Goal: Task Accomplishment & Management: Manage account settings

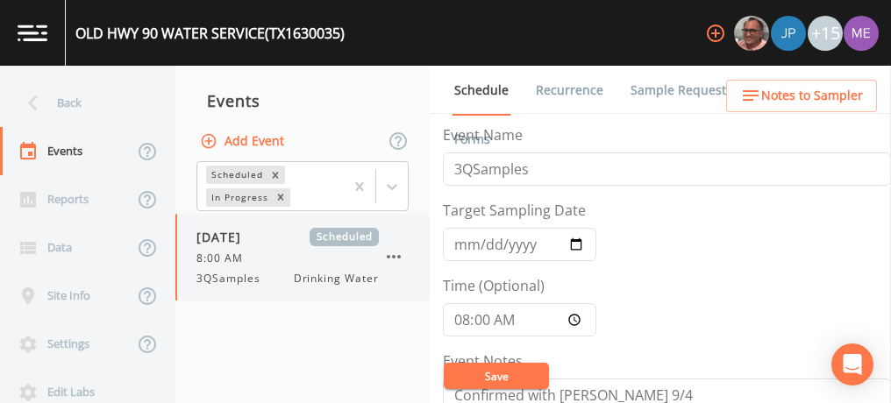
scroll to position [482, 0]
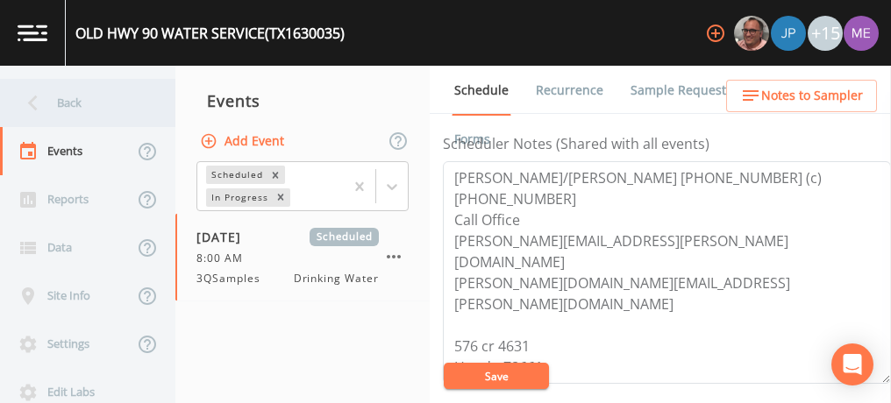
click at [64, 98] on div "Back" at bounding box center [79, 103] width 158 height 48
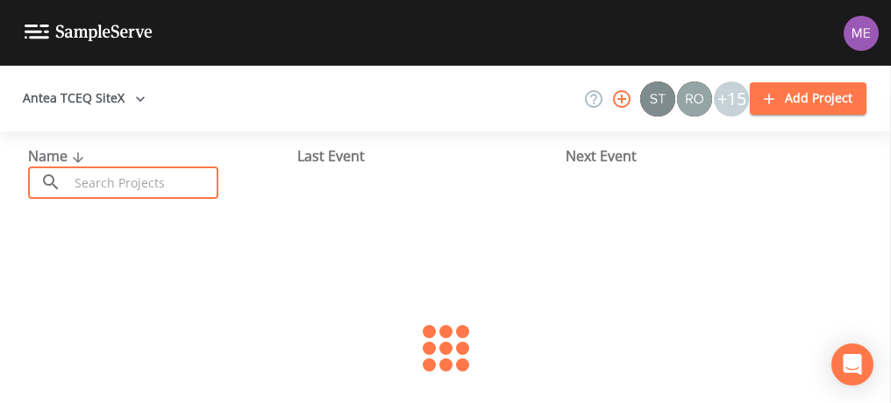
click at [103, 175] on input "text" at bounding box center [143, 183] width 150 height 32
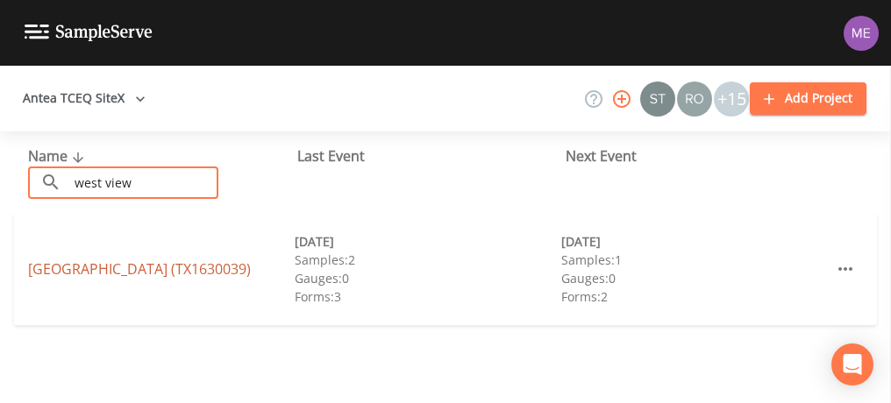
type input "west view"
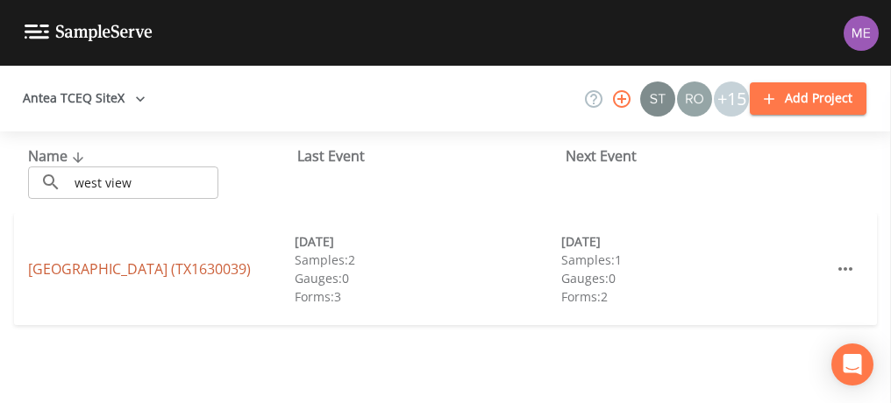
click at [146, 264] on link "WEST VIEW SUBDIVISION (TX1630039)" at bounding box center [139, 269] width 223 height 19
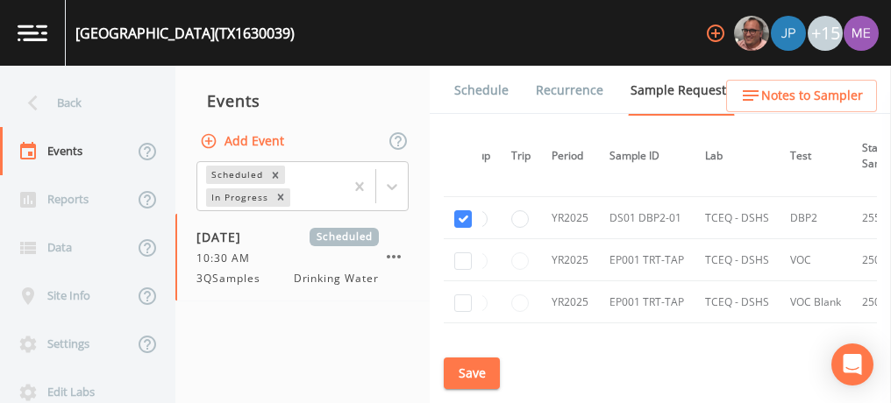
scroll to position [994, 24]
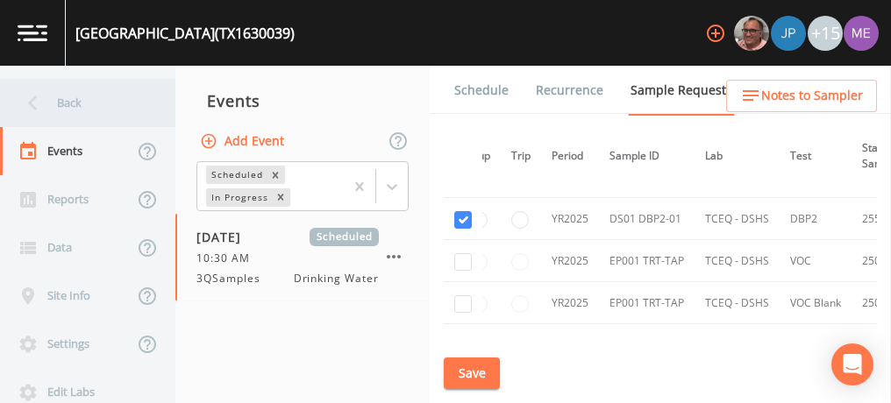
click at [75, 95] on div "Back" at bounding box center [79, 103] width 158 height 48
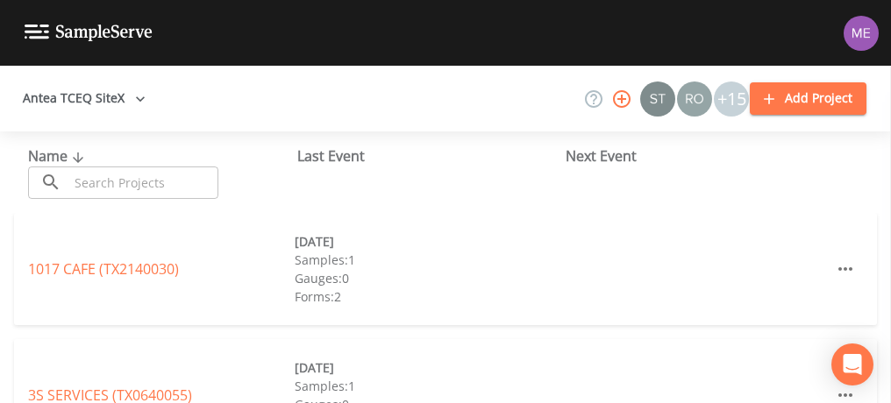
click at [113, 182] on input "text" at bounding box center [143, 183] width 150 height 32
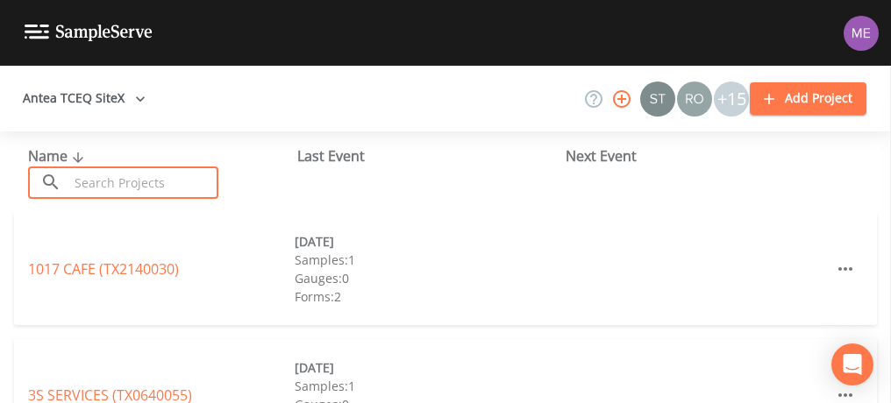
click at [151, 177] on input "text" at bounding box center [143, 183] width 150 height 32
click at [209, 181] on input "text" at bounding box center [143, 183] width 150 height 32
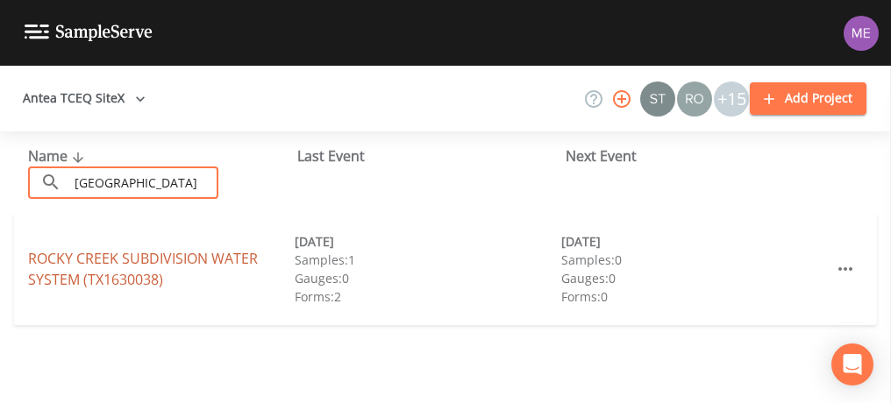
type input "rocky creek subdivision"
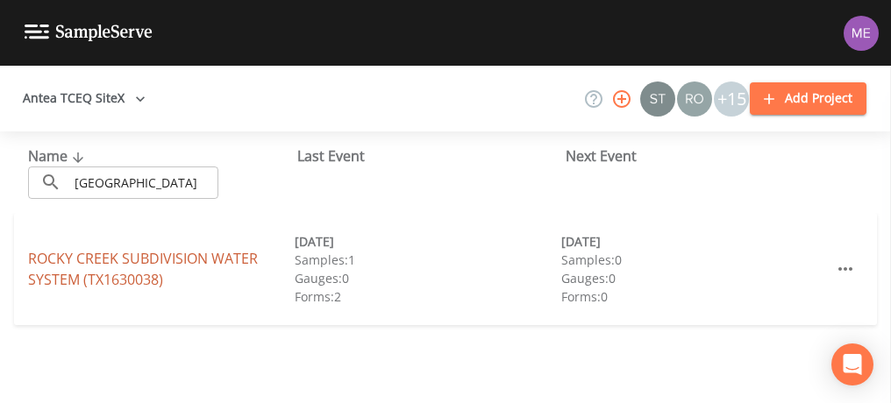
click at [152, 253] on link "ROCKY CREEK SUBDIVISION WATER SYSTEM (TX1630038)" at bounding box center [143, 269] width 230 height 40
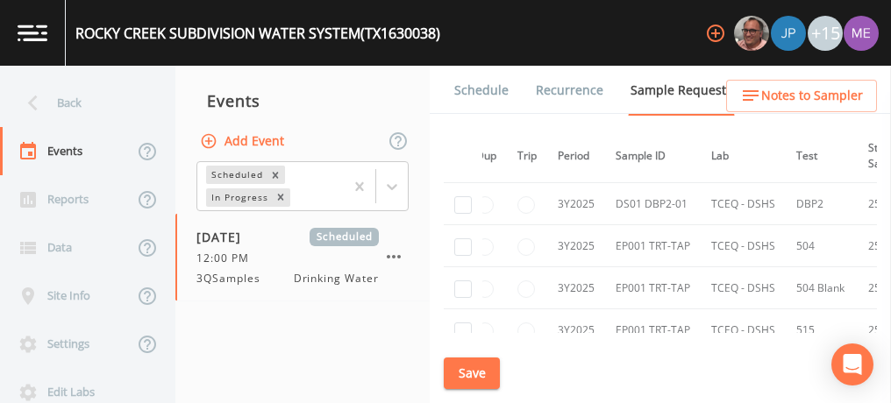
scroll to position [375, 18]
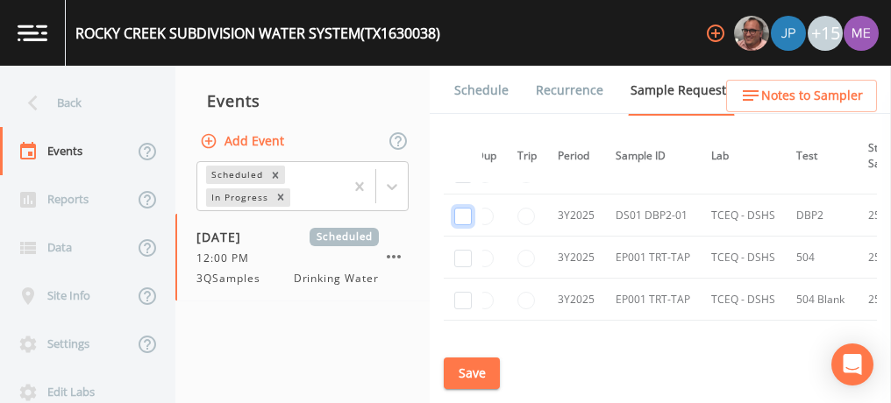
click at [460, 211] on input "checkbox" at bounding box center [463, 217] width 18 height 18
checkbox input "true"
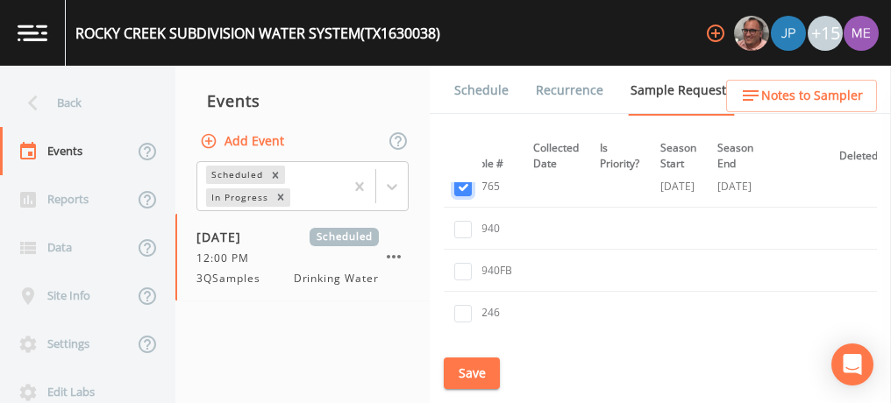
scroll to position [411, 429]
click at [469, 367] on button "Save" at bounding box center [472, 374] width 56 height 32
click at [466, 370] on button "Save" at bounding box center [472, 374] width 56 height 32
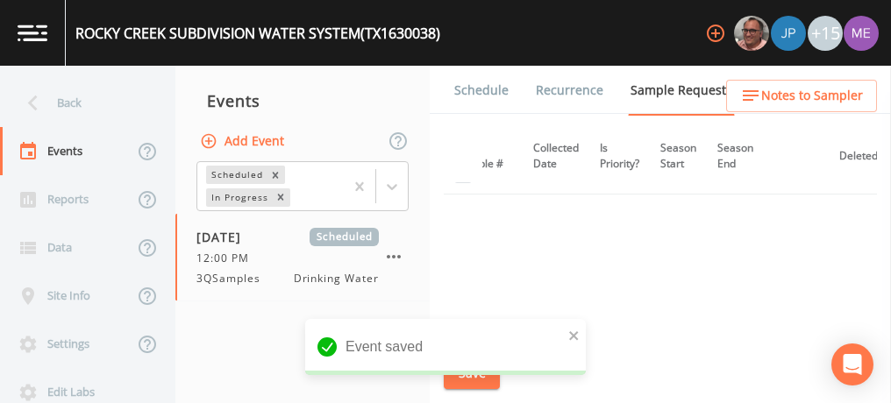
click at [479, 98] on link "Schedule" at bounding box center [482, 90] width 60 height 49
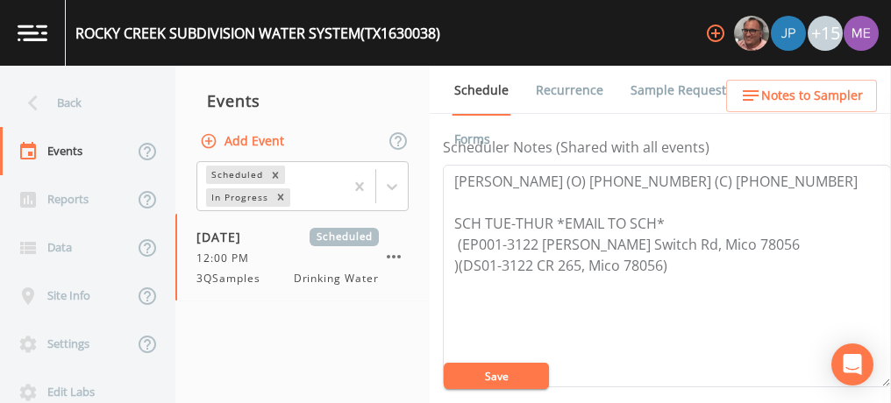
scroll to position [480, 0]
click at [809, 96] on span "Notes to Sampler" at bounding box center [812, 96] width 102 height 22
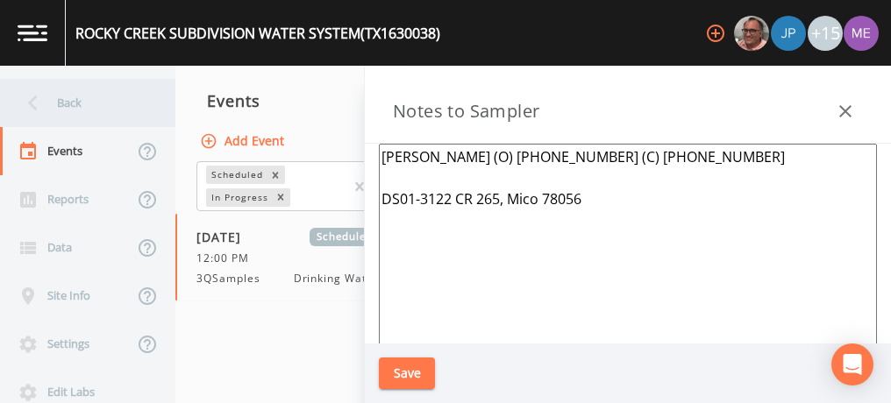
click at [71, 96] on div "Back" at bounding box center [79, 103] width 158 height 48
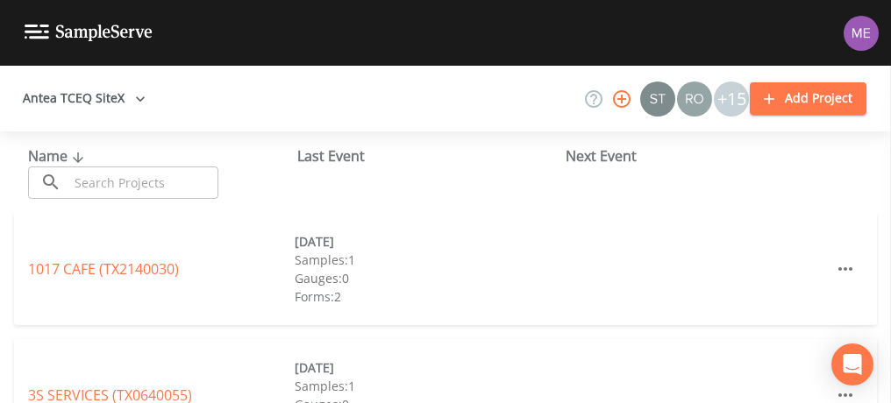
click at [111, 188] on input "text" at bounding box center [143, 183] width 150 height 32
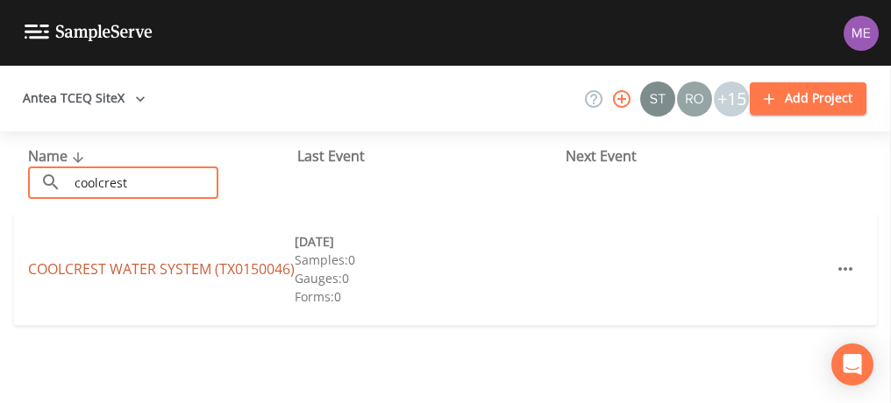
type input "coolcrest"
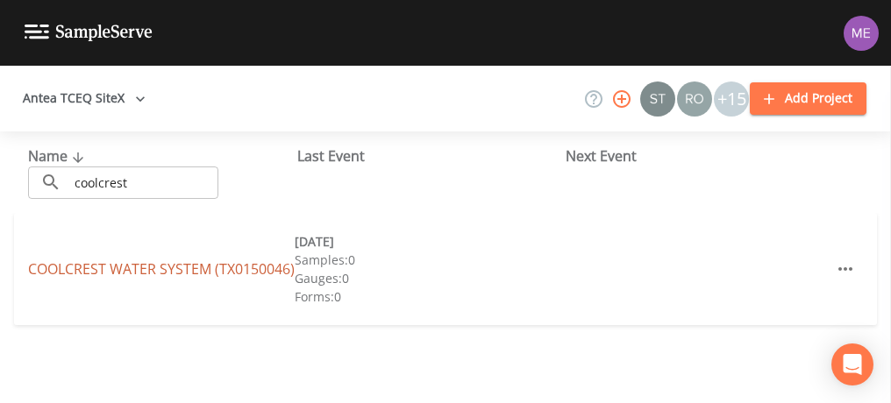
click at [136, 260] on link "COOLCREST WATER SYSTEM (TX0150046)" at bounding box center [161, 269] width 267 height 19
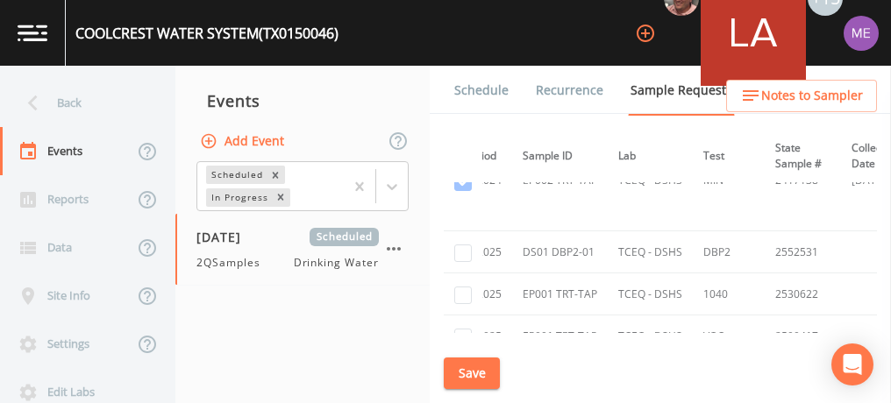
scroll to position [1565, 111]
click at [464, 246] on input "checkbox" at bounding box center [463, 255] width 18 height 18
checkbox input "true"
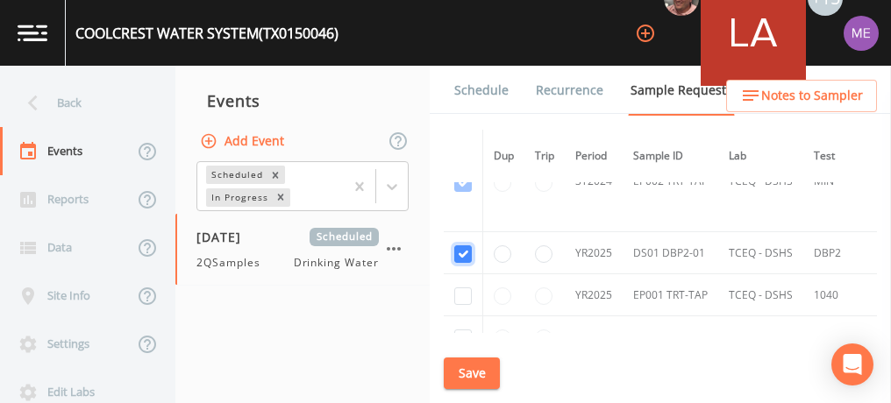
scroll to position [1744, 0]
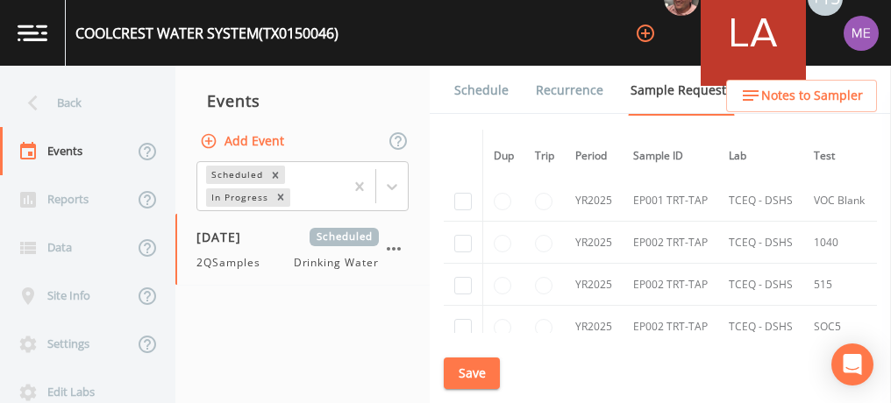
click at [460, 379] on button "Save" at bounding box center [472, 374] width 56 height 32
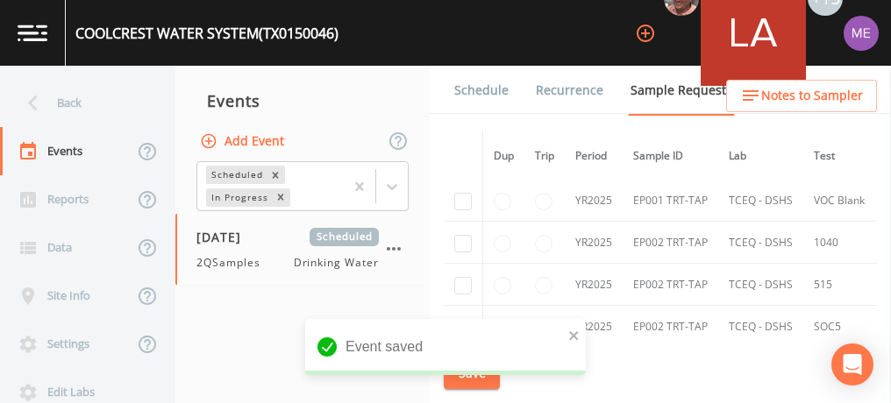
click at [487, 86] on link "Schedule" at bounding box center [482, 90] width 60 height 49
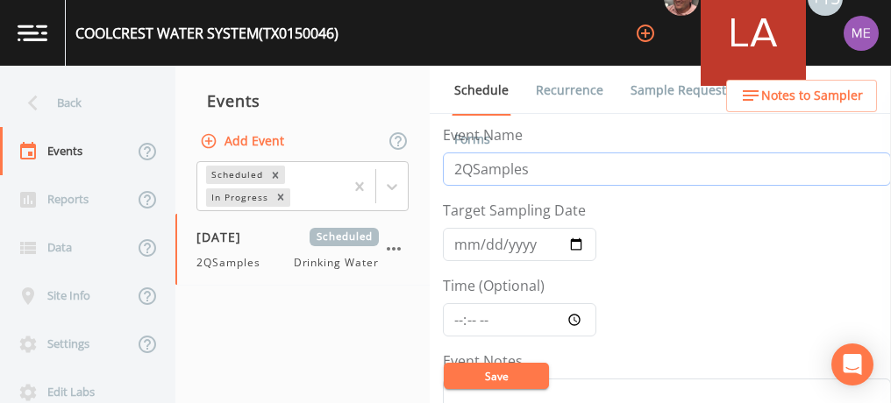
click at [460, 167] on input "2QSamples" at bounding box center [667, 169] width 448 height 33
type input "3QSamples"
click at [460, 242] on input "2025-04-24" at bounding box center [519, 244] width 153 height 33
type input "2025-09-18"
click at [459, 321] on input "Time (Optional)" at bounding box center [519, 319] width 153 height 33
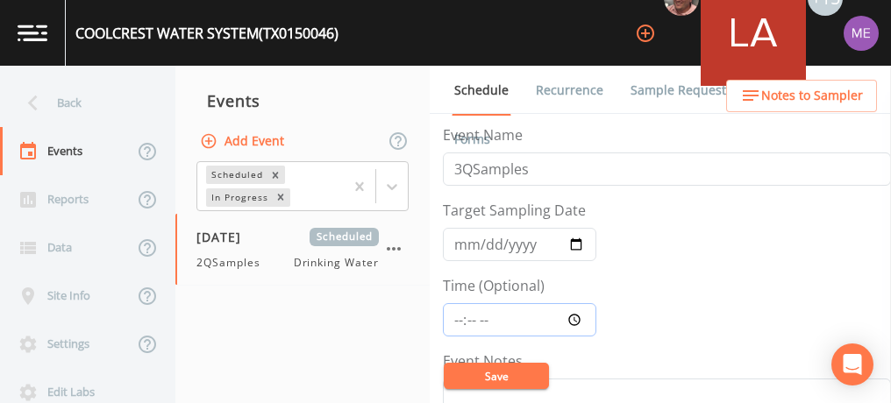
type input "12:00"
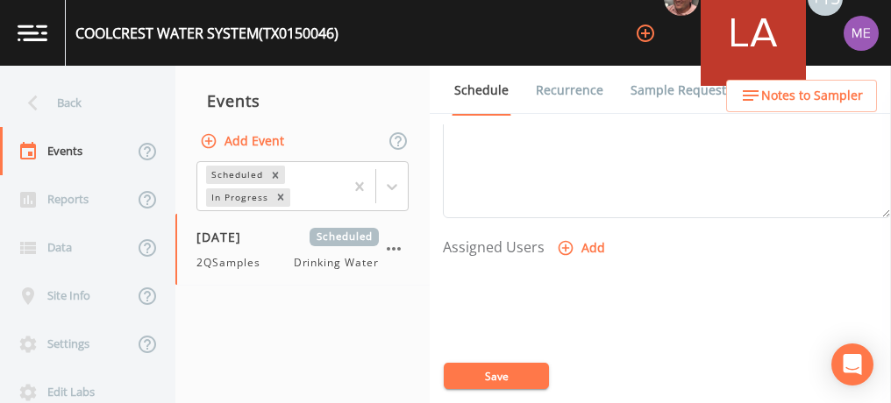
scroll to position [655, 0]
click at [564, 239] on icon "button" at bounding box center [566, 241] width 18 height 18
select select "82fcd260-406f-4720-af66-0de7f1917f1c"
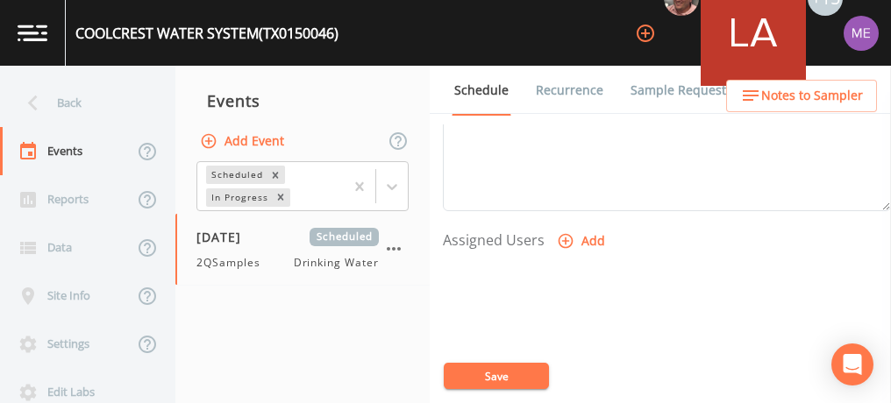
select select
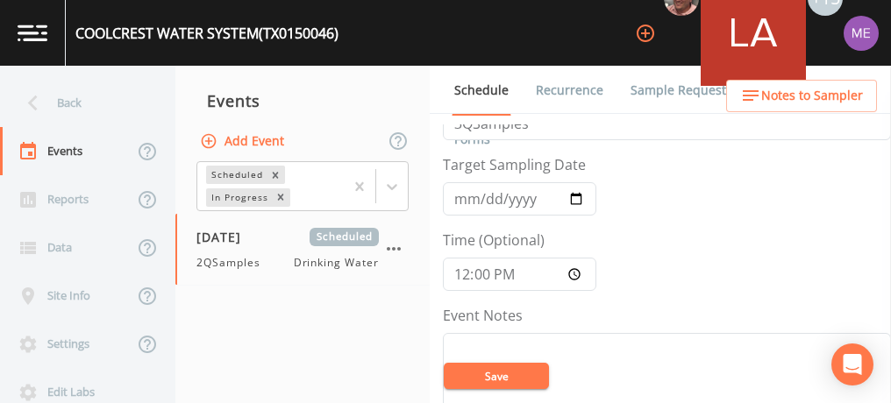
scroll to position [45, 0]
click at [527, 374] on button "Save" at bounding box center [496, 376] width 105 height 26
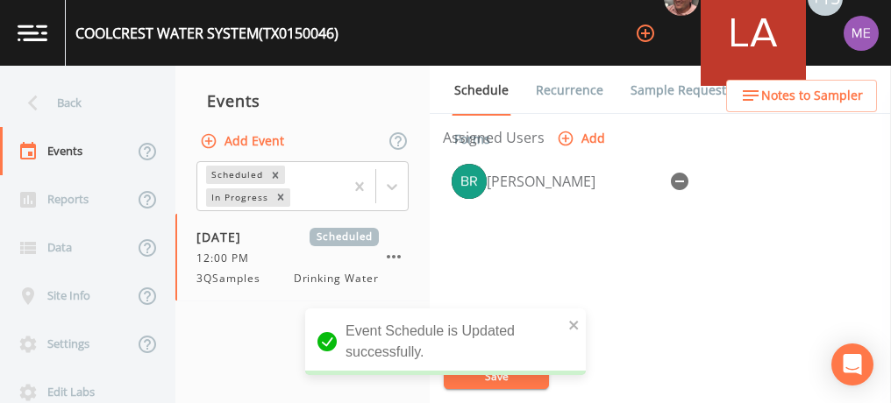
scroll to position [760, 0]
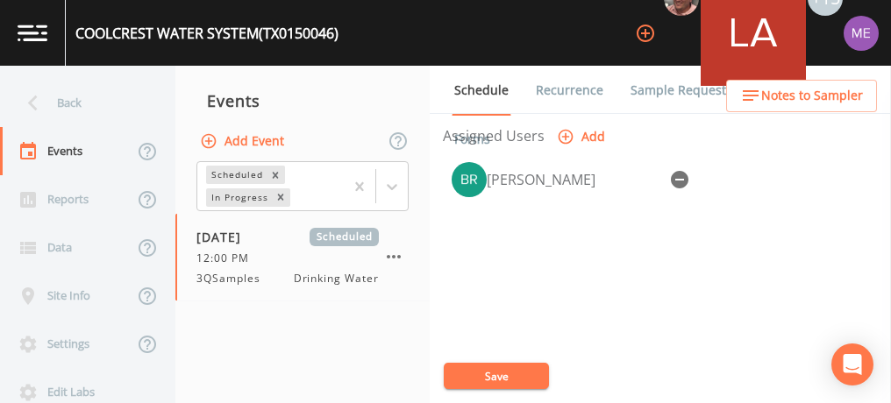
click at [517, 374] on button "Save" at bounding box center [496, 376] width 105 height 26
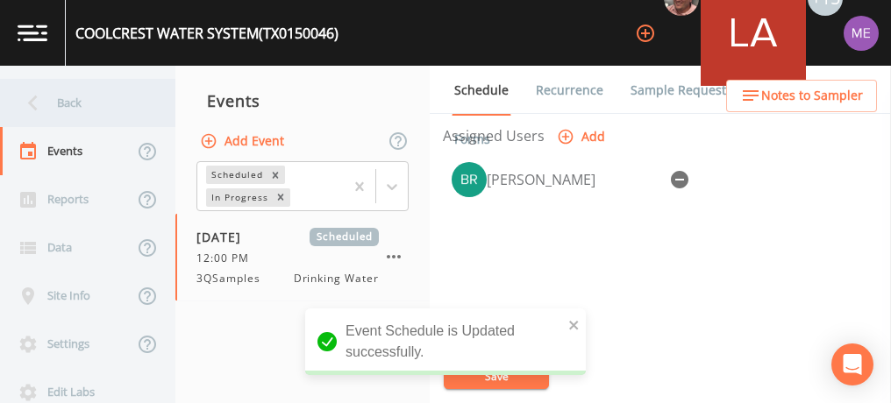
click at [75, 102] on div "Back" at bounding box center [79, 103] width 158 height 48
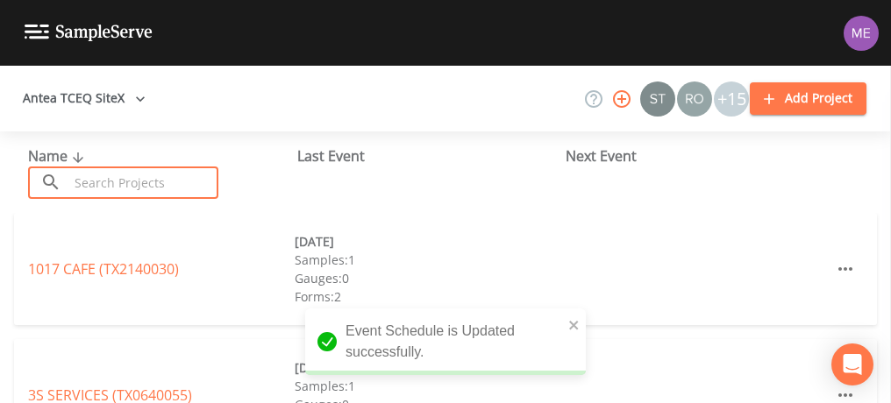
click at [111, 177] on input "text" at bounding box center [143, 183] width 150 height 32
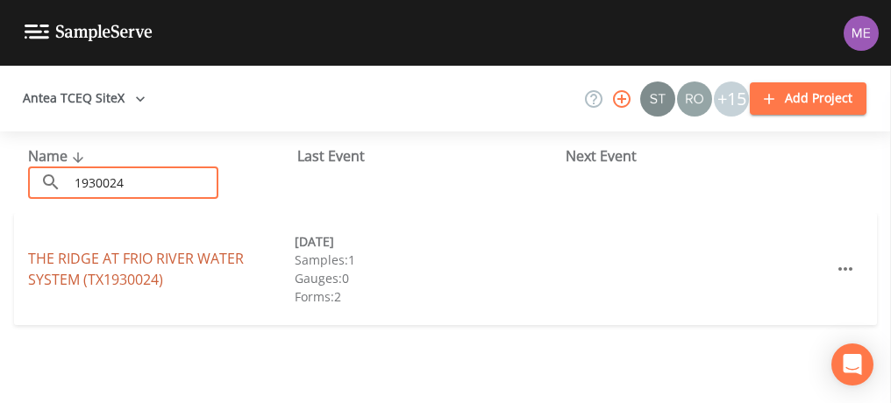
type input "1930024"
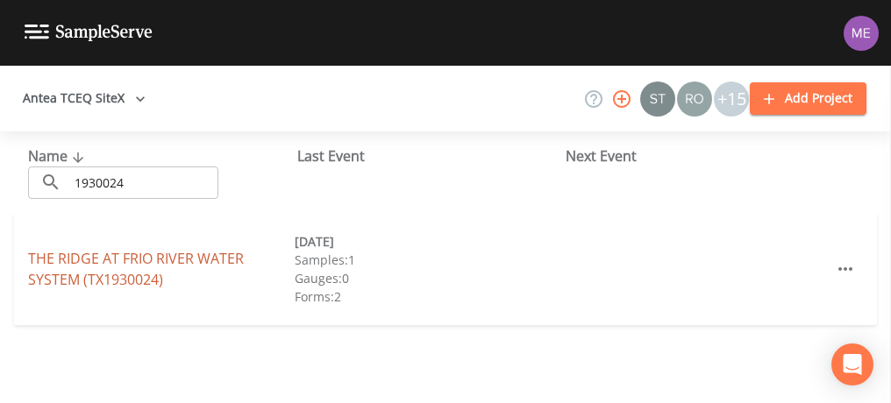
click at [104, 258] on link "THE RIDGE AT FRIO RIVER WATER SYSTEM (TX1930024)" at bounding box center [136, 269] width 216 height 40
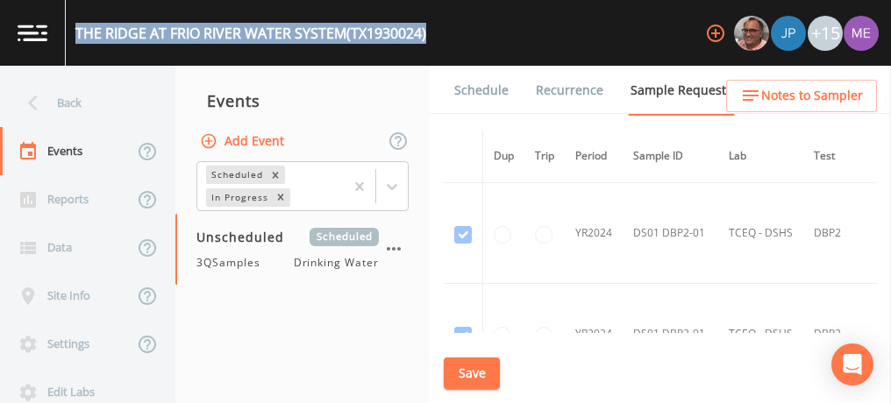
drag, startPoint x: 75, startPoint y: 28, endPoint x: 432, endPoint y: 29, distance: 356.1
click at [432, 29] on div "THE RIDGE AT FRIO RIVER WATER SYSTEM (TX1930024) +15" at bounding box center [445, 33] width 891 height 66
copy div "THE RIDGE AT FRIO RIVER WATER SYSTEM (TX1930024)"
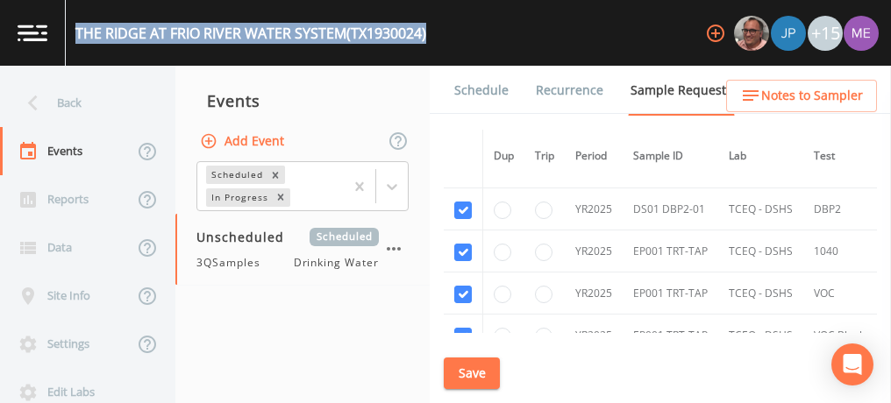
scroll to position [1005, 0]
click at [462, 245] on input "checkbox" at bounding box center [463, 251] width 18 height 18
checkbox input "false"
click at [460, 288] on input "checkbox" at bounding box center [463, 293] width 18 height 18
checkbox input "false"
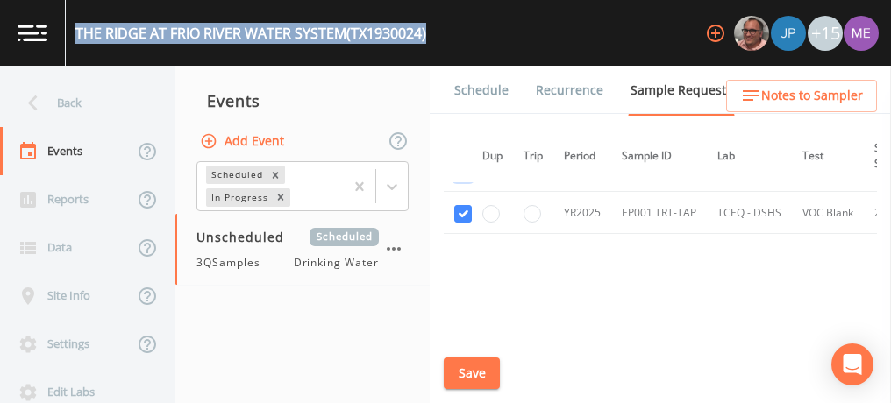
scroll to position [1126, 0]
click at [468, 207] on input "checkbox" at bounding box center [463, 214] width 18 height 18
checkbox input "false"
click at [467, 363] on button "Save" at bounding box center [472, 374] width 56 height 32
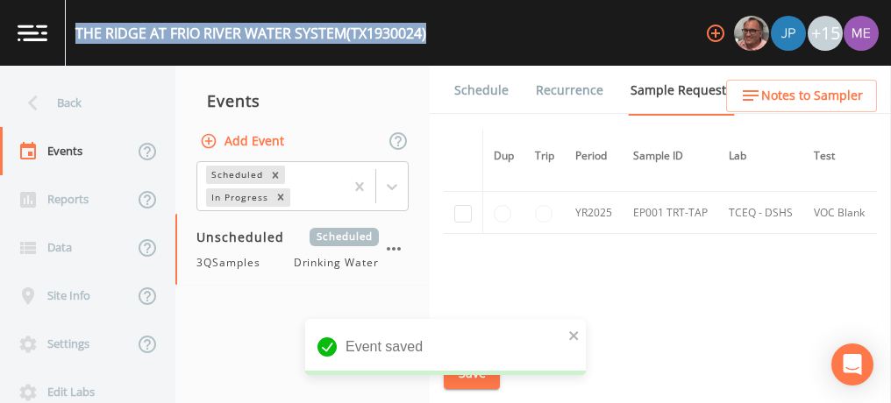
click at [470, 88] on link "Schedule" at bounding box center [482, 90] width 60 height 49
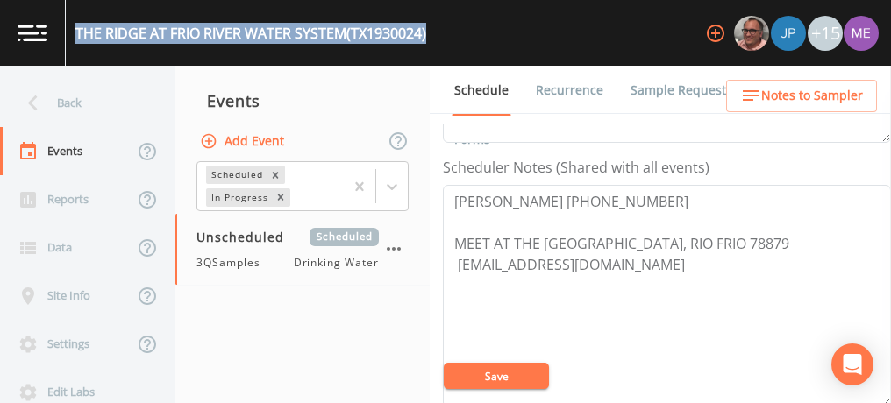
scroll to position [460, 0]
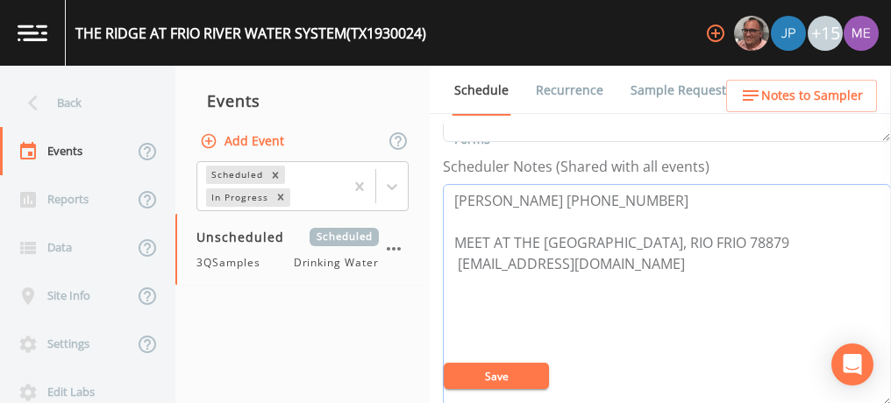
drag, startPoint x: 450, startPoint y: 195, endPoint x: 636, endPoint y: 183, distance: 186.3
click at [636, 184] on textarea "James Wally 830-275-2811 MEET AT THE GATE - 688 THE RIDGE LOOP, RIO FRIO 78879 …" at bounding box center [667, 295] width 448 height 223
click at [595, 239] on textarea "James Wally 830-275-2811 MEET AT THE GATE - 688 THE RIDGE LOOP, RIO FRIO 78879 …" at bounding box center [667, 295] width 448 height 223
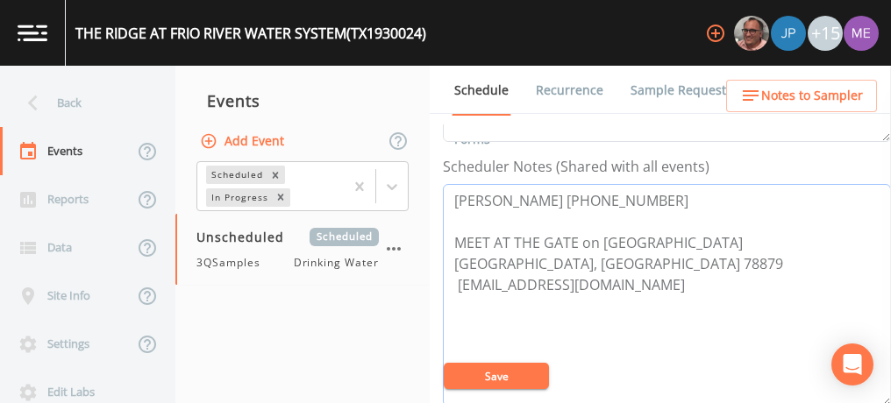
click at [631, 193] on textarea "James Wally 830-275-2811 MEET AT THE GATE on Ranch Road 1120 688 THE RIDGE LOOP…" at bounding box center [667, 295] width 448 height 223
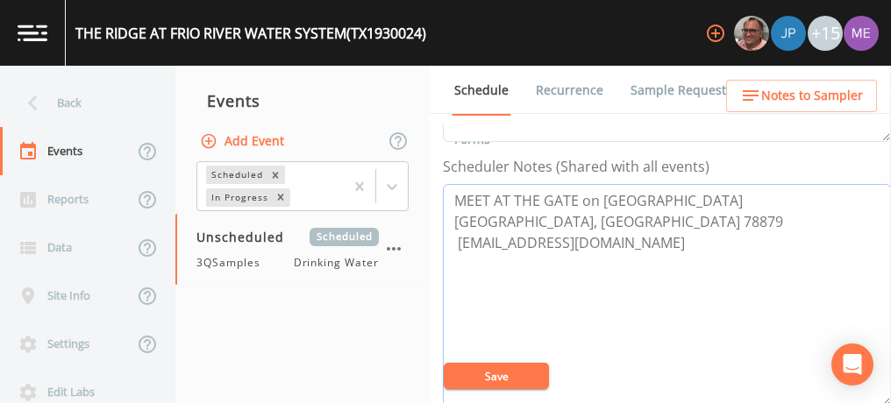
paste textarea "Greg Messer BUS - Business 830-232-4030 MOB - Mobile 830-591-3203"
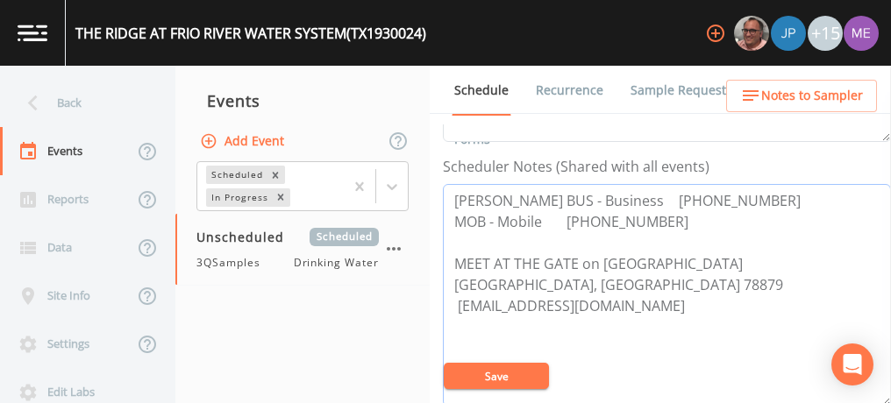
type textarea "Greg Messer BUS - Business 830-232-4030 MOB - Mobile 830-591-3203 MEET AT THE G…"
click at [817, 91] on span "Notes to Sampler" at bounding box center [812, 96] width 102 height 22
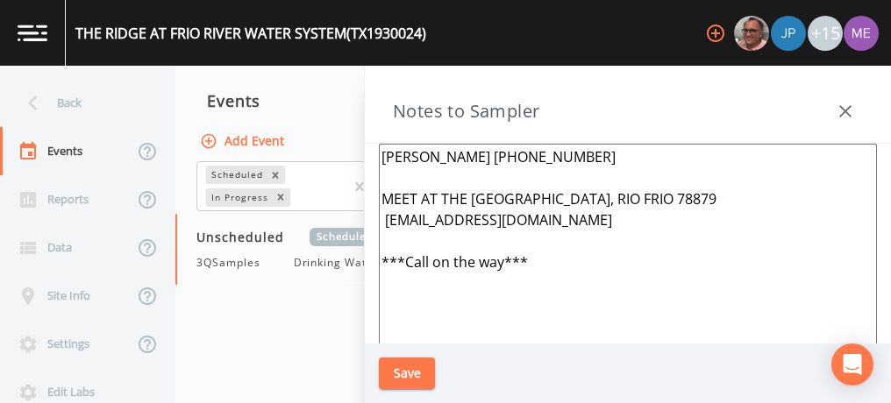
click at [562, 150] on textarea "James Wally 830-275-2811 MEET AT THE GATE - 688 THE RIDGE LOOP, RIO FRIO 78879 …" at bounding box center [628, 357] width 498 height 426
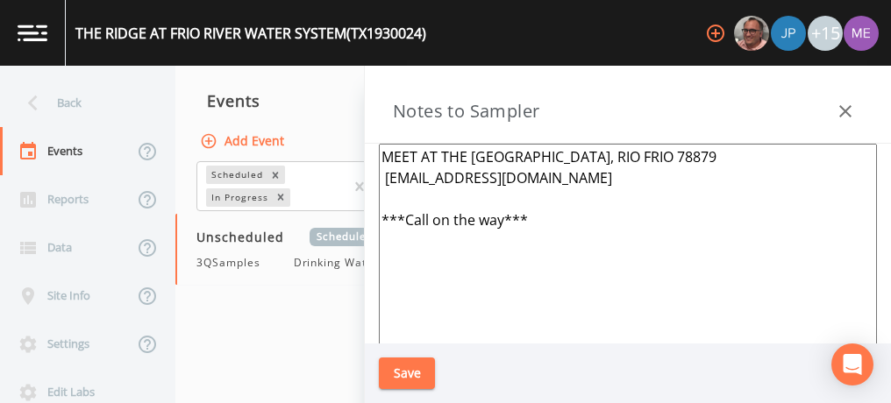
paste textarea "Greg Messer BUS - Business 830-232-4030 MOB - Mobile 830-591-3203"
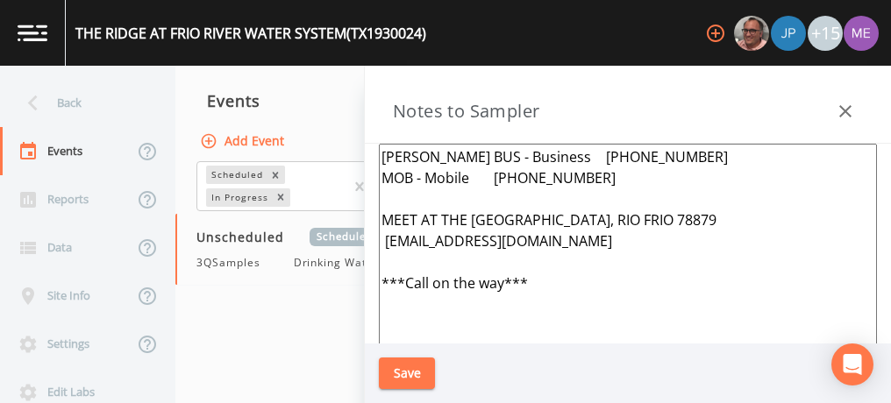
type textarea "Greg Messer BUS - Business 830-232-4030 MOB - Mobile 830-591-3203 MEET AT THE G…"
click at [401, 376] on button "Save" at bounding box center [407, 374] width 56 height 32
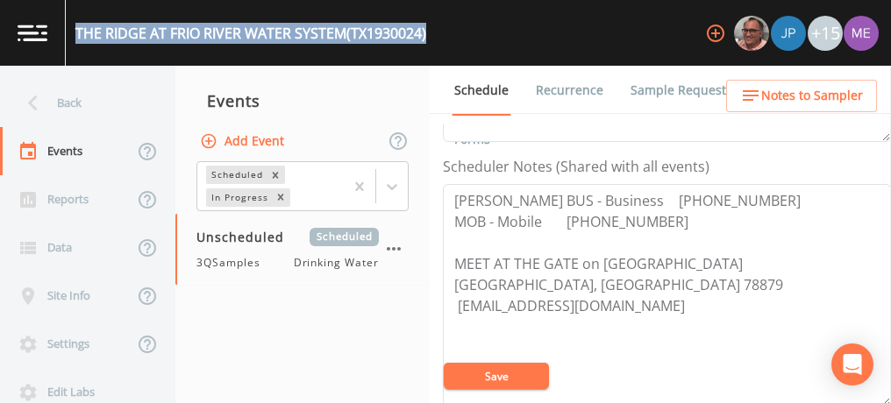
drag, startPoint x: 76, startPoint y: 29, endPoint x: 436, endPoint y: 34, distance: 359.6
click at [436, 34] on div "THE RIDGE AT FRIO RIVER WATER SYSTEM (TX1930024) +15" at bounding box center [445, 33] width 891 height 66
copy div "THE RIDGE AT FRIO RIVER WATER SYSTEM (TX1930024)"
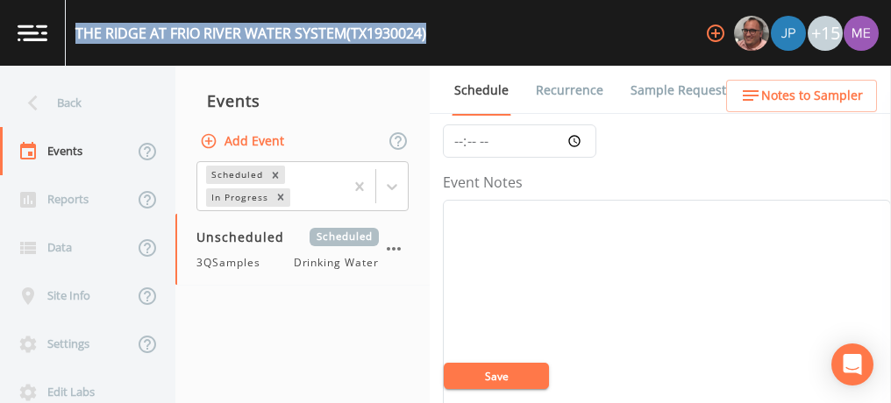
scroll to position [178, 0]
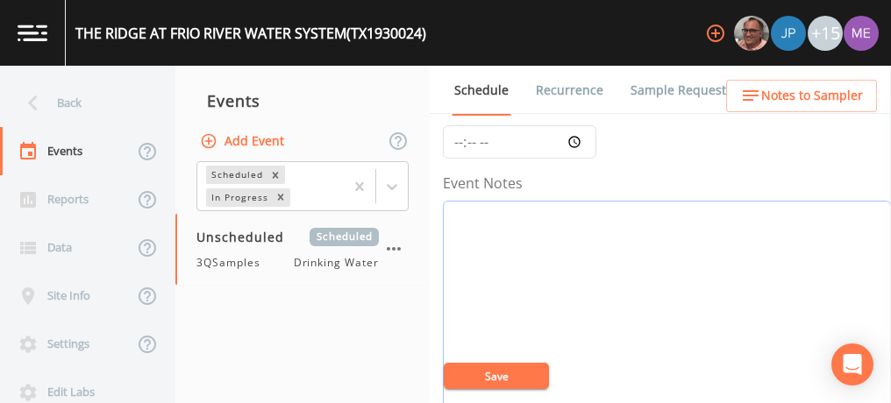
click at [639, 265] on textarea "Event Notes" at bounding box center [667, 312] width 448 height 223
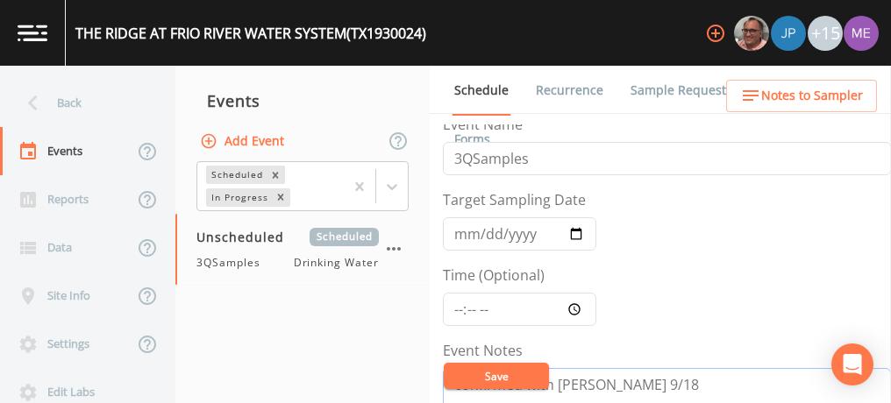
scroll to position [0, 0]
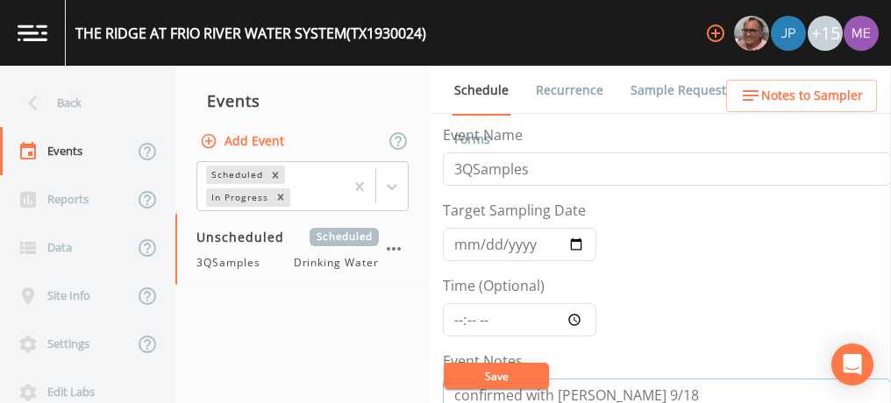
type textarea "confirmed with Greg 9/18"
click at [464, 245] on input "Target Sampling Date" at bounding box center [519, 244] width 153 height 33
type input "[DATE]"
click at [457, 319] on input "Time (Optional)" at bounding box center [519, 319] width 153 height 33
type input "09:00"
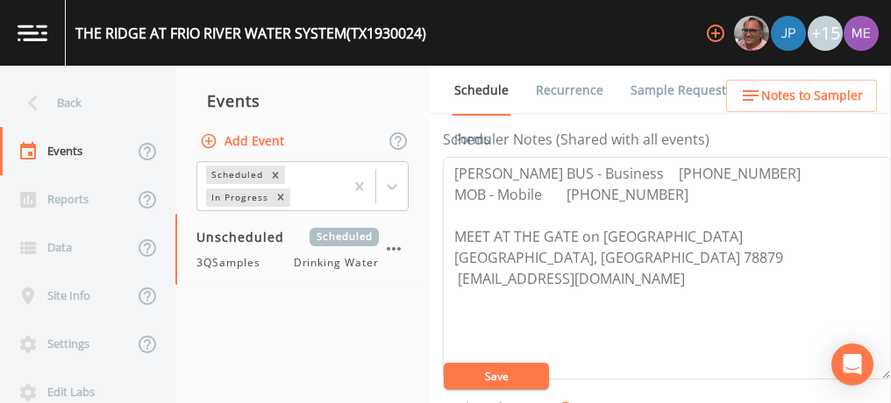
scroll to position [488, 0]
click at [503, 367] on button "Save" at bounding box center [496, 376] width 105 height 26
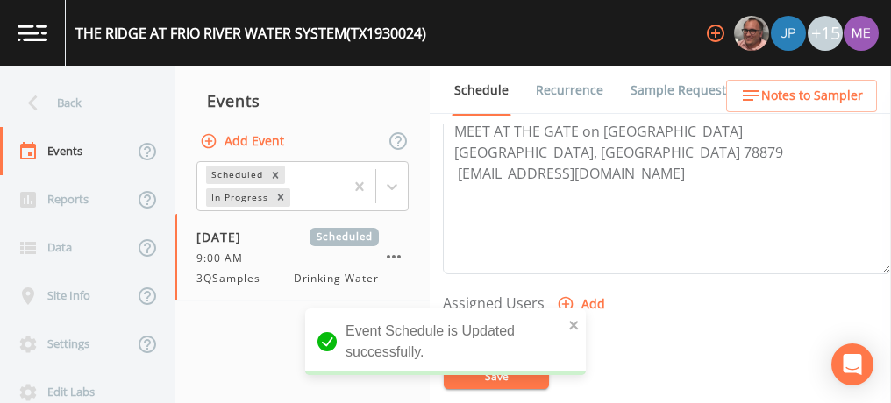
scroll to position [593, 0]
click at [561, 296] on icon "button" at bounding box center [566, 304] width 18 height 18
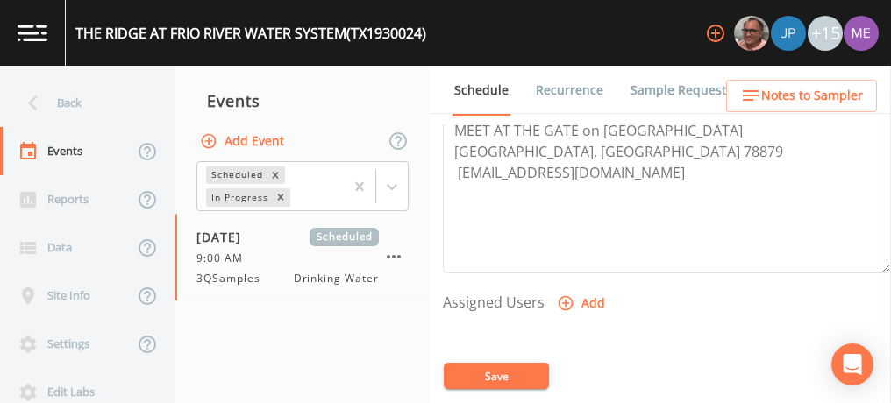
select select "6518b6a0-c5fa-4d0f-8e3d-fc6e8623860b"
select select
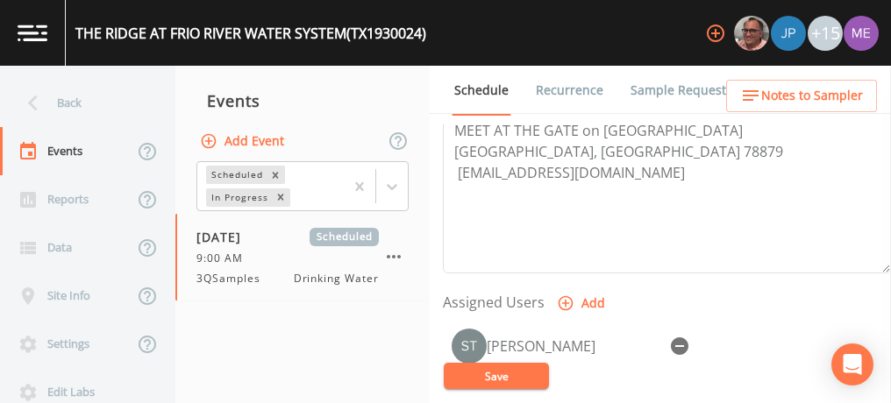
click at [504, 368] on button "Save" at bounding box center [496, 376] width 105 height 26
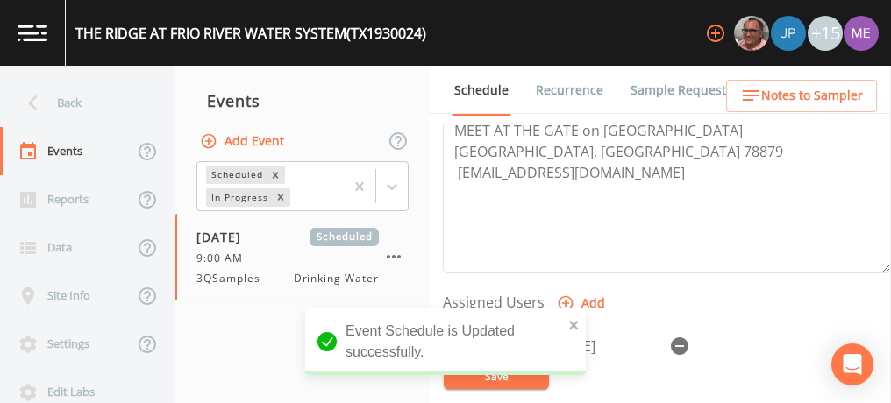
click at [777, 97] on span "Notes to Sampler" at bounding box center [812, 96] width 102 height 22
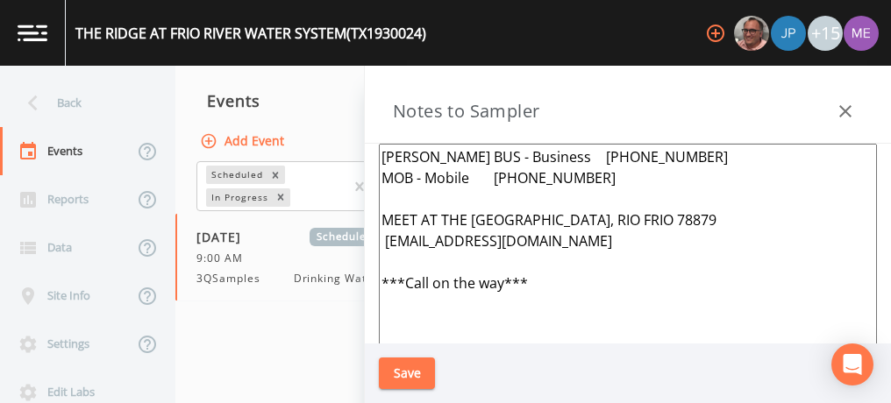
click at [850, 109] on icon "button" at bounding box center [845, 111] width 21 height 21
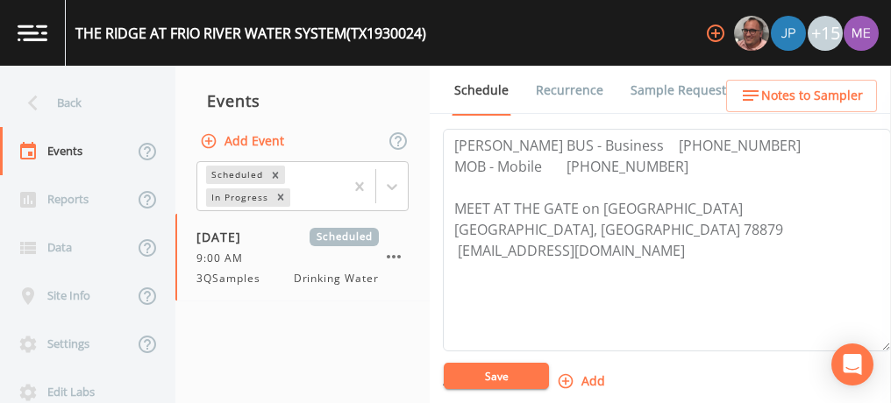
scroll to position [506, 0]
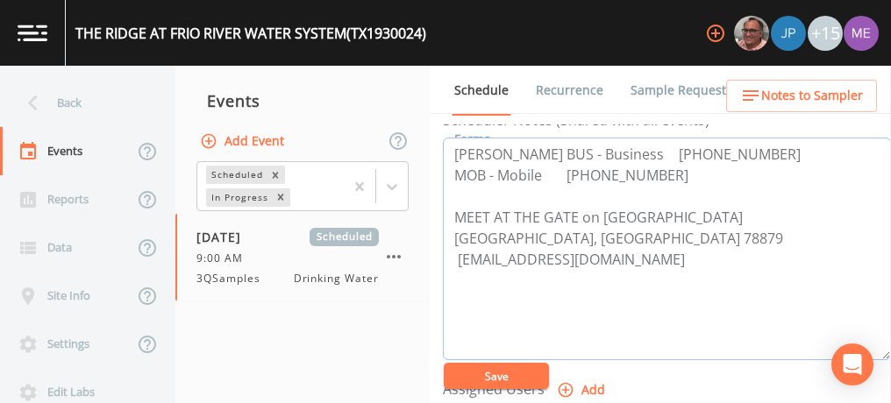
drag, startPoint x: 453, startPoint y: 151, endPoint x: 683, endPoint y: 163, distance: 230.1
click at [683, 163] on textarea "Greg Messer BUS - Business 830-232-4030 MOB - Mobile 830-591-3203 MEET AT THE G…" at bounding box center [667, 249] width 448 height 223
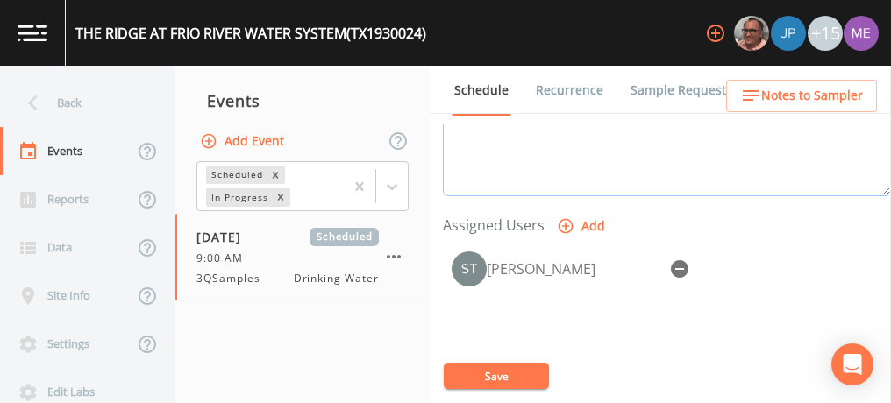
scroll to position [671, 0]
click at [497, 367] on button "Save" at bounding box center [496, 376] width 105 height 26
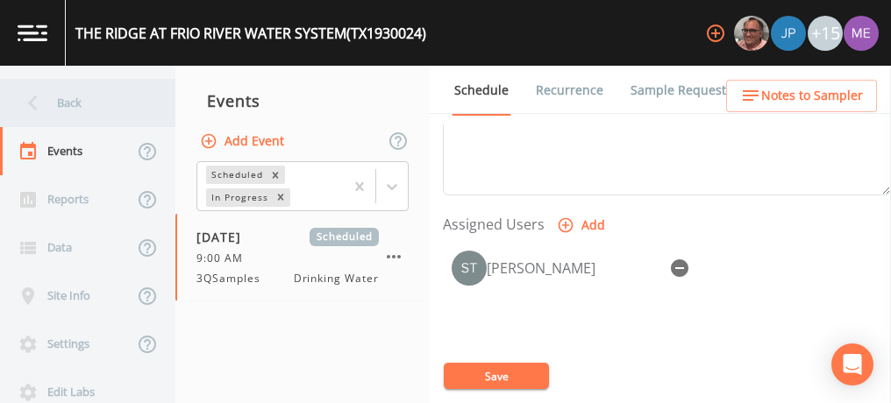
click at [63, 106] on div "Back" at bounding box center [79, 103] width 158 height 48
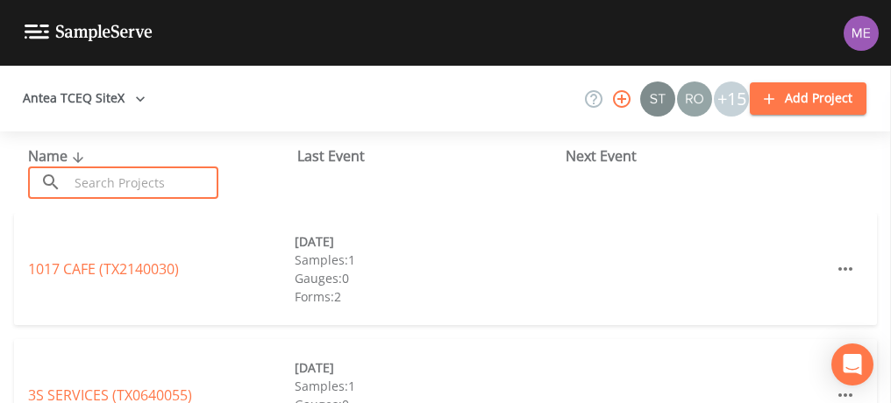
click at [113, 189] on input "text" at bounding box center [143, 183] width 150 height 32
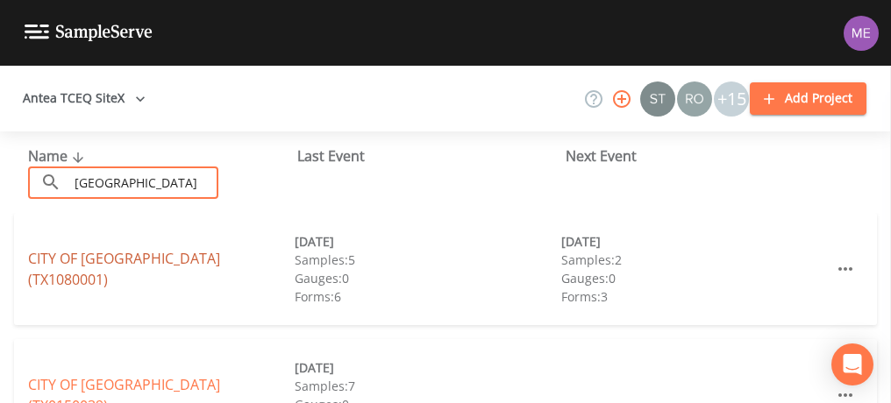
type input "City of alamo"
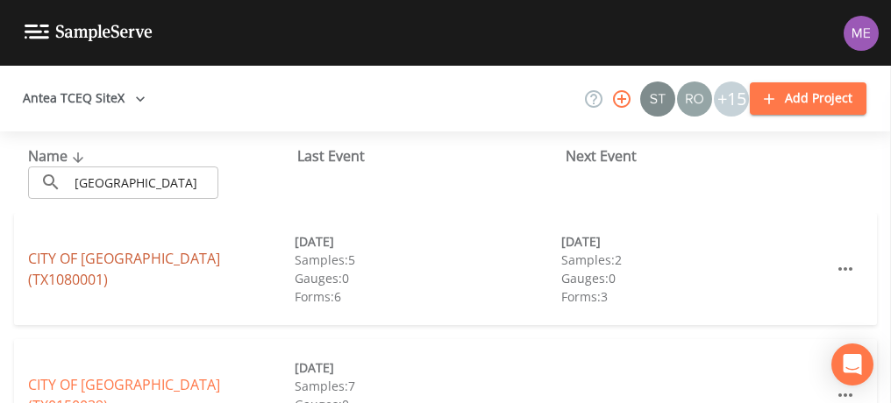
click at [115, 263] on link "CITY OF ALAMO (TX1080001)" at bounding box center [124, 269] width 192 height 40
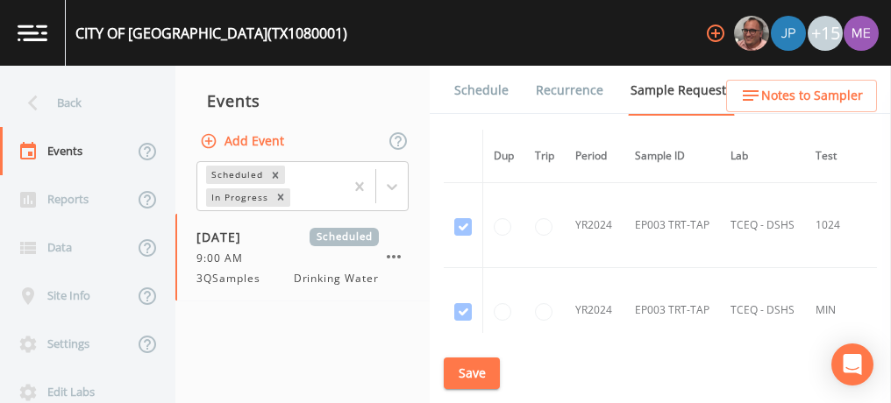
click at [467, 88] on link "Schedule" at bounding box center [482, 90] width 60 height 49
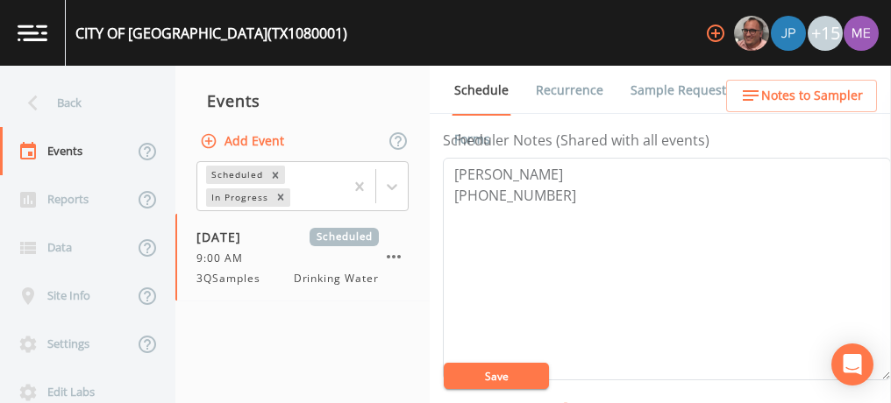
scroll to position [488, 0]
drag, startPoint x: 451, startPoint y: 162, endPoint x: 572, endPoint y: 192, distance: 124.7
click at [572, 192] on textarea "Tony Carrillo 956-787-2232" at bounding box center [667, 267] width 448 height 223
click at [812, 95] on span "Notes to Sampler" at bounding box center [812, 96] width 102 height 22
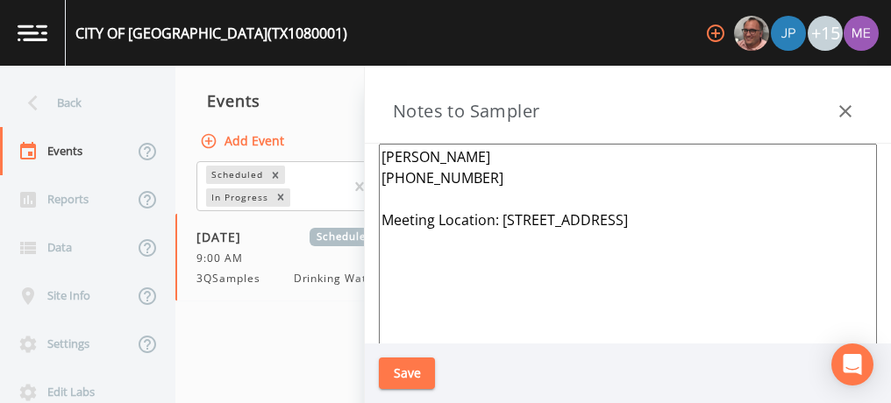
click at [844, 107] on icon "button" at bounding box center [845, 111] width 21 height 21
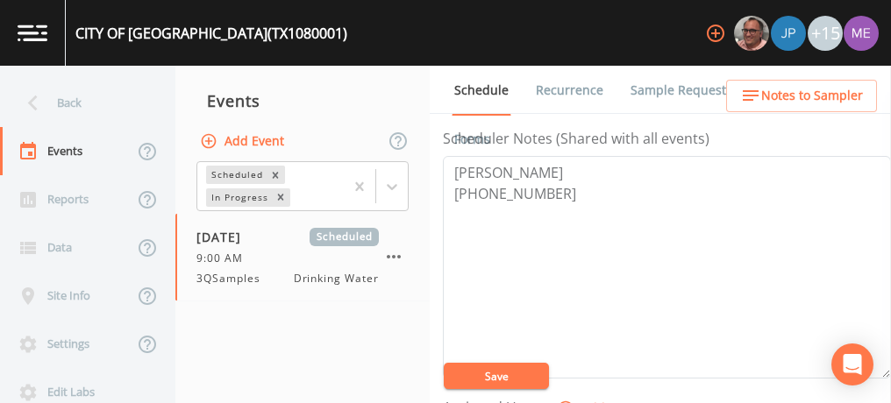
click at [651, 88] on link "Sample Requests" at bounding box center [681, 90] width 107 height 49
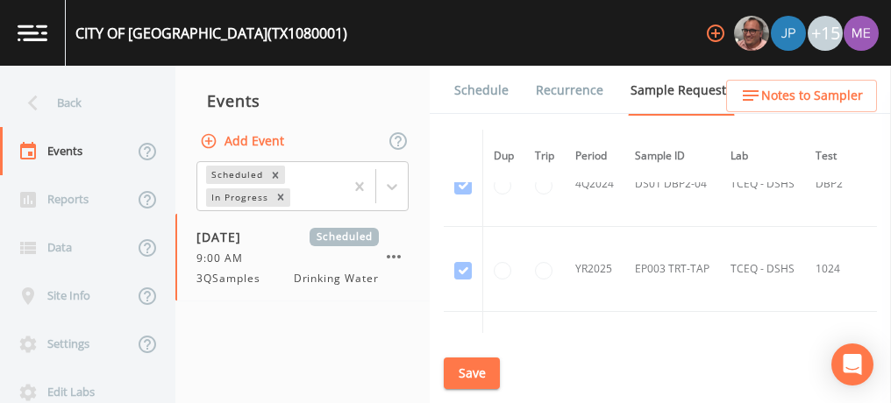
scroll to position [1902, 0]
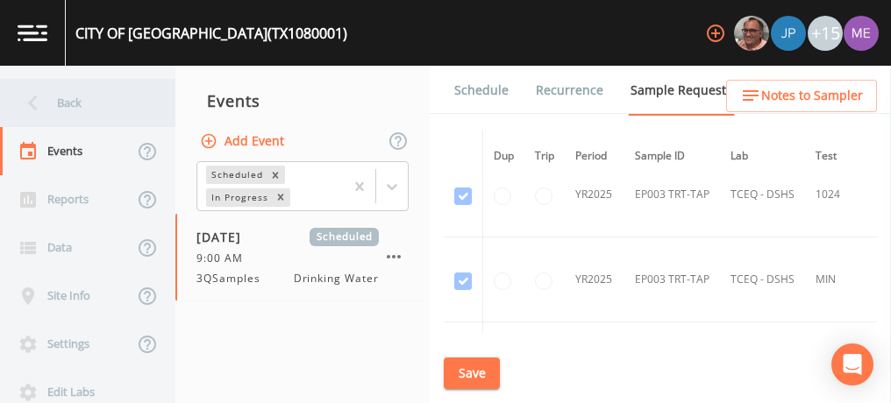
click at [77, 96] on div "Back" at bounding box center [79, 103] width 158 height 48
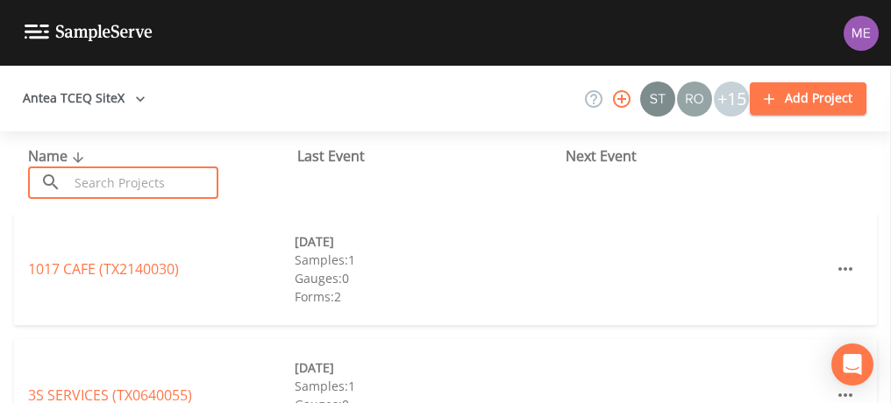
click at [100, 178] on input "text" at bounding box center [143, 183] width 150 height 32
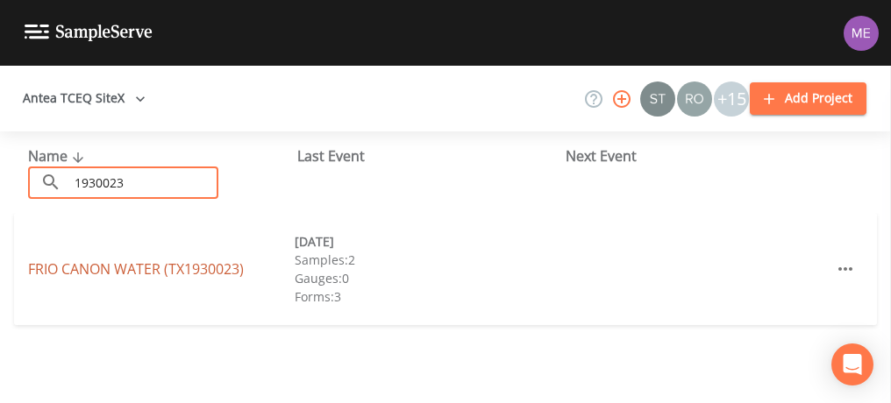
type input "1930023"
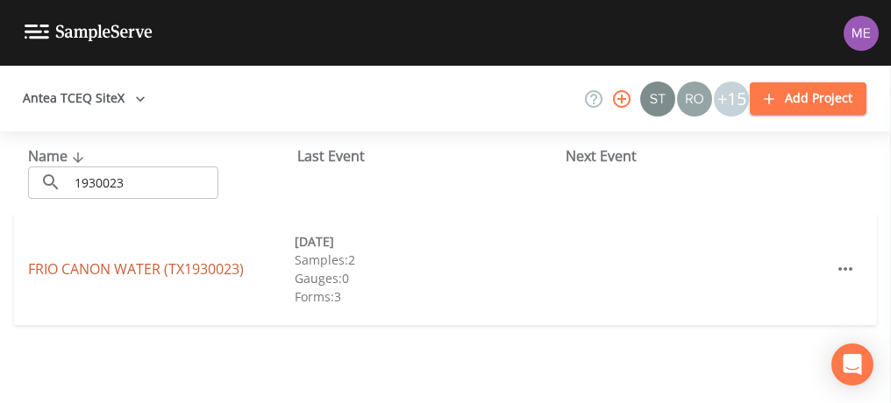
click at [141, 268] on link "FRIO CANON WATER (TX1930023)" at bounding box center [136, 269] width 216 height 19
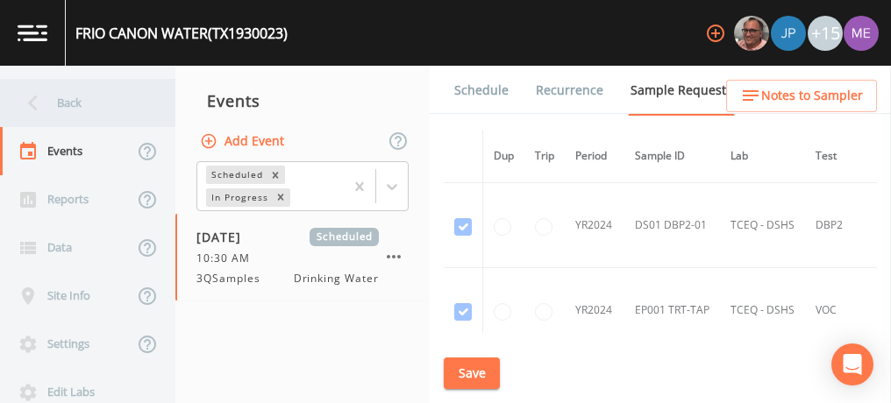
click at [75, 106] on div "Back" at bounding box center [79, 103] width 158 height 48
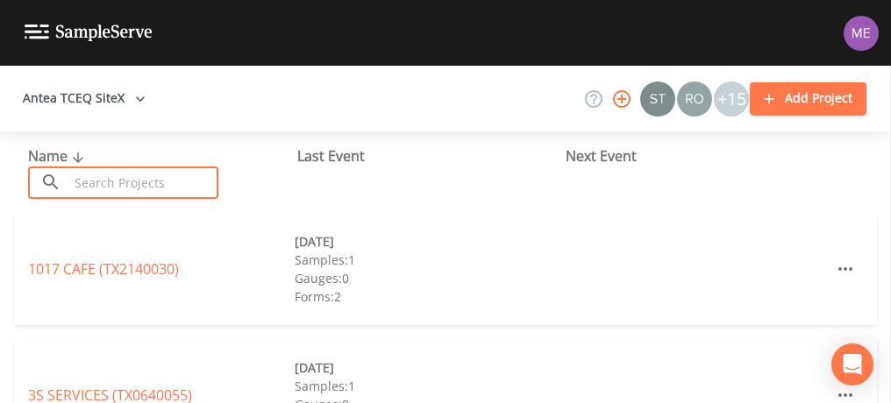
click at [90, 179] on input "text" at bounding box center [143, 183] width 150 height 32
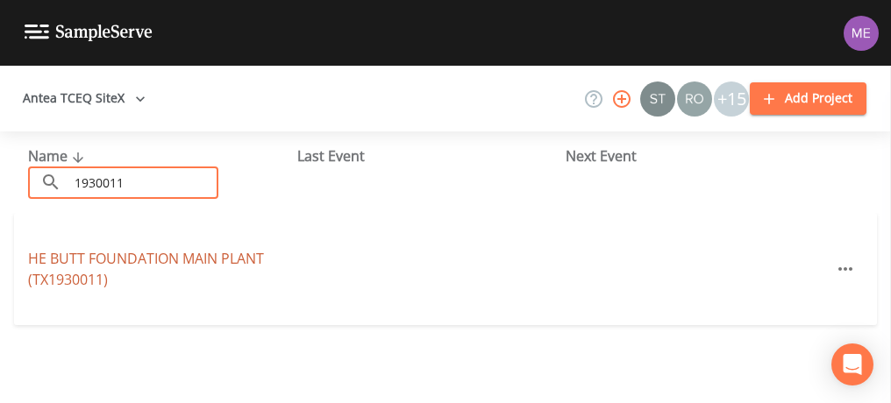
type input "1930011"
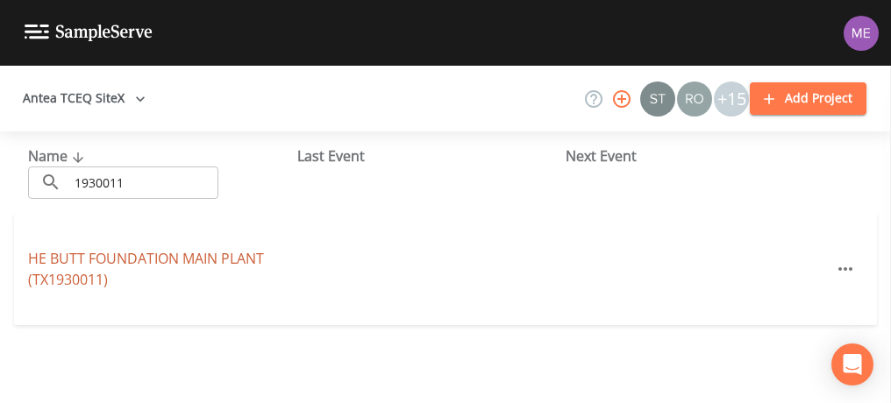
click at [124, 260] on link "HE BUTT FOUNDATION MAIN PLANT (TX1930011)" at bounding box center [146, 269] width 236 height 40
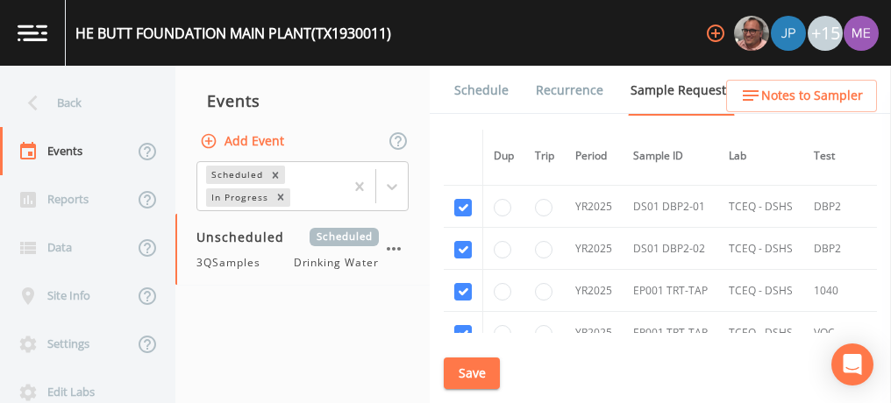
scroll to position [503, 0]
click at [463, 285] on input "checkbox" at bounding box center [463, 291] width 18 height 18
checkbox input "false"
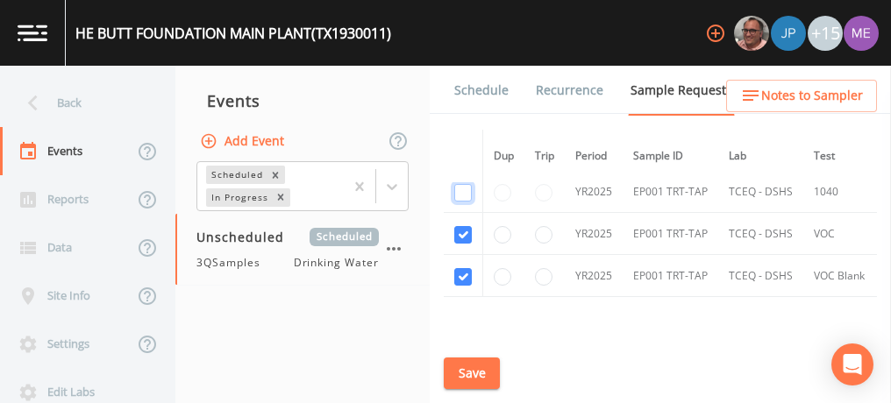
scroll to position [597, 0]
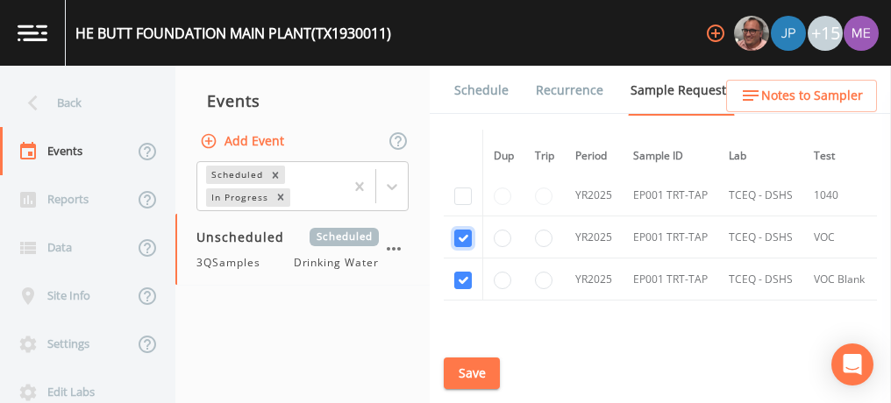
click at [457, 233] on input "checkbox" at bounding box center [463, 239] width 18 height 18
checkbox input "false"
click at [462, 276] on input "checkbox" at bounding box center [463, 281] width 18 height 18
checkbox input "false"
click at [475, 376] on button "Save" at bounding box center [472, 374] width 56 height 32
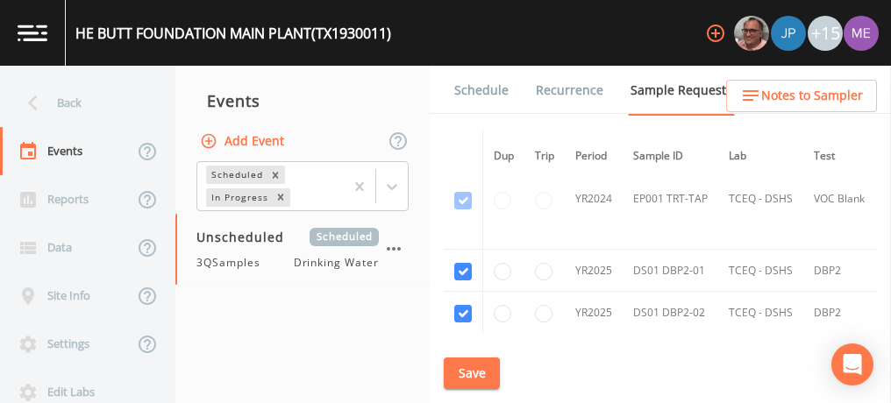
scroll to position [436, 0]
click at [479, 371] on button "Save" at bounding box center [472, 374] width 56 height 32
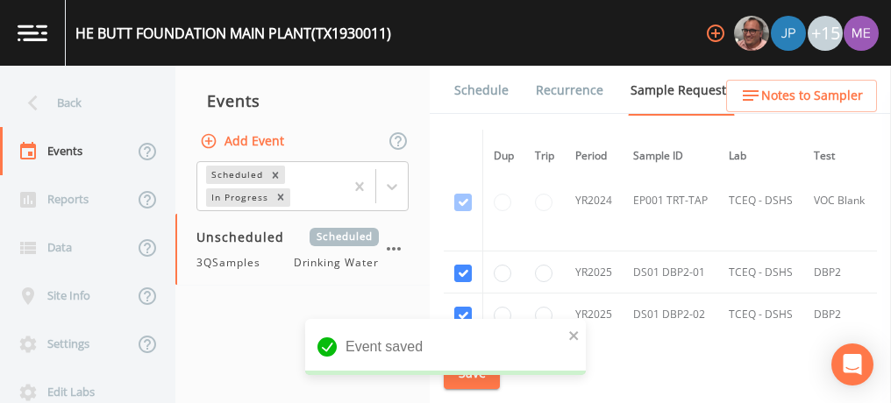
click at [472, 93] on link "Schedule" at bounding box center [482, 90] width 60 height 49
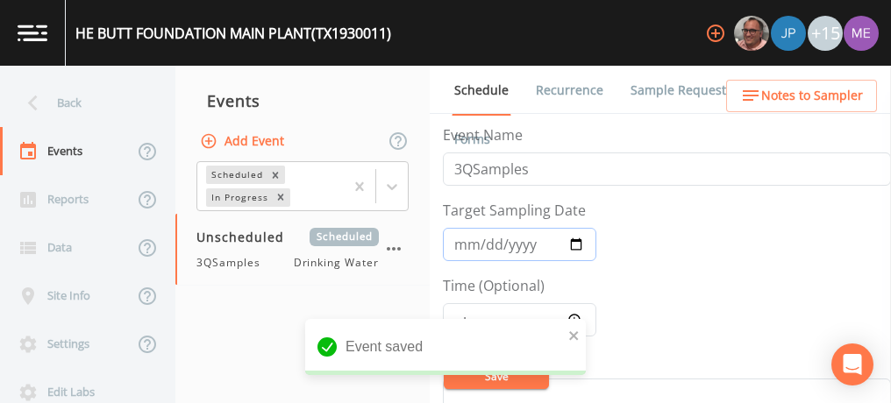
click at [460, 244] on input "Target Sampling Date" at bounding box center [519, 244] width 153 height 33
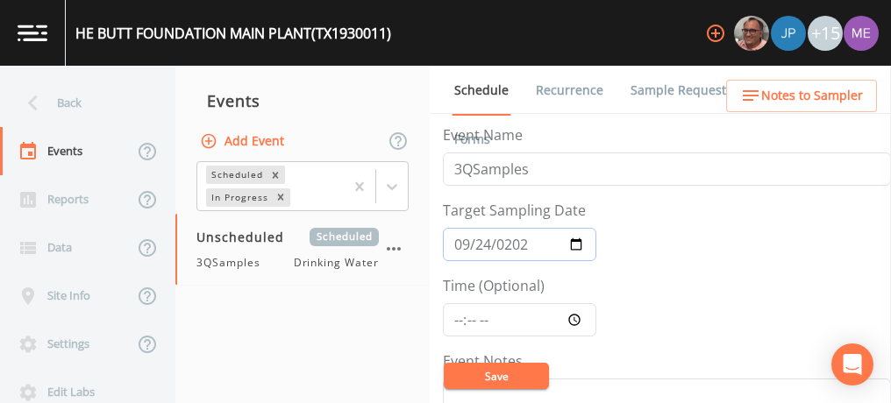
type input "[DATE]"
click at [457, 317] on input "Time (Optional)" at bounding box center [519, 319] width 153 height 33
type input "11:15"
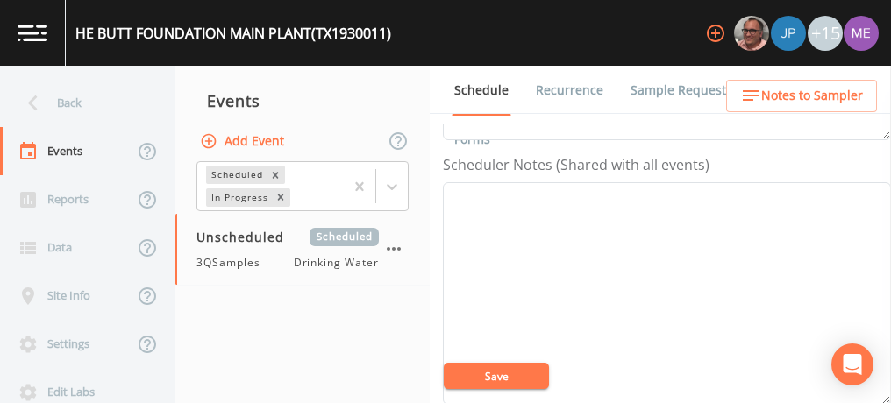
scroll to position [463, 0]
click at [524, 217] on textarea "Event Notes" at bounding box center [667, 292] width 448 height 223
paste textarea "BUS - Business 830-291-8637 MOB - Mobile 830-279-3566"
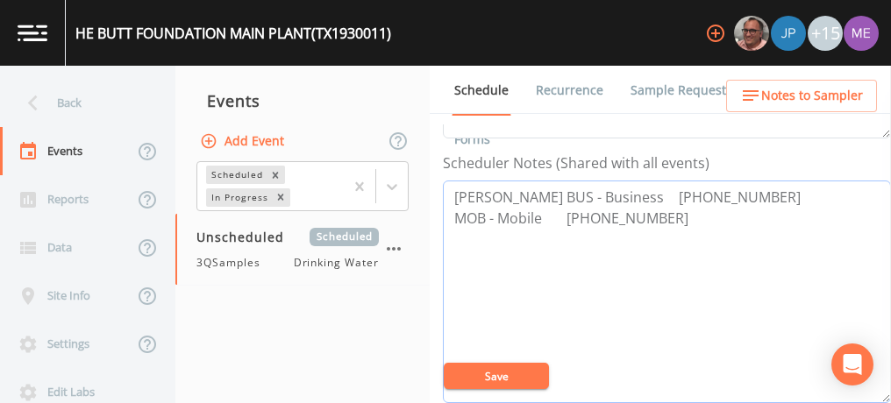
drag, startPoint x: 455, startPoint y: 189, endPoint x: 680, endPoint y: 208, distance: 225.3
click at [680, 208] on textarea "Carlos Navarro BUS - Business 830-291-8637 MOB - Mobile 830-279-3566" at bounding box center [667, 292] width 448 height 223
type textarea "Carlos Navarro BUS - Business 830-291-8637 MOB - Mobile 830-279-3566"
click at [796, 88] on span "Notes to Sampler" at bounding box center [812, 96] width 102 height 22
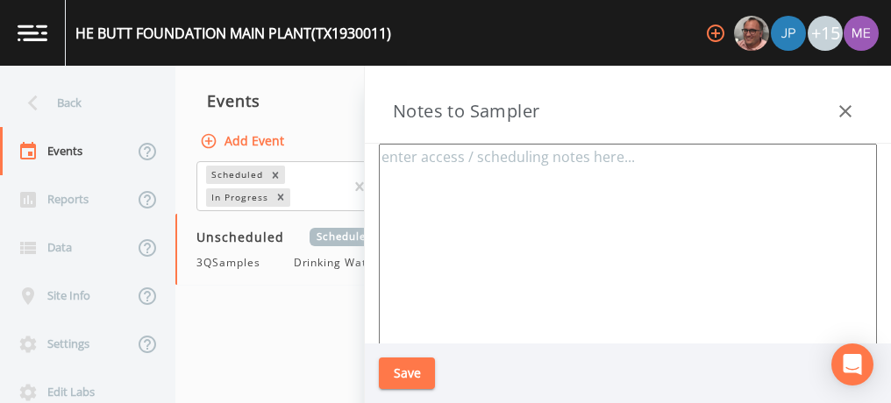
click at [581, 160] on textarea at bounding box center [628, 357] width 498 height 426
paste textarea "Carlos Navarro BUS - Business 830-291-8637 MOB - Mobile 830-279-3566"
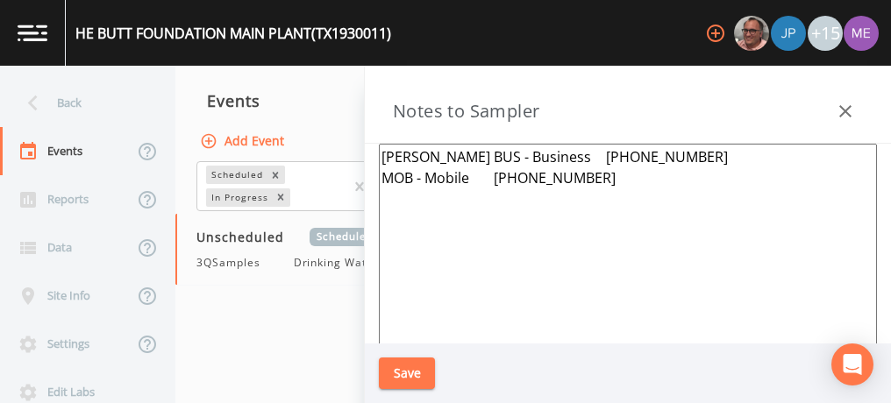
paste textarea "11756 N US HIGHWAY 83 LEAKEY, TX 78873-3049"
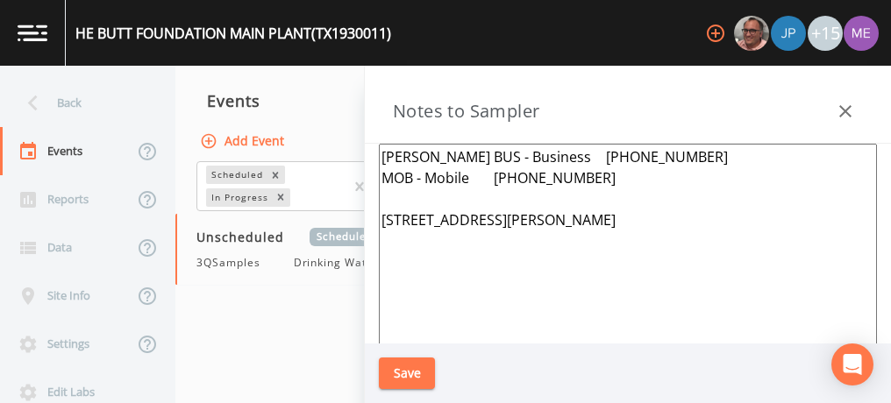
type textarea "Carlos Navarro BUS - Business 830-291-8637 MOB - Mobile 830-279-3566 11756 N US…"
click at [402, 374] on button "Save" at bounding box center [407, 374] width 56 height 32
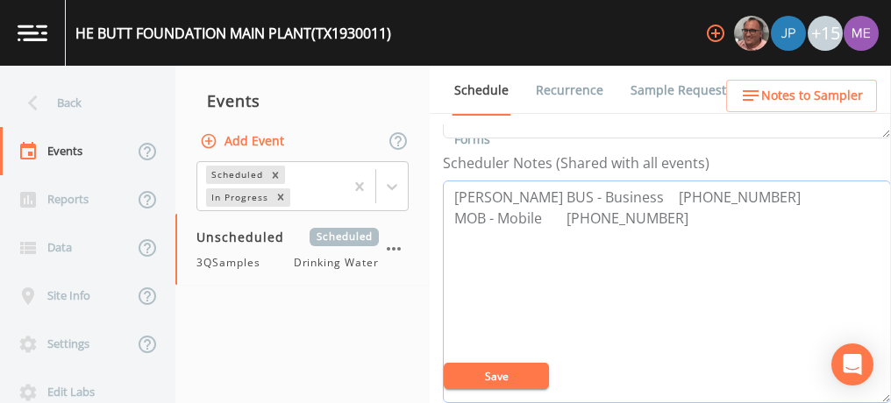
click at [673, 218] on textarea "Carlos Navarro BUS - Business 830-291-8637 MOB - Mobile 830-279-3566" at bounding box center [667, 292] width 448 height 223
paste textarea "11756 N US HIGHWAY 83 LEAKEY, TX 78873-3049"
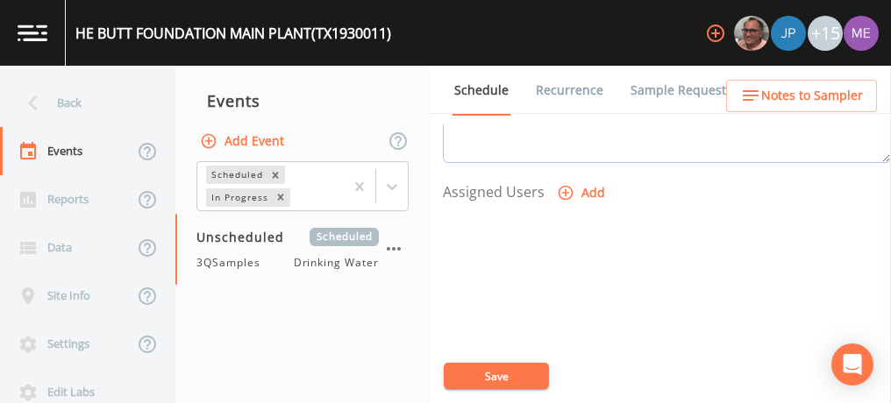
scroll to position [706, 0]
type textarea "Carlos Navarro BUS - Business 830-291-8637 MOB - Mobile 830-279-3566 11756 N US…"
click at [564, 182] on icon "button" at bounding box center [566, 191] width 18 height 18
select select "6518b6a0-c5fa-4d0f-8e3d-fc6e8623860b"
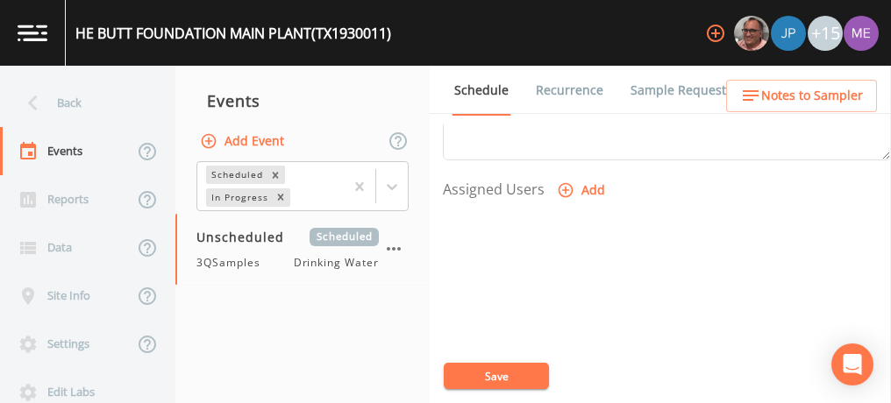
select select
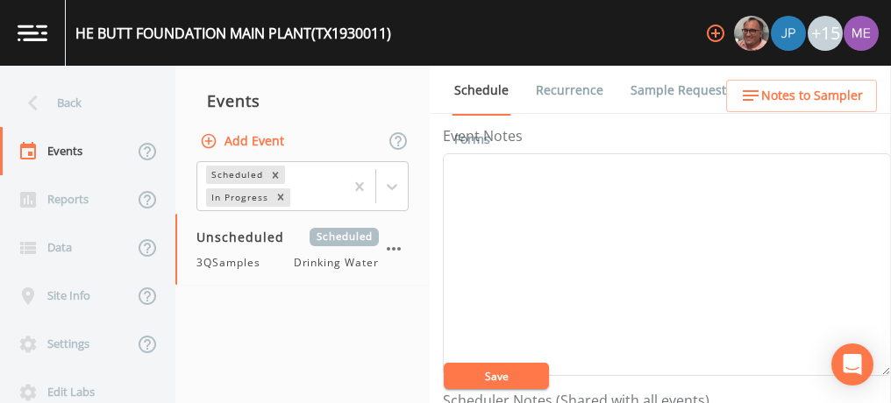
scroll to position [201, 0]
click at [505, 189] on textarea "Event Notes" at bounding box center [667, 289] width 448 height 223
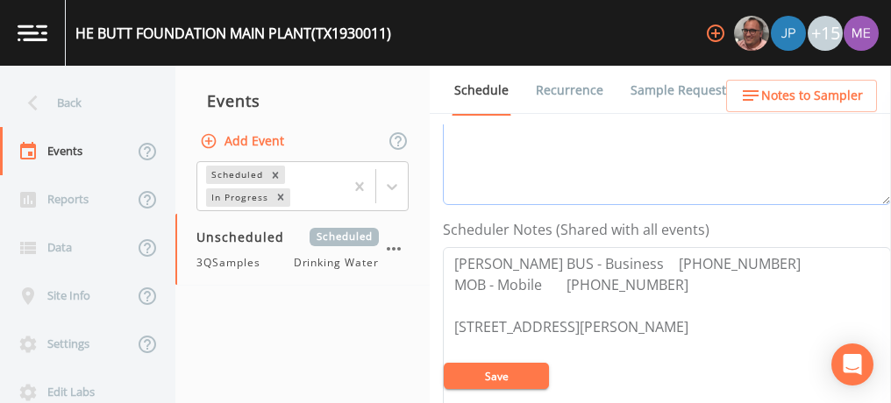
scroll to position [397, 0]
click at [700, 328] on textarea "Carlos Navarro BUS - Business 830-291-8637 MOB - Mobile 830-279-3566 11756 N US…" at bounding box center [667, 357] width 448 height 223
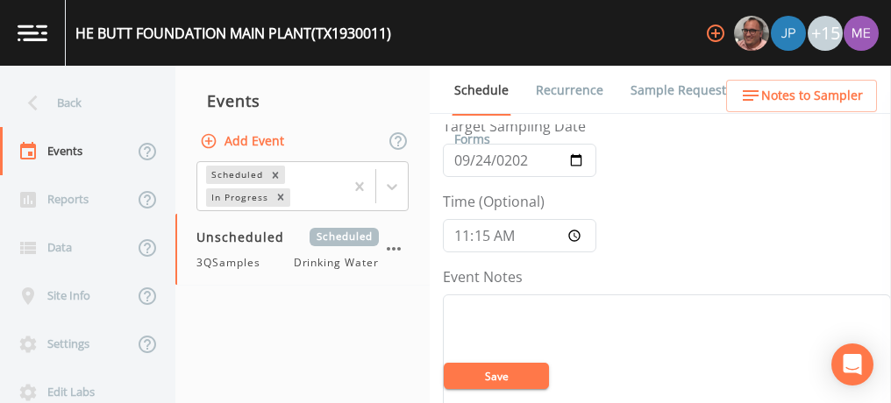
scroll to position [81, 0]
click at [501, 368] on button "Save" at bounding box center [496, 376] width 105 height 26
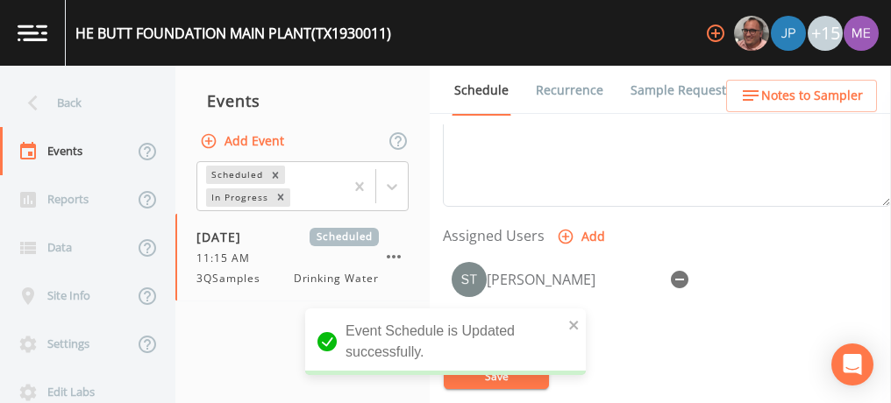
scroll to position [664, 0]
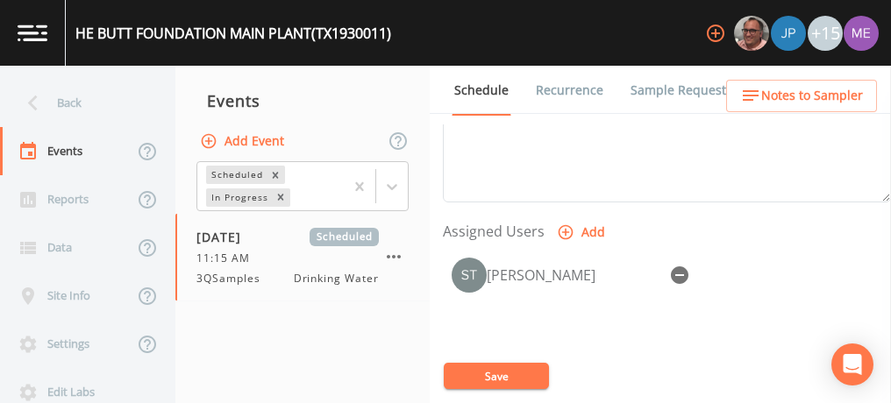
click at [525, 378] on button "Save" at bounding box center [496, 376] width 105 height 26
click at [77, 30] on div "HE BUTT FOUNDATION MAIN PLANT (TX1930011)" at bounding box center [233, 33] width 316 height 21
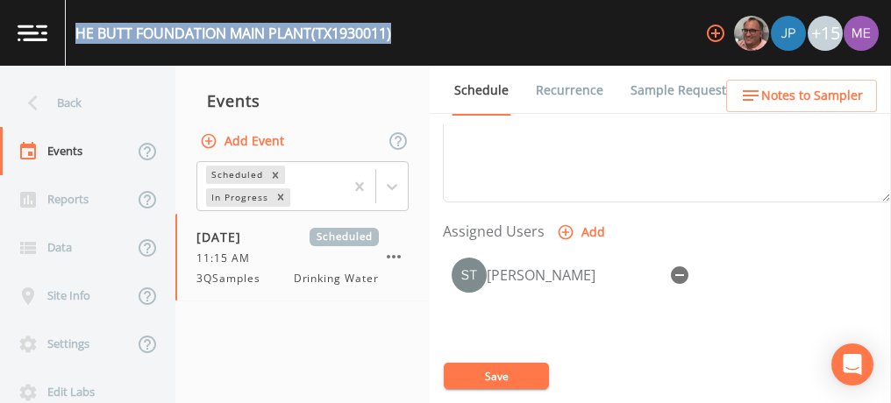
drag, startPoint x: 77, startPoint y: 30, endPoint x: 402, endPoint y: 45, distance: 324.8
click at [402, 45] on div "HE BUTT FOUNDATION MAIN PLANT (TX1930011) +15" at bounding box center [445, 33] width 891 height 66
copy div "HE BUTT FOUNDATION MAIN PLANT (TX1930011)"
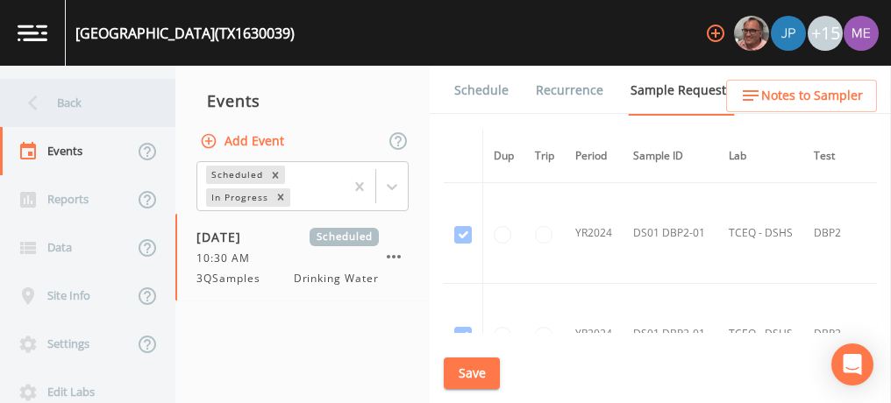
scroll to position [878, 0]
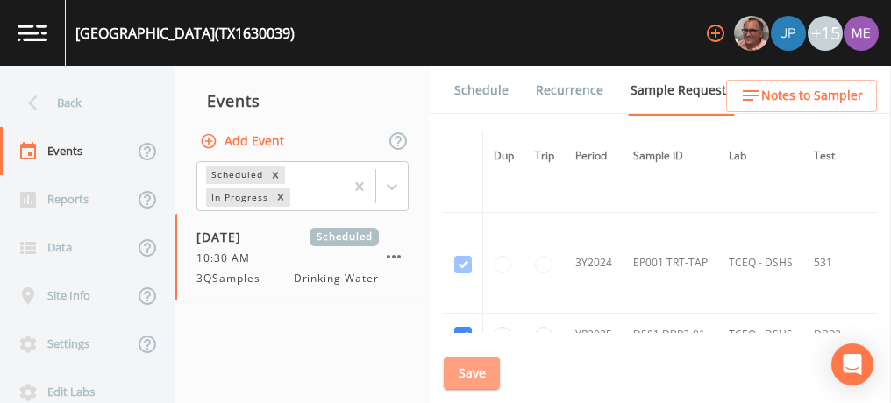
click at [482, 367] on button "Save" at bounding box center [472, 374] width 56 height 32
click at [487, 91] on link "Schedule" at bounding box center [482, 90] width 60 height 49
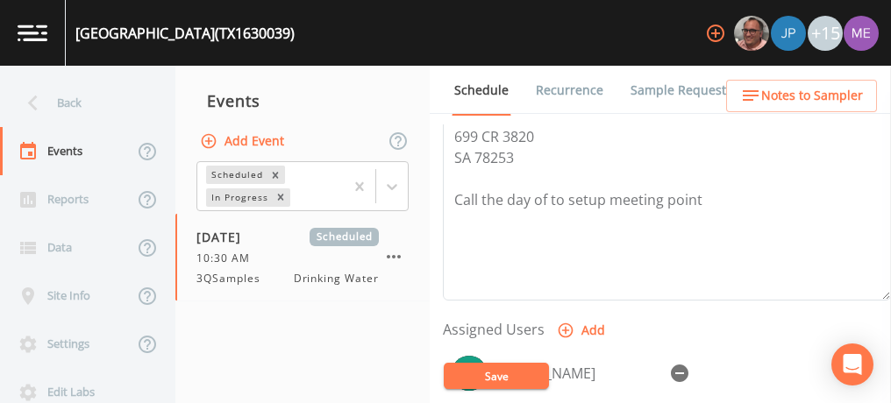
scroll to position [569, 0]
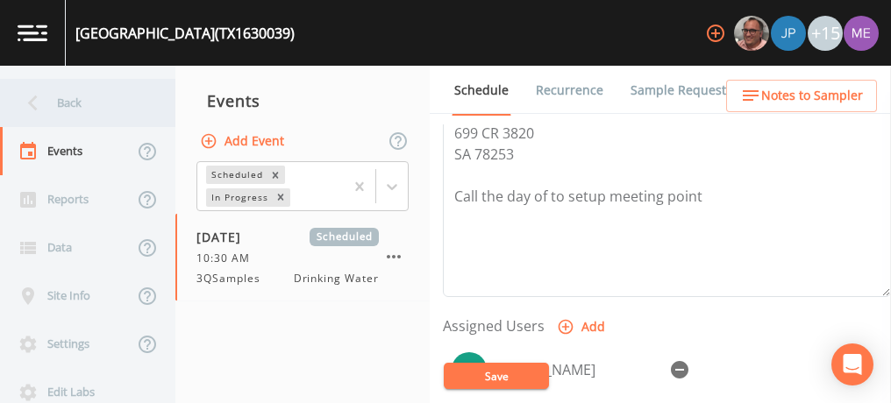
click at [63, 100] on div "Back" at bounding box center [79, 103] width 158 height 48
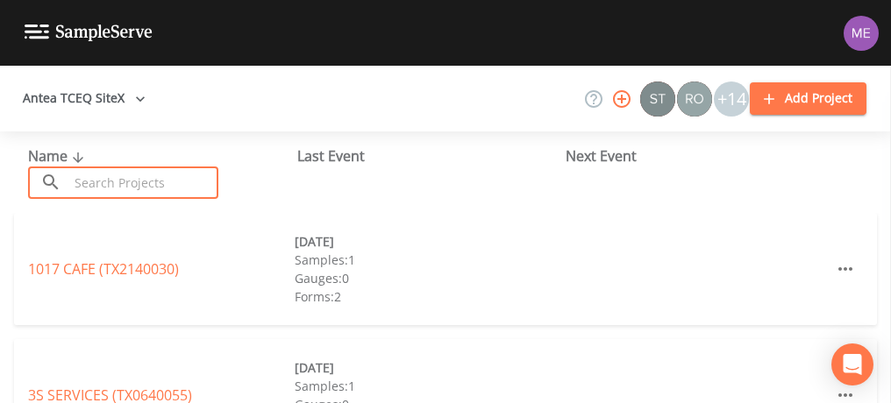
click at [101, 179] on input "text" at bounding box center [143, 183] width 150 height 32
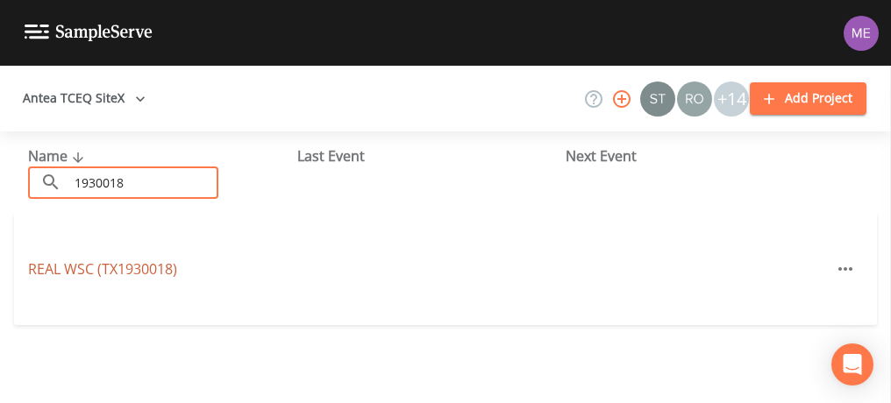
type input "1930018"
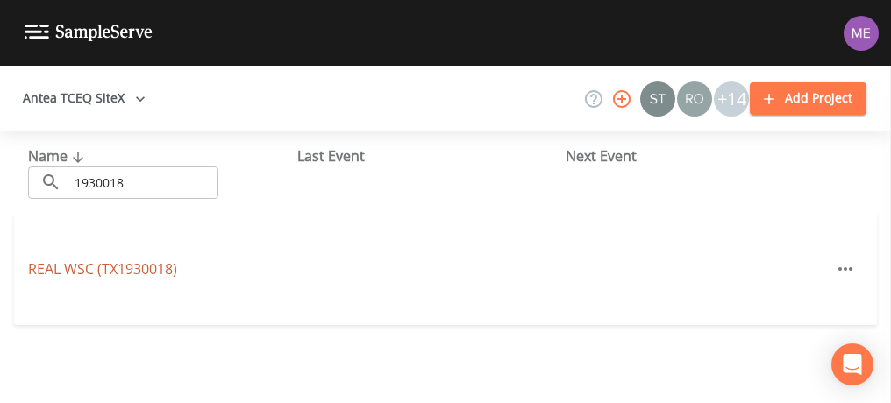
click at [114, 270] on link "REAL WSC (TX1930018)" at bounding box center [102, 269] width 149 height 19
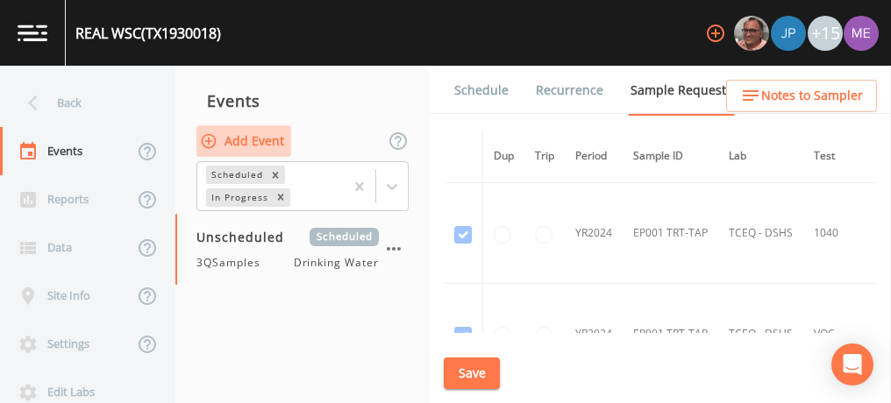
click at [275, 133] on button "Add Event" at bounding box center [243, 141] width 95 height 32
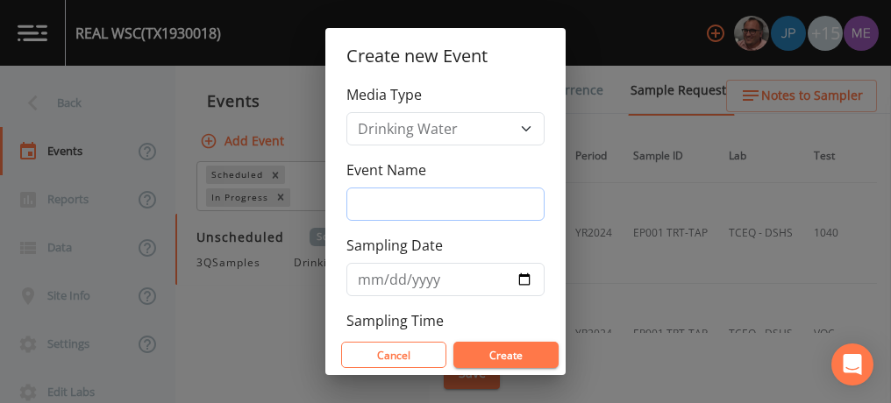
click at [365, 199] on input "Event Name" at bounding box center [445, 204] width 198 height 33
type input "3QSamples"
click at [373, 275] on input "Sampling Date" at bounding box center [445, 279] width 198 height 33
click at [453, 342] on button "Create" at bounding box center [505, 355] width 105 height 26
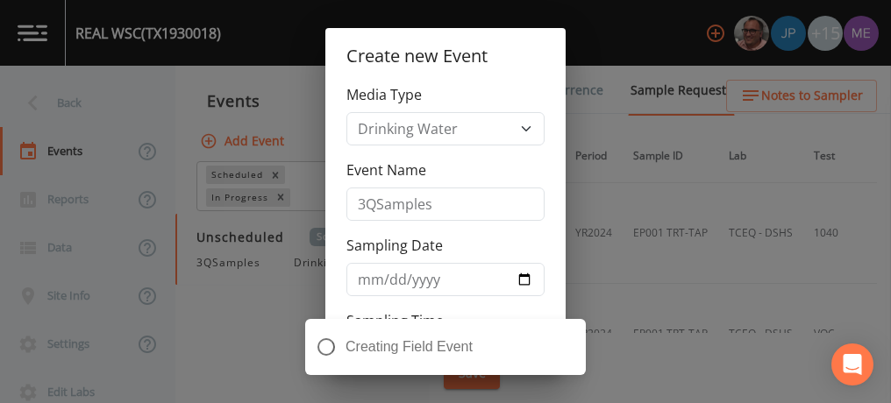
click at [196, 125] on button "Add Event" at bounding box center [243, 141] width 95 height 32
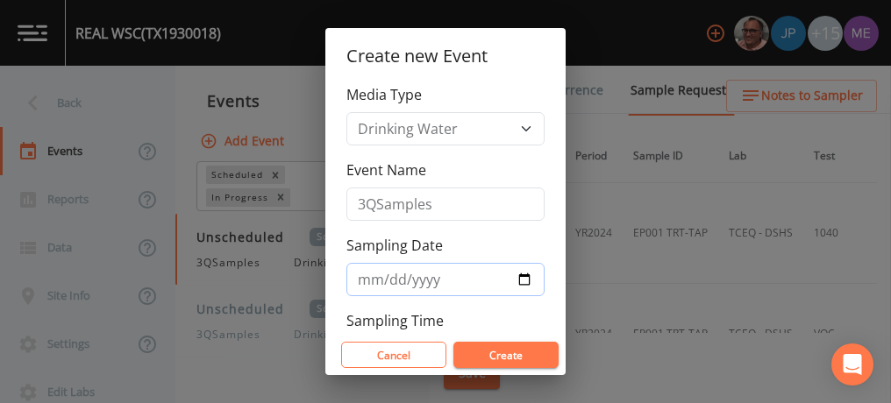
click at [375, 277] on input "Sampling Date" at bounding box center [445, 279] width 198 height 33
type input "[DATE]"
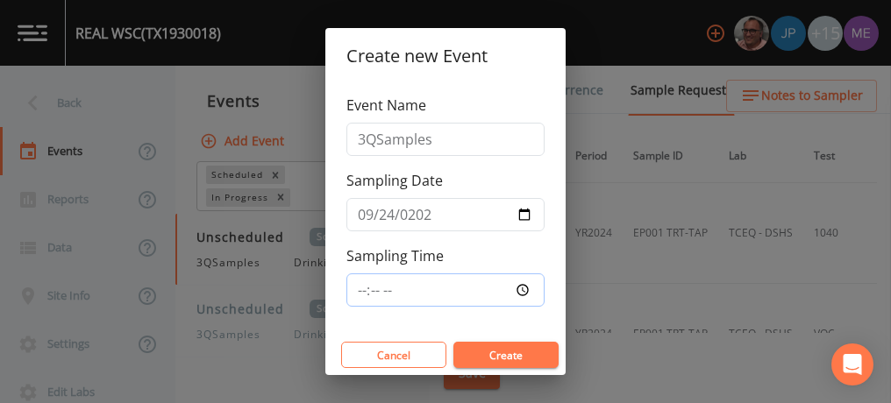
click at [360, 287] on input "Sampling Time" at bounding box center [445, 290] width 198 height 33
type input "09:45"
click at [518, 360] on button "Create" at bounding box center [505, 355] width 105 height 26
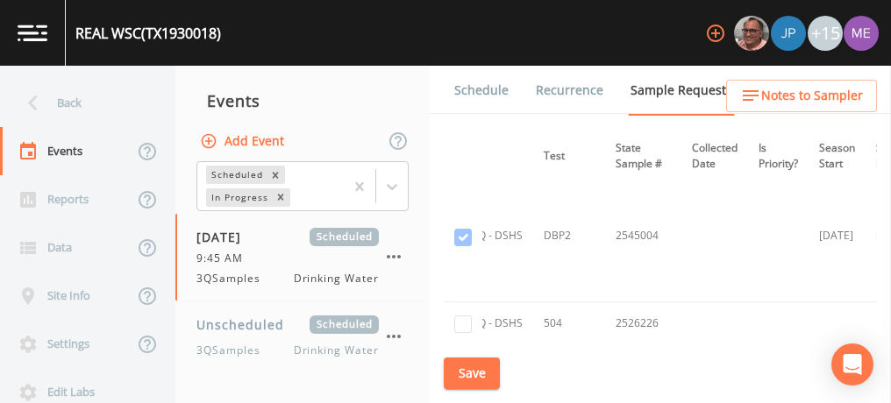
scroll to position [403, 270]
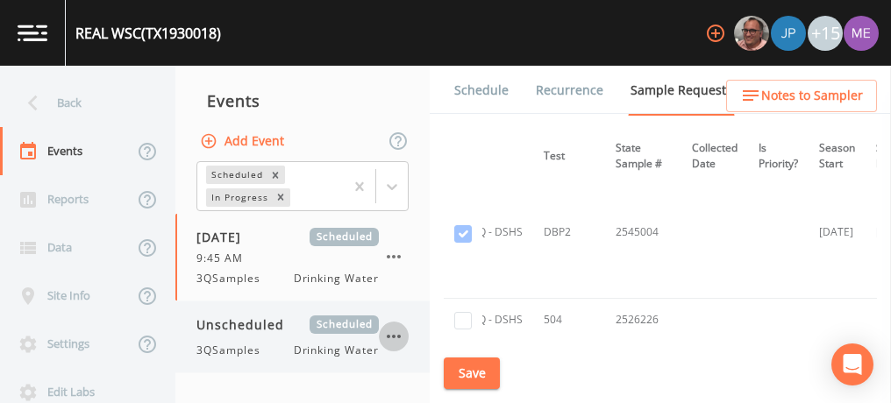
click at [402, 336] on icon "button" at bounding box center [393, 336] width 21 height 21
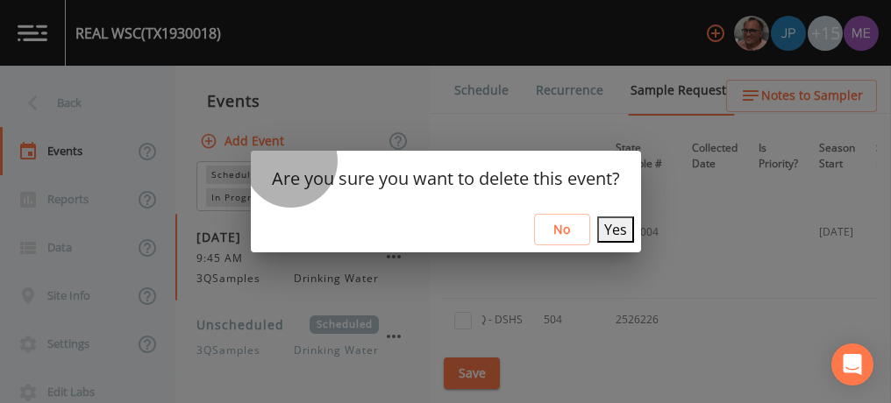
click at [620, 225] on button "Yes" at bounding box center [615, 230] width 37 height 26
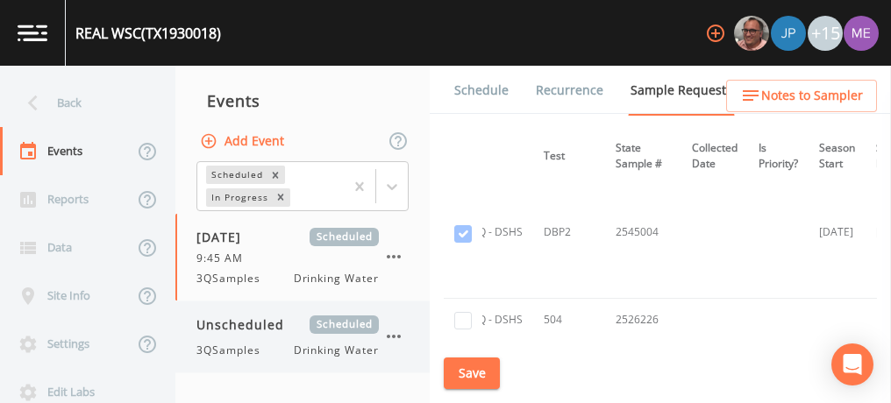
click at [403, 331] on icon "button" at bounding box center [393, 336] width 21 height 21
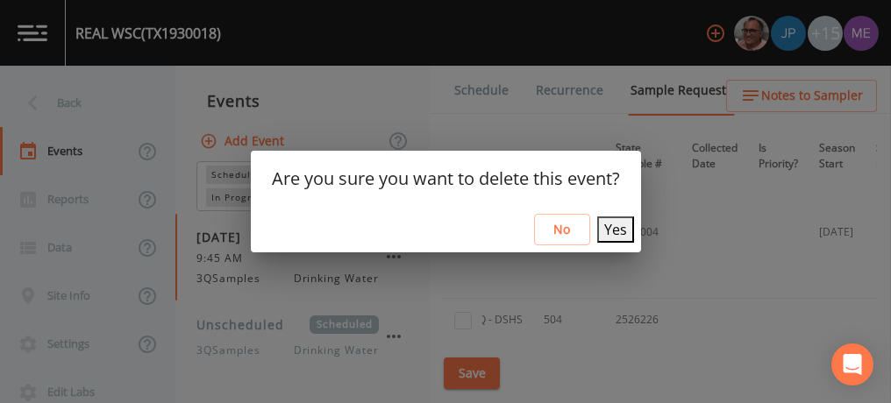
click at [280, 340] on div "Are you sure you want to delete this event? No Yes" at bounding box center [445, 201] width 891 height 403
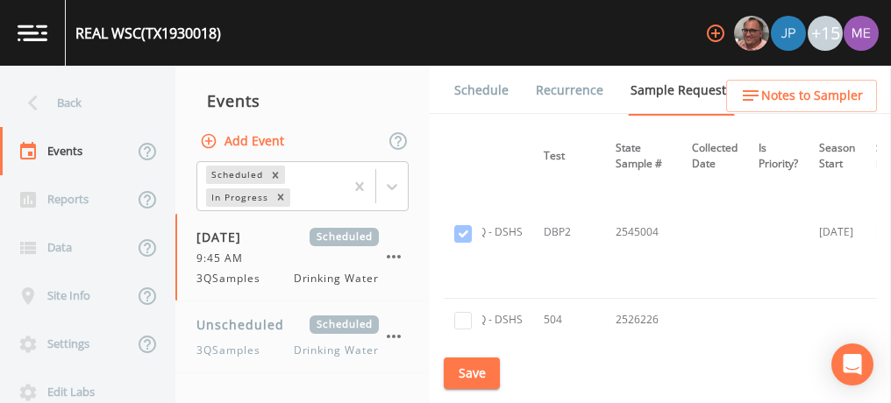
click at [280, 340] on div "Unscheduled Scheduled 3QSamples Drinking Water" at bounding box center [287, 337] width 182 height 43
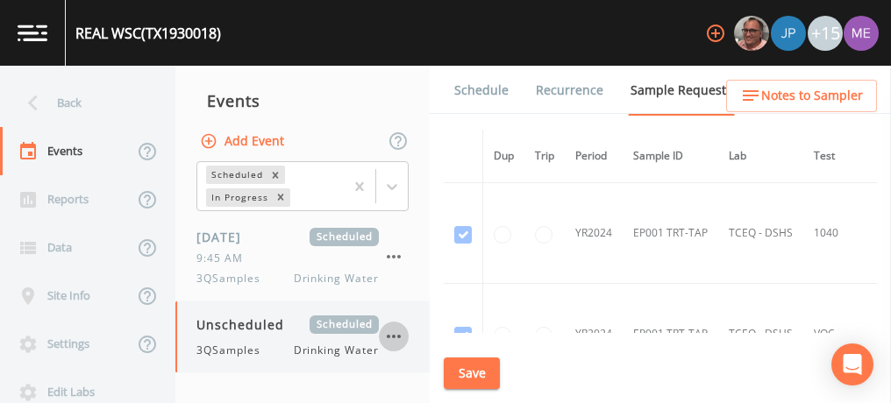
click at [397, 334] on icon "button" at bounding box center [393, 336] width 21 height 21
click at [617, 403] on div at bounding box center [445, 403] width 891 height 0
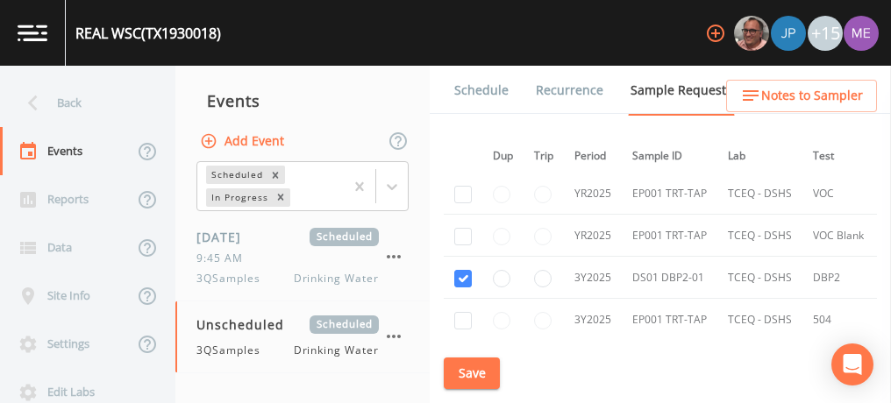
scroll to position [323, 1]
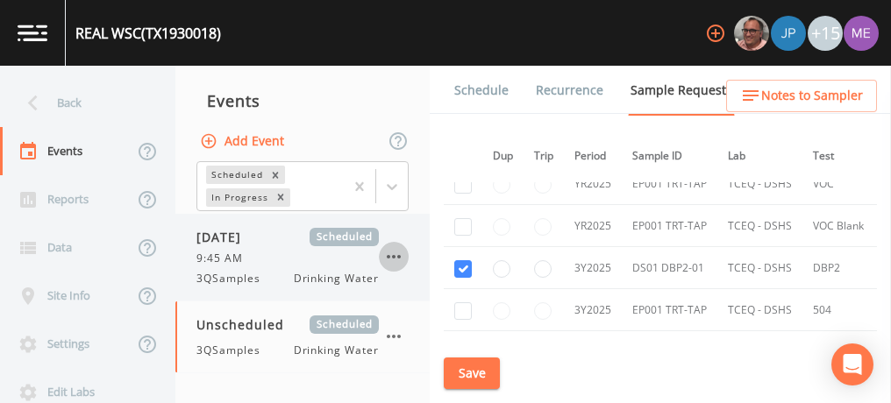
click at [396, 255] on icon "button" at bounding box center [393, 256] width 21 height 21
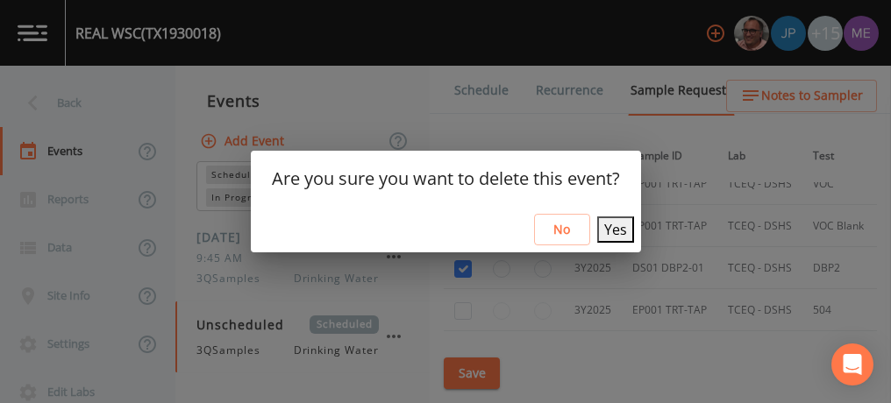
click at [610, 229] on button "Yes" at bounding box center [615, 230] width 37 height 26
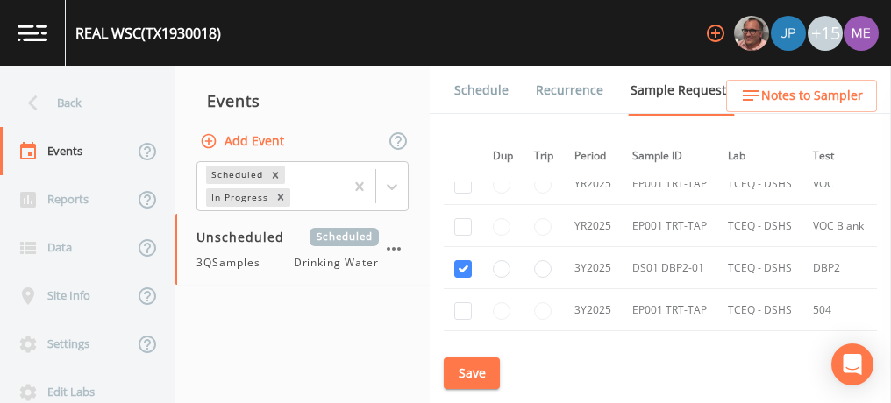
click at [469, 96] on link "Schedule" at bounding box center [482, 90] width 60 height 49
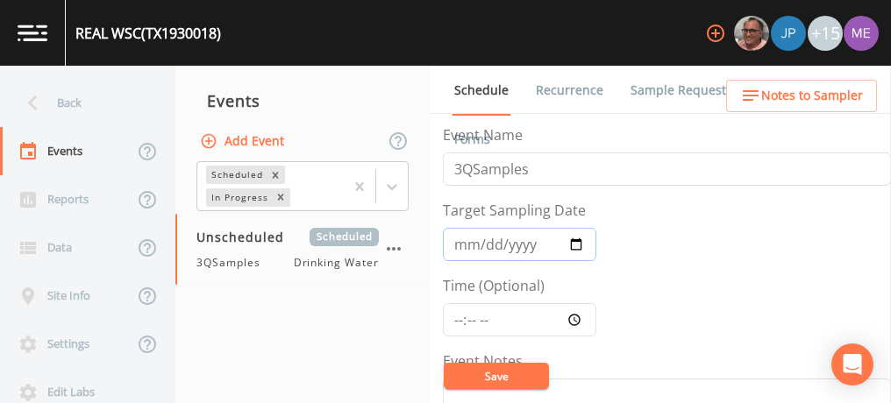
click at [471, 240] on input "Target Sampling Date" at bounding box center [519, 244] width 153 height 33
type input "[DATE]"
click at [458, 321] on input "Time (Optional)" at bounding box center [519, 319] width 153 height 33
type input "09:45"
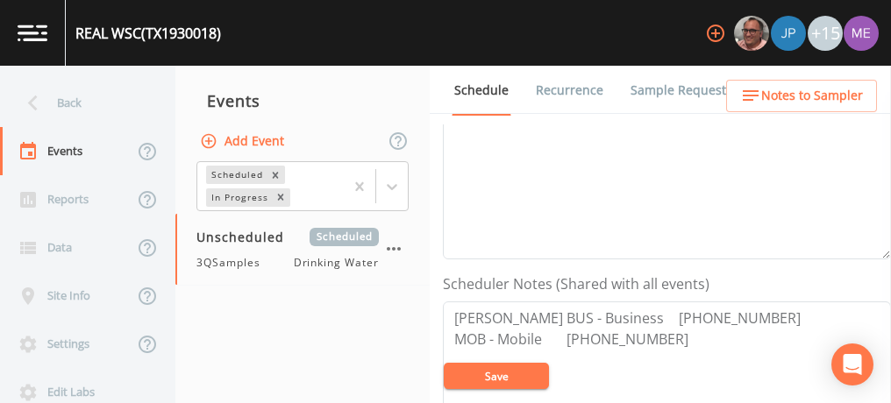
scroll to position [349, 0]
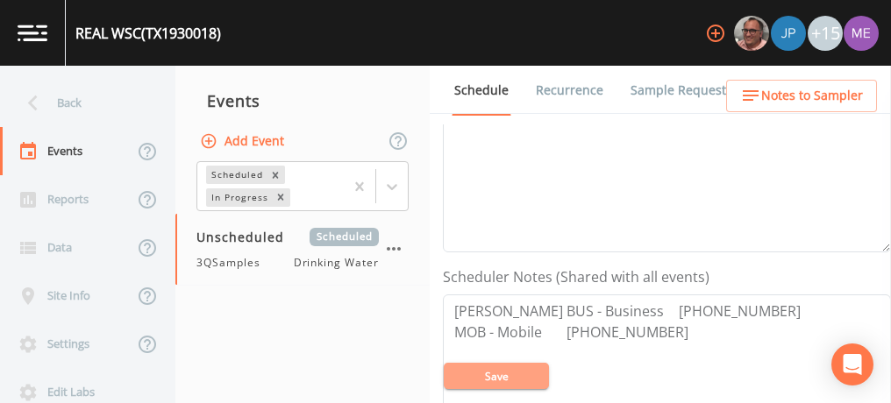
click at [476, 374] on button "Save" at bounding box center [496, 376] width 105 height 26
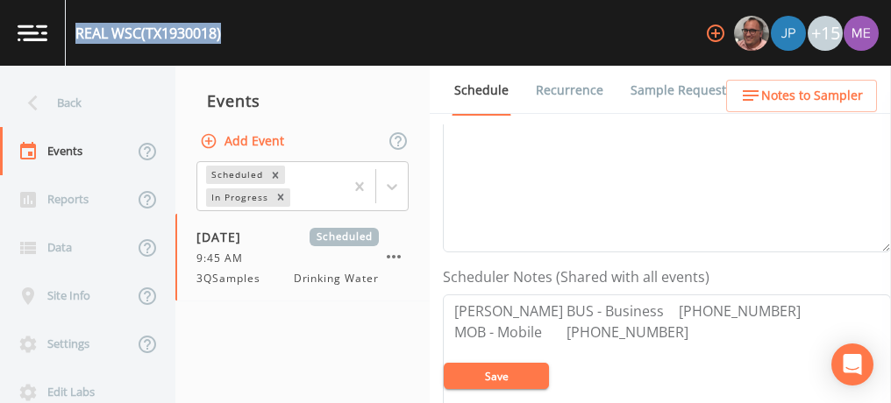
drag, startPoint x: 76, startPoint y: 31, endPoint x: 225, endPoint y: 35, distance: 149.2
click at [225, 35] on div "REAL WSC (TX1930018) +15" at bounding box center [445, 33] width 891 height 66
copy div "REAL WSC (TX1930018)"
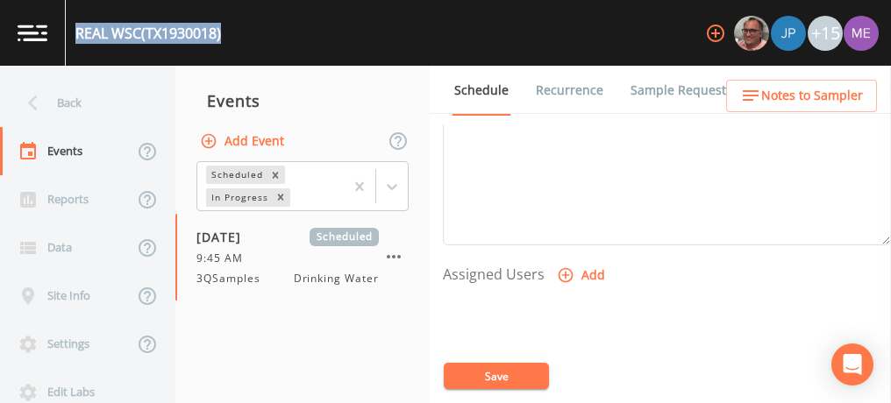
scroll to position [636, 0]
click at [563, 252] on icon "button" at bounding box center [566, 261] width 18 height 18
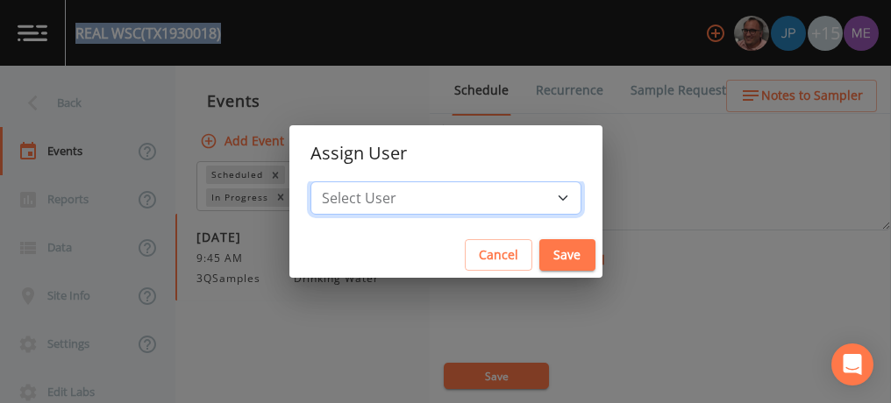
click at [529, 196] on select "Select User Mike Franklin Joshua gere Paul Lauren Saenz David Weber Zachary Eva…" at bounding box center [445, 198] width 271 height 33
select select "6518b6a0-c5fa-4d0f-8e3d-fc6e8623860b"
click at [337, 182] on select "Select User Mike Franklin Joshua gere Paul Lauren Saenz David Weber Zachary Eva…" at bounding box center [445, 198] width 271 height 33
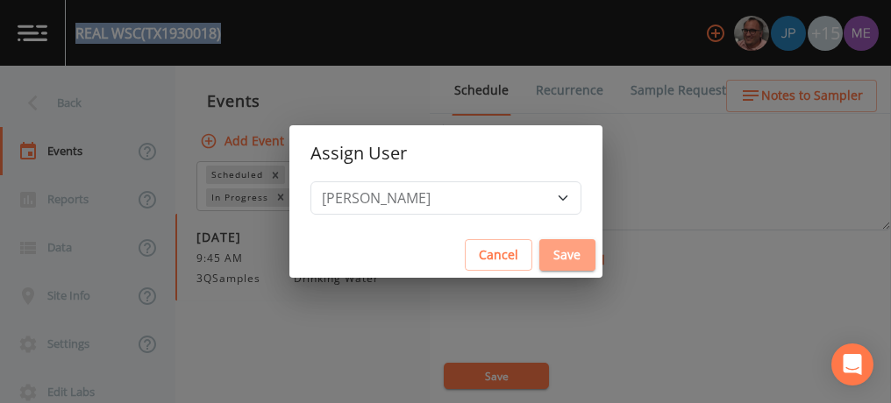
click at [541, 267] on button "Save" at bounding box center [567, 255] width 56 height 32
select select
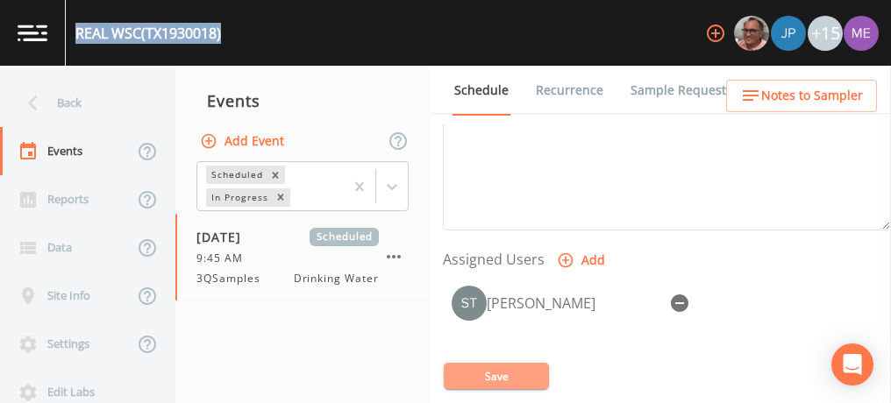
click at [506, 374] on button "Save" at bounding box center [496, 376] width 105 height 26
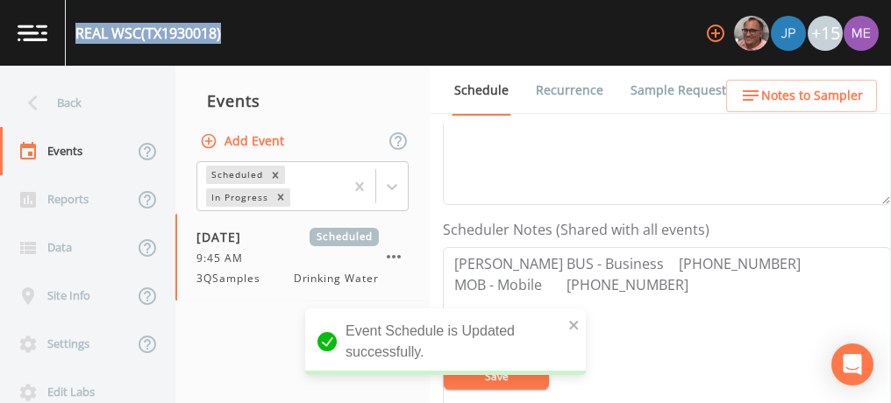
scroll to position [395, 0]
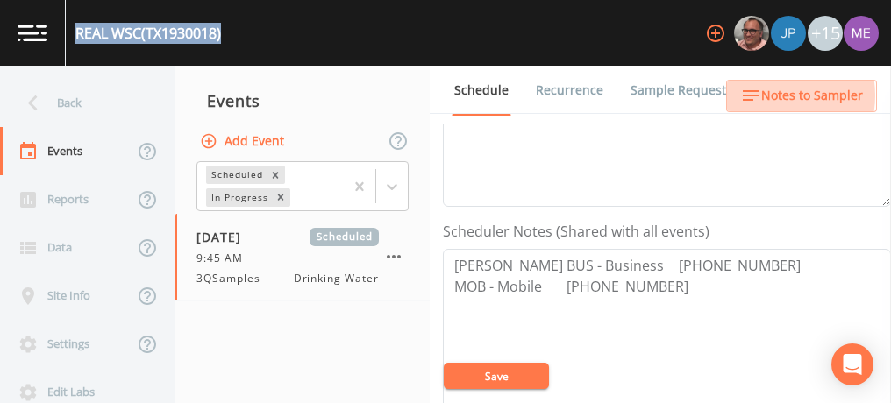
click at [770, 96] on span "Notes to Sampler" at bounding box center [812, 96] width 102 height 22
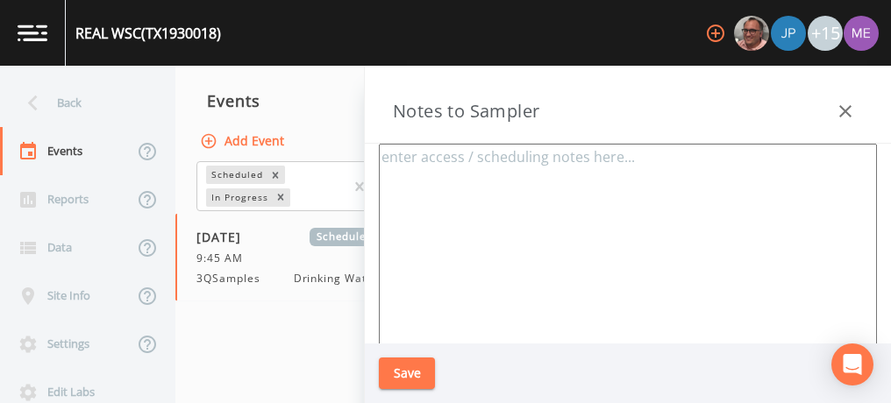
click at [448, 248] on textarea at bounding box center [628, 357] width 498 height 426
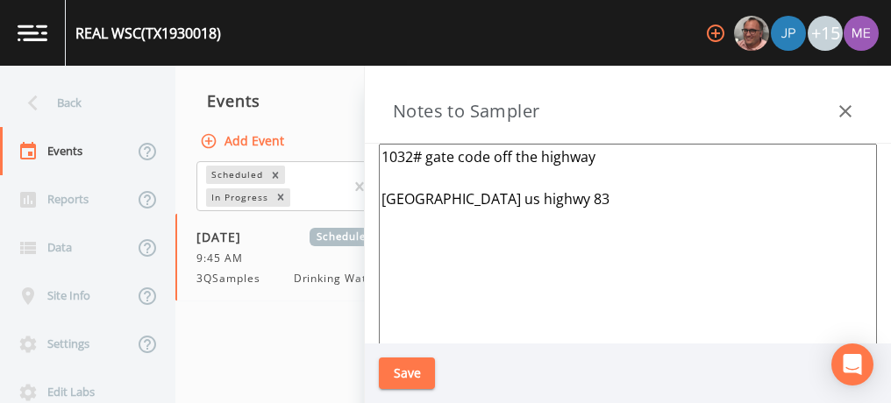
click at [512, 197] on textarea "1032# gate code off the highway River tree estates us highwy 83" at bounding box center [628, 357] width 498 height 426
click at [588, 195] on textarea "1032# gate code off the highway River tree estates US highwy 83" at bounding box center [628, 357] width 498 height 426
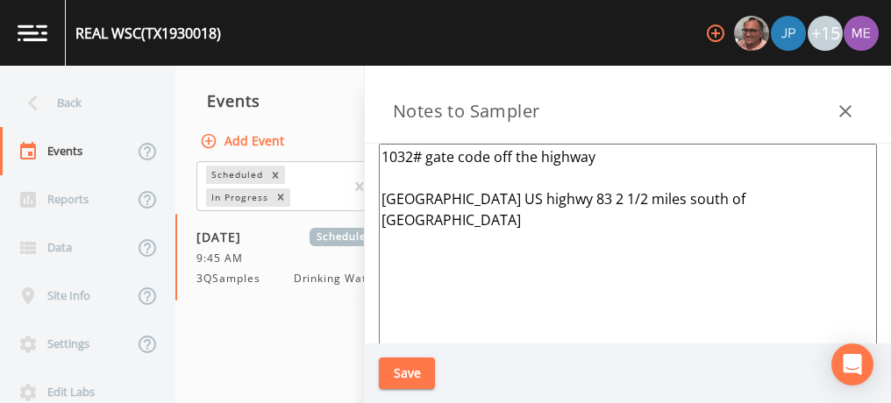
click at [591, 195] on textarea "1032# gate code off the highway River tree estates US highwy 83 2 1/2 miles sou…" at bounding box center [628, 357] width 498 height 426
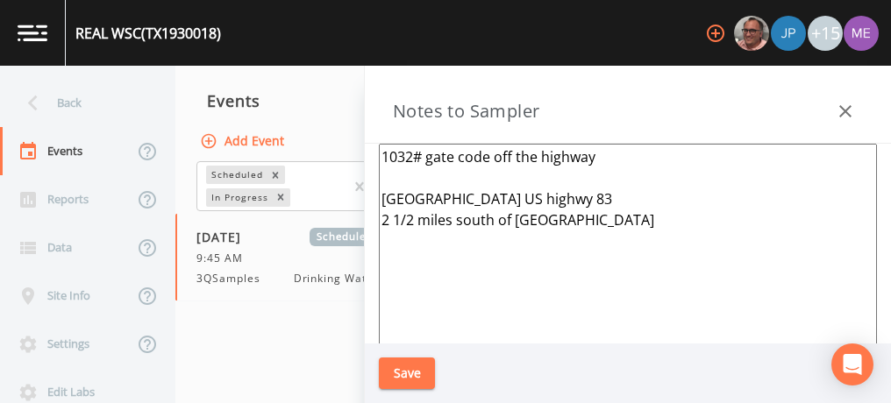
type textarea "1032# gate code off the highway River tree estates US highwy 83 2 1/2 miles sou…"
click at [424, 371] on button "Save" at bounding box center [407, 374] width 56 height 32
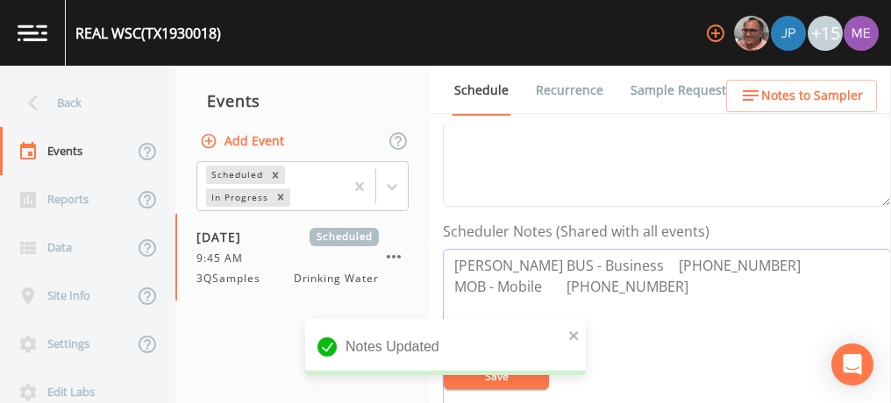
drag, startPoint x: 452, startPoint y: 260, endPoint x: 665, endPoint y: 282, distance: 214.2
click at [665, 282] on textarea "Greg Messer BUS - Business 830-232-4030 MOB - Mobile 830-591-3203" at bounding box center [667, 360] width 448 height 223
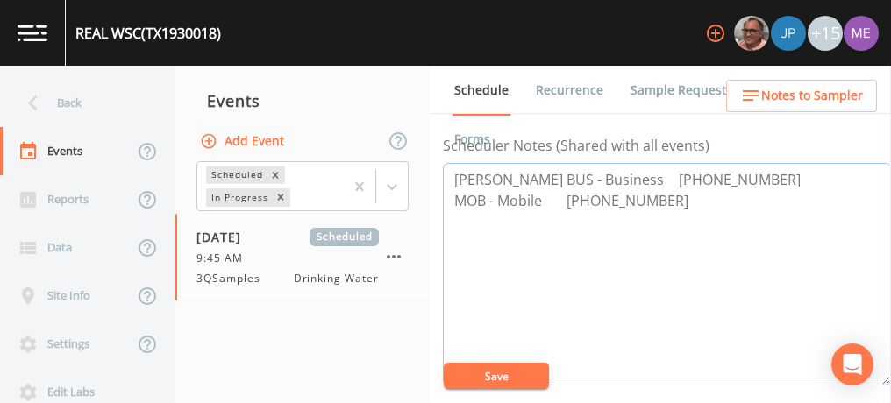
scroll to position [481, 0]
click at [699, 208] on textarea "Greg Messer BUS - Business 830-232-4030 MOB - Mobile 830-591-3203" at bounding box center [667, 273] width 448 height 223
drag, startPoint x: 456, startPoint y: 174, endPoint x: 670, endPoint y: 191, distance: 214.7
click at [670, 191] on textarea "Greg Messer BUS - Business 830-232-4030 MOB - Mobile 830-591-3203" at bounding box center [667, 273] width 448 height 223
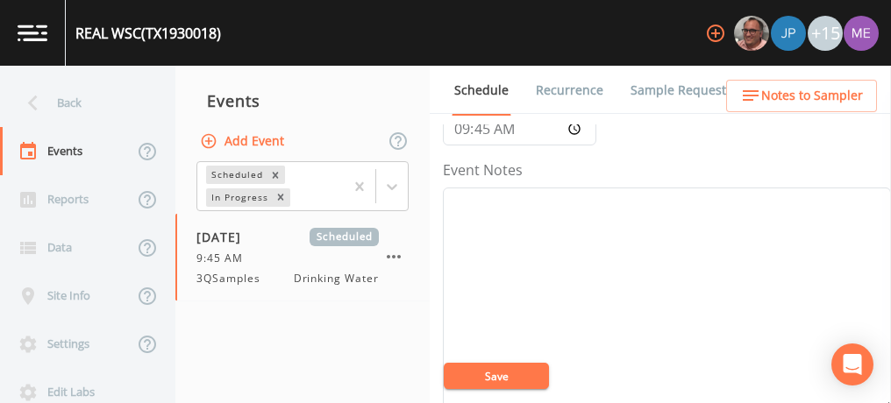
scroll to position [183, 0]
click at [725, 231] on textarea "Event Notes" at bounding box center [667, 307] width 448 height 223
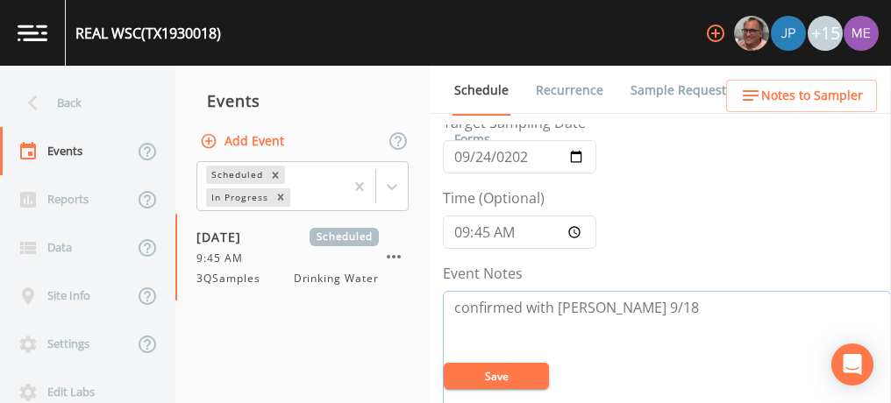
scroll to position [82, 0]
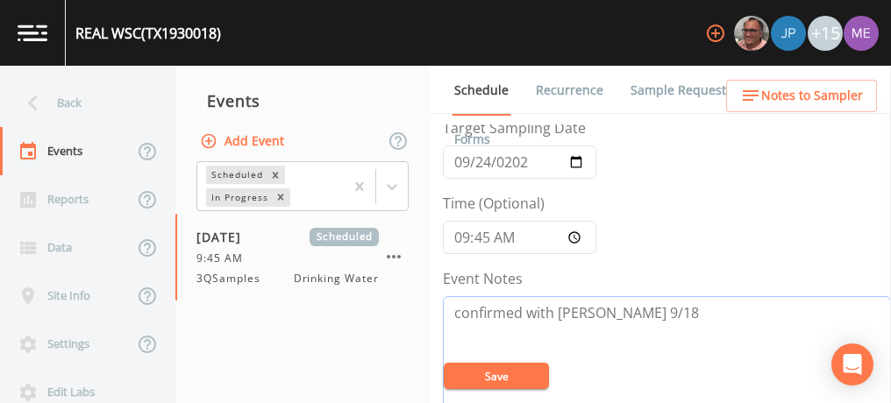
type textarea "confirmed with greg 9/18"
click at [489, 230] on input "09:45" at bounding box center [519, 237] width 153 height 33
type input "09:00"
click at [484, 371] on button "Save" at bounding box center [496, 376] width 105 height 26
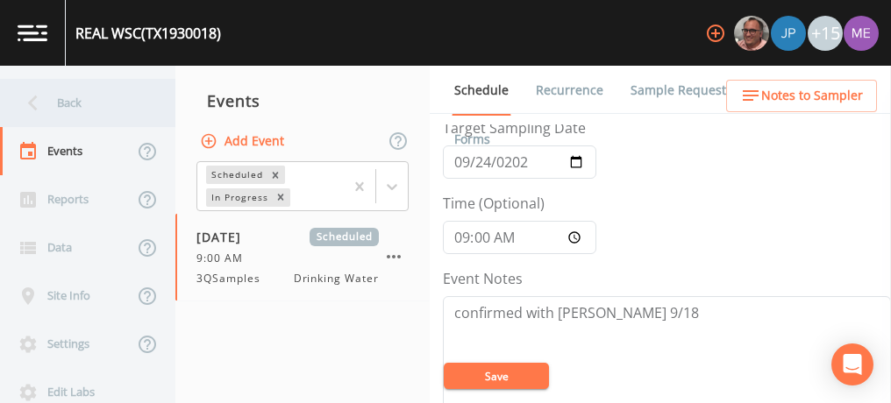
click at [74, 95] on div "Back" at bounding box center [79, 103] width 158 height 48
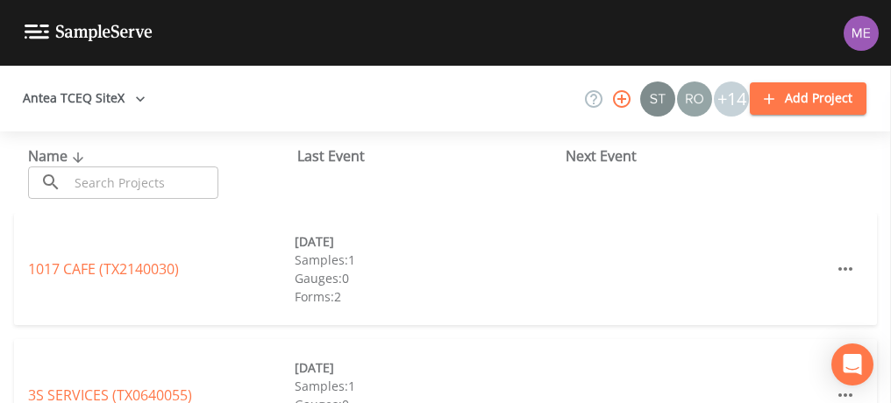
click at [103, 178] on input "text" at bounding box center [143, 183] width 150 height 32
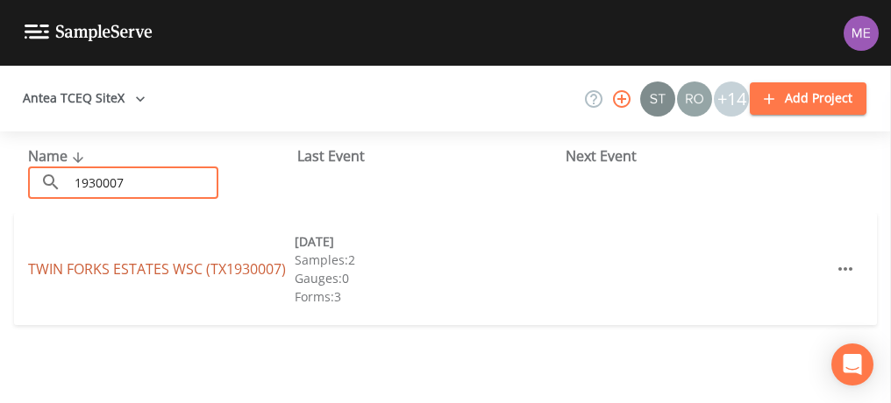
type input "1930007"
click at [137, 269] on link "TWIN FORKS ESTATES WSC (TX1930007)" at bounding box center [157, 269] width 258 height 19
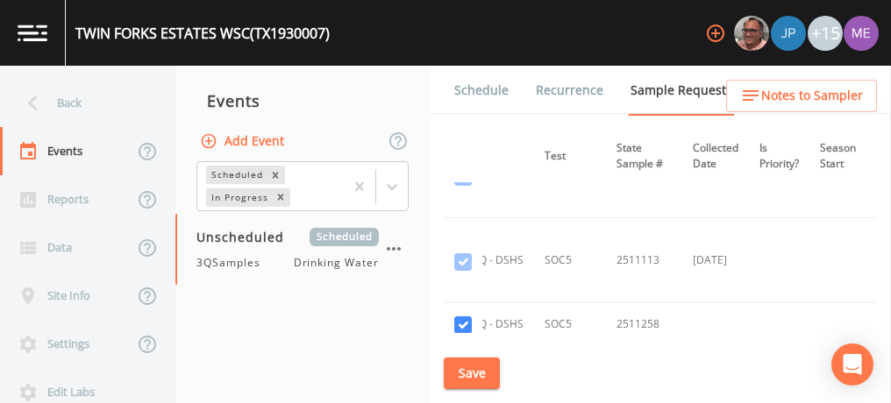
scroll to position [1787, 282]
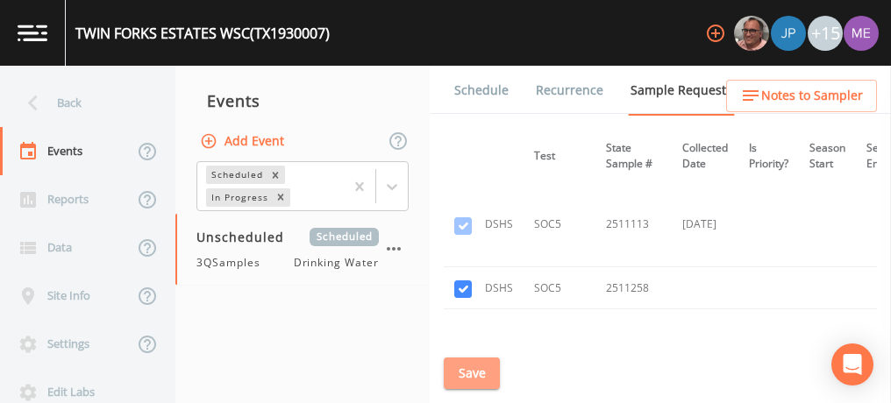
click at [475, 368] on button "Save" at bounding box center [472, 374] width 56 height 32
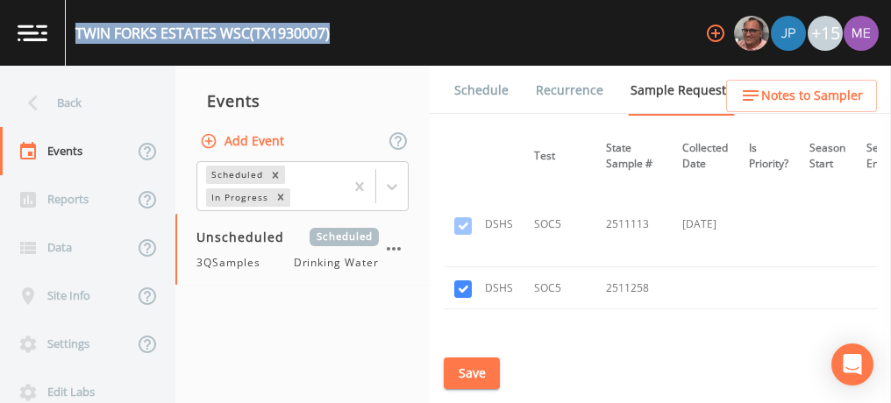
drag, startPoint x: 76, startPoint y: 31, endPoint x: 345, endPoint y: 40, distance: 268.5
click at [345, 40] on div "TWIN FORKS ESTATES WSC (TX1930007) +15" at bounding box center [445, 33] width 891 height 66
copy div "TWIN FORKS ESTATES WSC (TX1930007)"
click at [477, 99] on link "Schedule" at bounding box center [482, 90] width 60 height 49
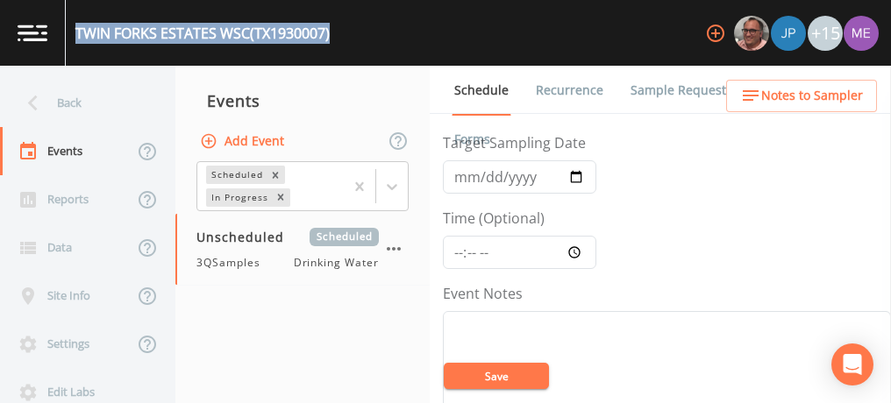
scroll to position [80, 0]
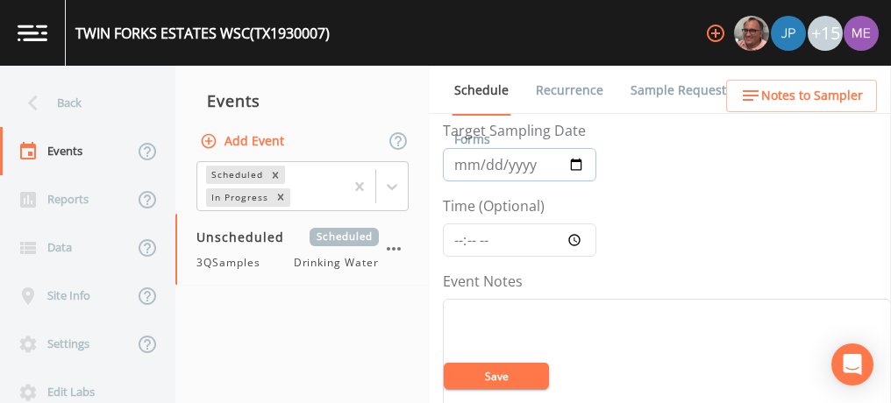
click at [473, 161] on input "Target Sampling Date" at bounding box center [519, 164] width 153 height 33
type input "[DATE]"
click at [455, 233] on input "Time (Optional)" at bounding box center [519, 240] width 153 height 33
type input "09:00"
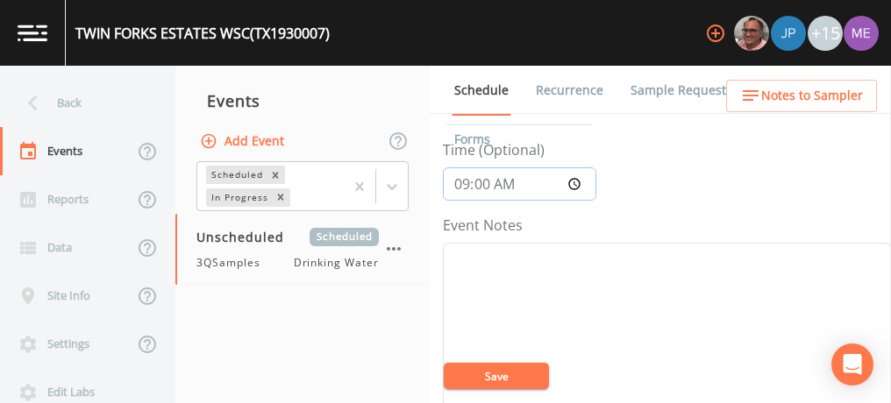
scroll to position [137, 0]
click at [474, 256] on textarea "Event Notes" at bounding box center [667, 353] width 448 height 223
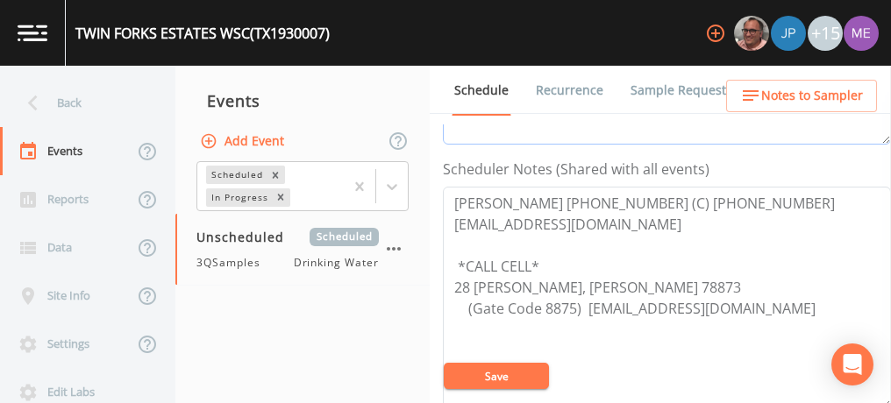
scroll to position [461, 0]
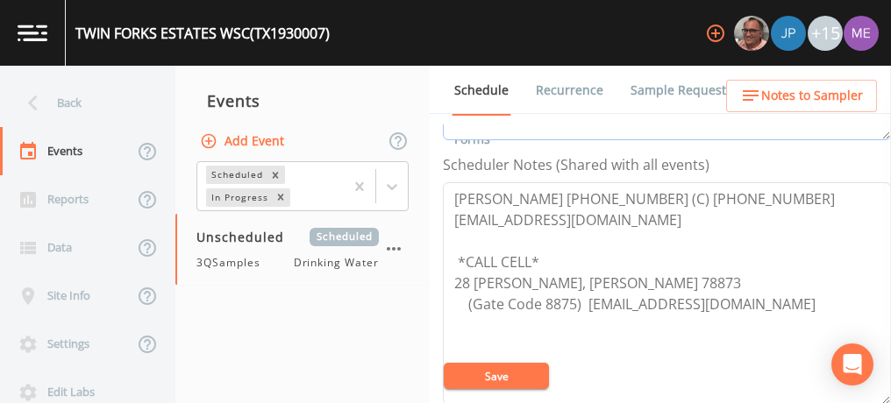
type textarea "confirmed with greg 9/18"
drag, startPoint x: 456, startPoint y: 195, endPoint x: 538, endPoint y: 259, distance: 103.7
click at [538, 259] on textarea "Jim Riley 830-232-4468 (C) 830-955-6656 jimdriley@gmail.com *CALL CELL* 28 KINK…" at bounding box center [667, 293] width 448 height 223
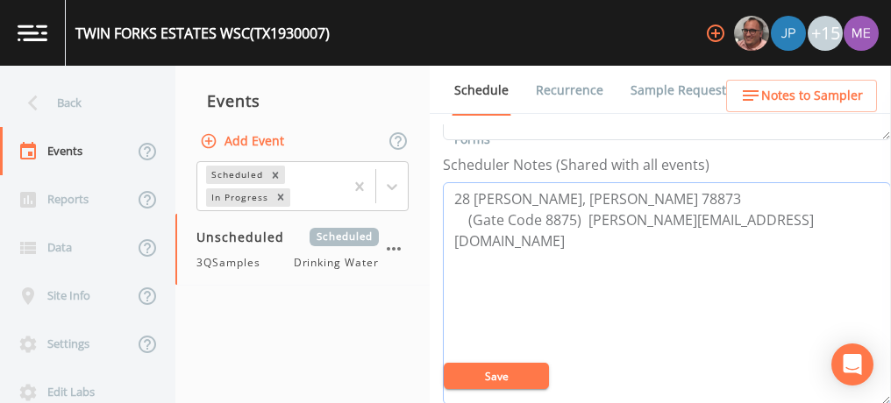
paste textarea "TWIN FORKS ESTATES WSC (TX1930007)"
click at [668, 19] on div "TWIN FORKS ESTATES WSC (TX1930007) +15" at bounding box center [445, 33] width 891 height 66
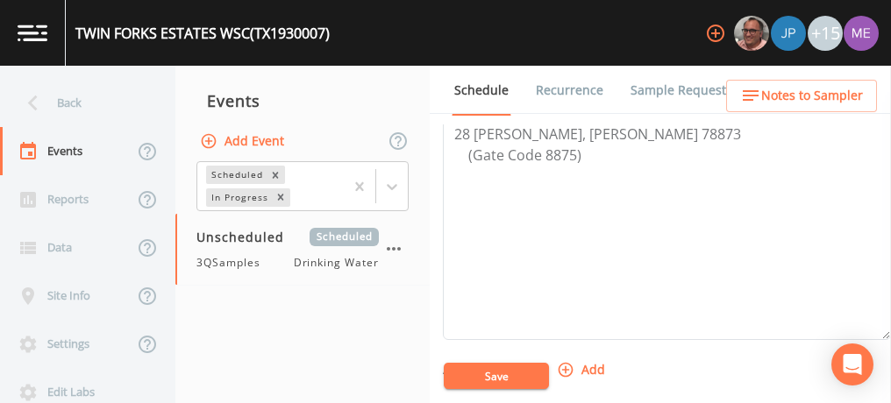
scroll to position [522, 0]
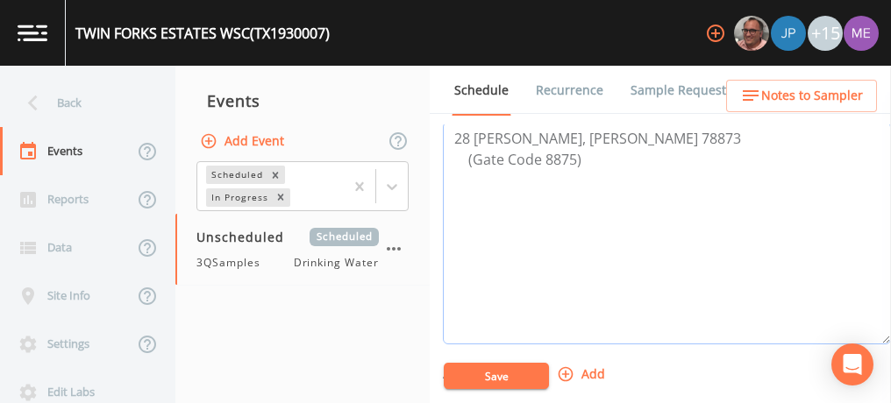
click at [469, 133] on textarea "28 KINKAID, LEAKEY 78873 (Gate Code 8875)" at bounding box center [667, 233] width 448 height 223
paste textarea "Greg Messer BUS - Business 830-232-4030 MOB - Mobile 830-591-3203"
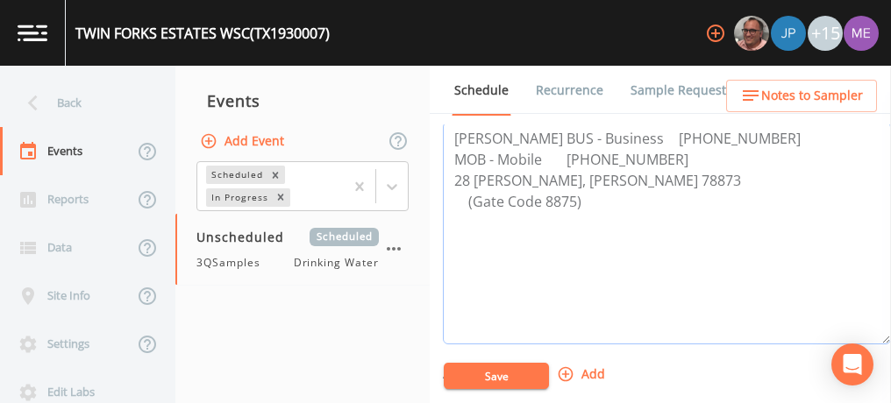
scroll to position [543, 0]
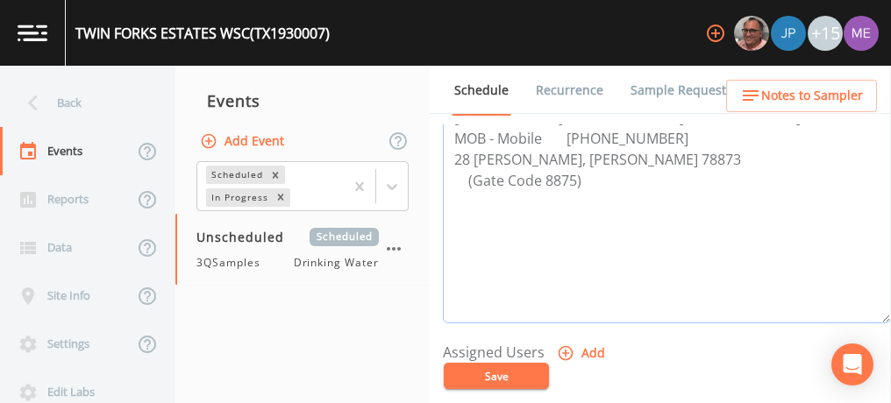
type textarea "Greg Messer BUS - Business 830-232-4030 MOB - Mobile 830-591-3203 28 KINKAID, L…"
click at [565, 349] on icon "button" at bounding box center [566, 353] width 15 height 15
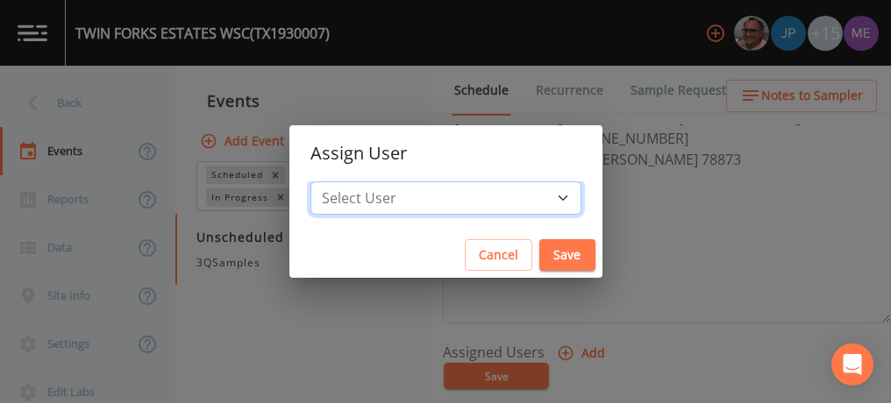
click at [535, 198] on select "Select User Mike Franklin Joshua gere Paul Lauren Saenz David Weber Zachary Eva…" at bounding box center [445, 198] width 271 height 33
select select "6518b6a0-c5fa-4d0f-8e3d-fc6e8623860b"
click at [337, 182] on select "Select User Mike Franklin Joshua gere Paul Lauren Saenz David Weber Zachary Eva…" at bounding box center [445, 198] width 271 height 33
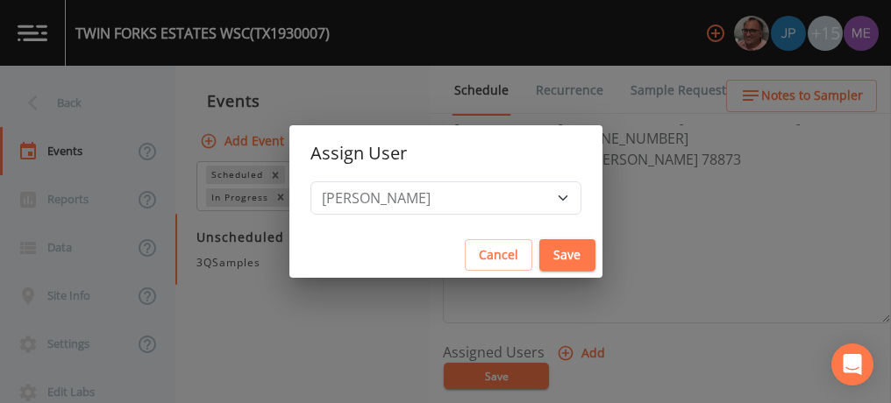
click at [539, 253] on button "Save" at bounding box center [567, 255] width 56 height 32
select select
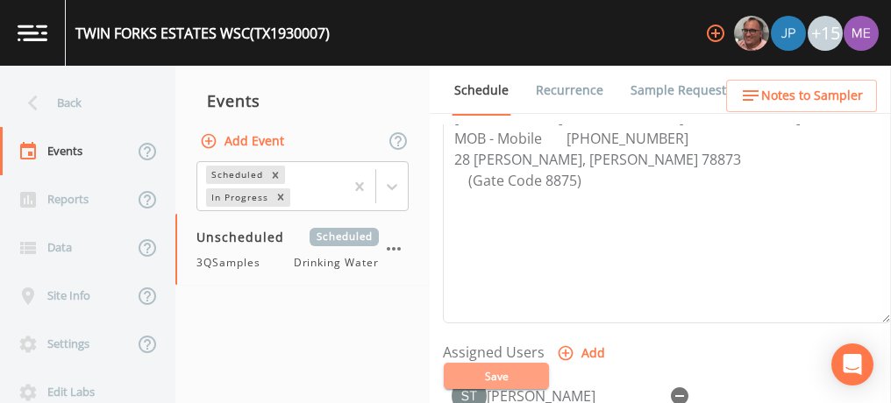
click at [496, 370] on button "Save" at bounding box center [496, 376] width 105 height 26
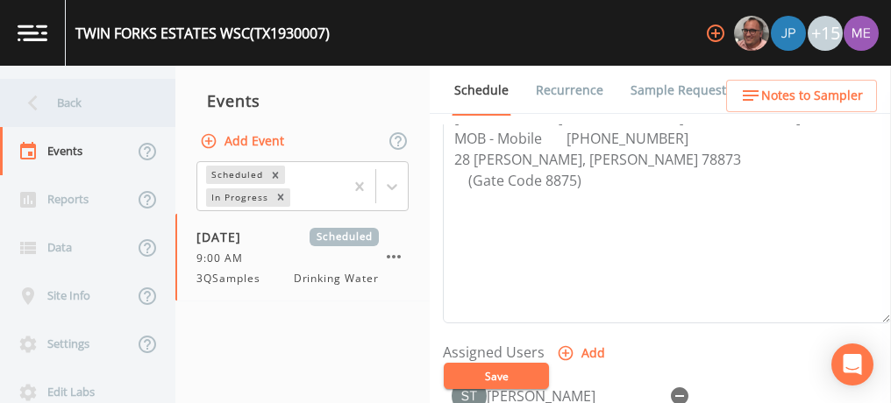
click at [62, 105] on div "Back" at bounding box center [79, 103] width 158 height 48
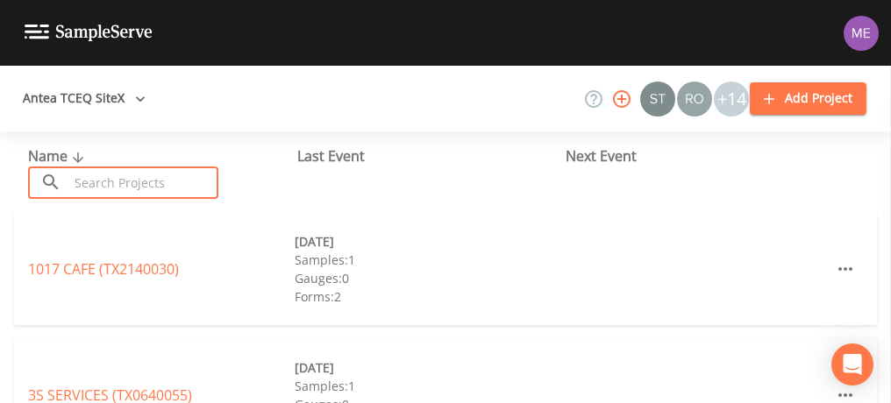
click at [121, 184] on input "text" at bounding box center [143, 183] width 150 height 32
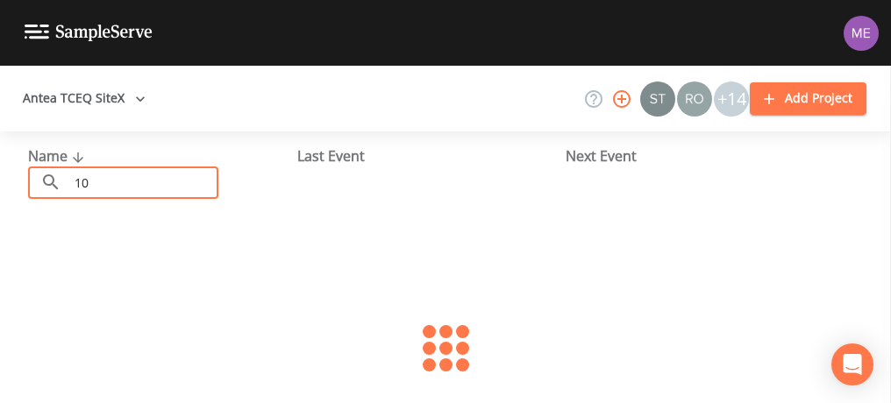
type input "1"
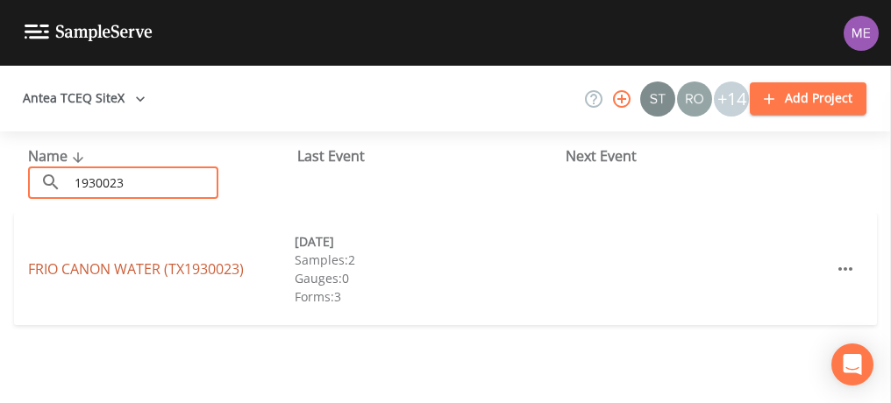
type input "1930023"
click at [153, 266] on link "FRIO CANON WATER (TX1930023)" at bounding box center [136, 269] width 216 height 19
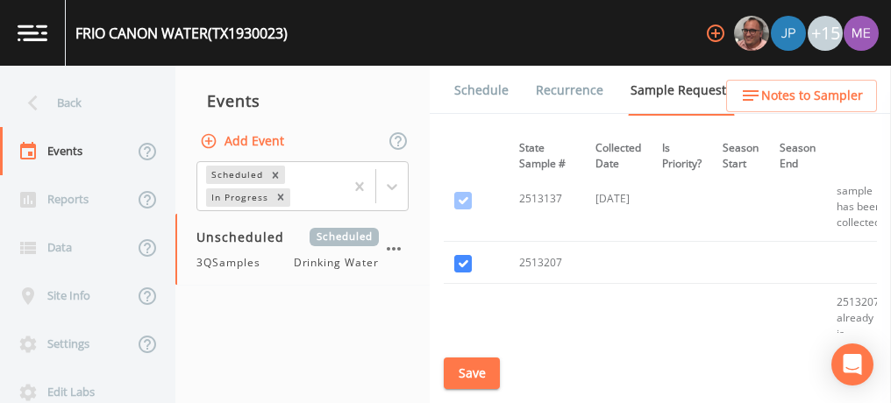
scroll to position [1728, 0]
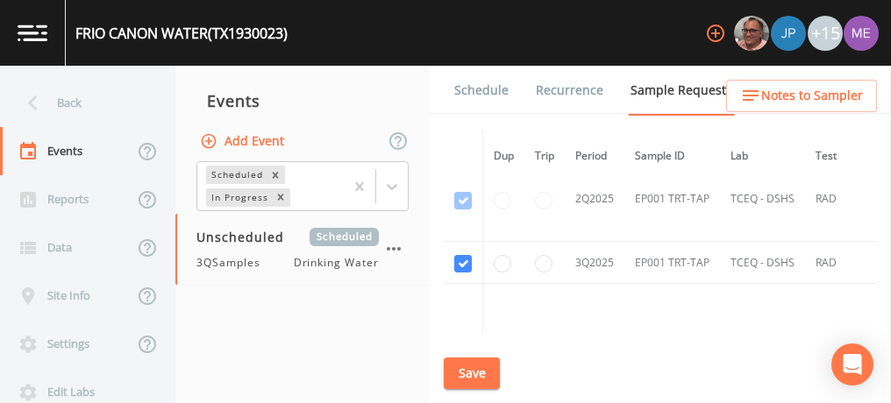
click at [475, 89] on link "Schedule" at bounding box center [482, 90] width 60 height 49
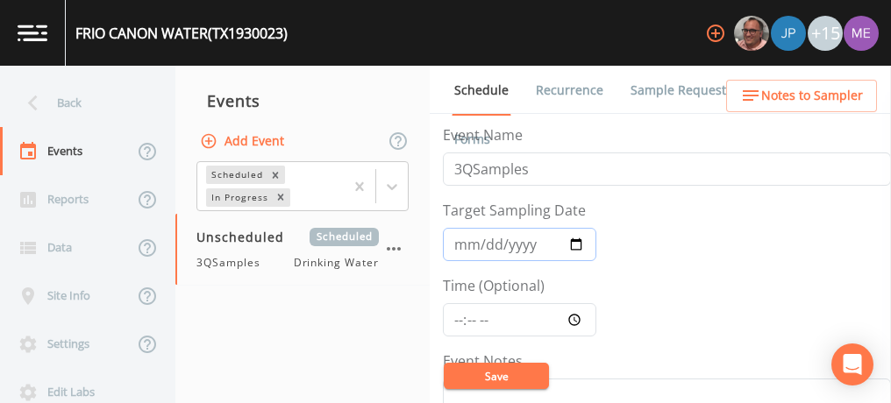
click at [460, 242] on input "Target Sampling Date" at bounding box center [519, 244] width 153 height 33
type input "[DATE]"
click at [459, 317] on input "Time (Optional)" at bounding box center [519, 319] width 153 height 33
type input "10:30"
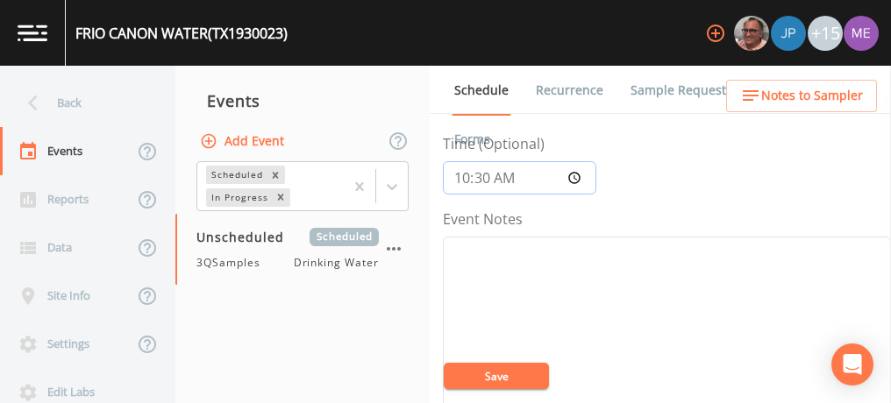
scroll to position [144, 0]
click at [478, 268] on textarea "Event Notes" at bounding box center [667, 346] width 448 height 223
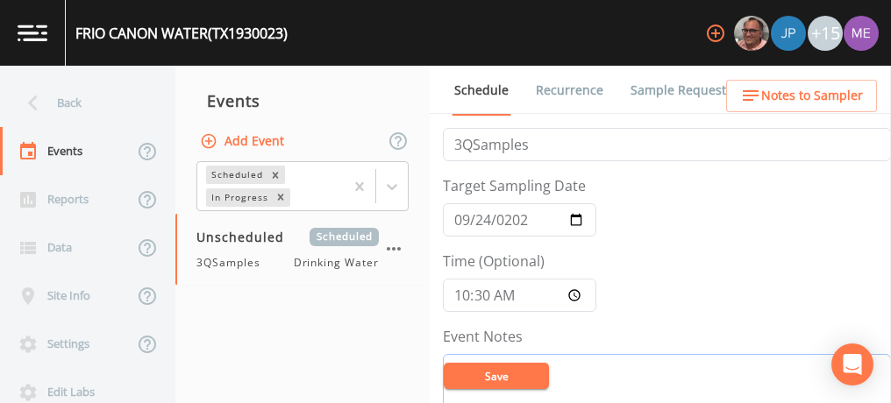
scroll to position [0, 0]
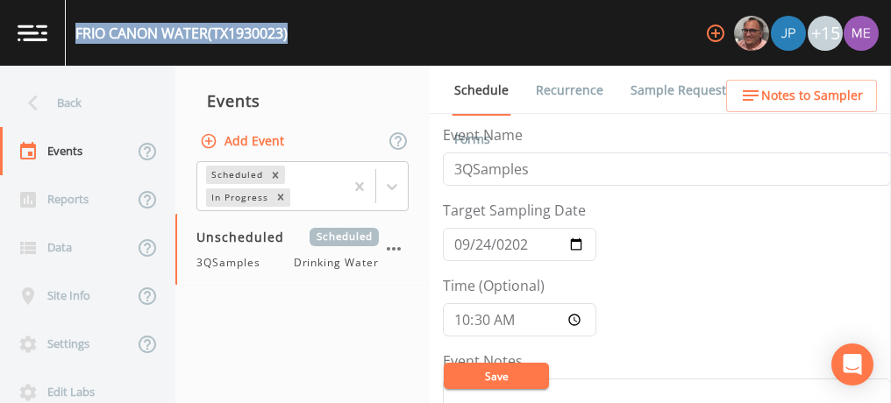
drag, startPoint x: 75, startPoint y: 32, endPoint x: 301, endPoint y: 35, distance: 225.4
click at [301, 35] on div "FRIO CANON WATER (TX1930023) +15" at bounding box center [445, 33] width 891 height 66
copy div "FRIO CANON WATER (TX1930023)"
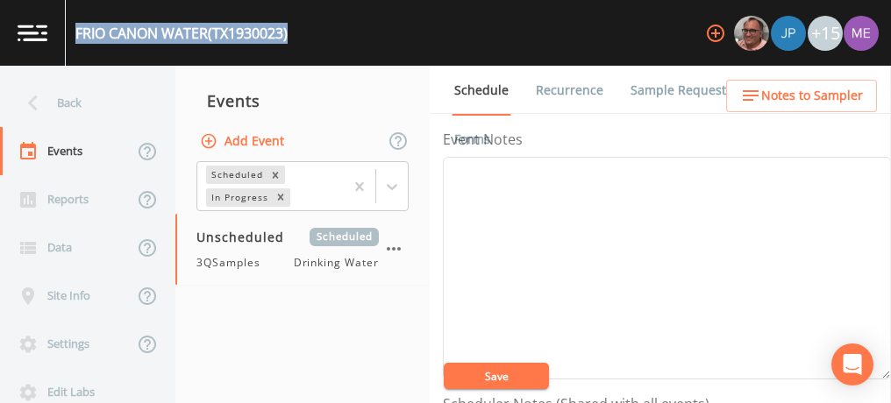
scroll to position [220, 0]
click at [524, 363] on button "Save" at bounding box center [496, 376] width 105 height 26
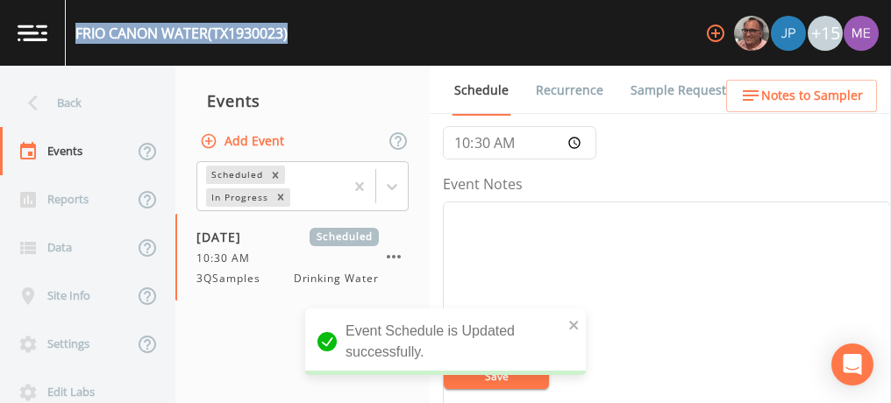
scroll to position [183, 0]
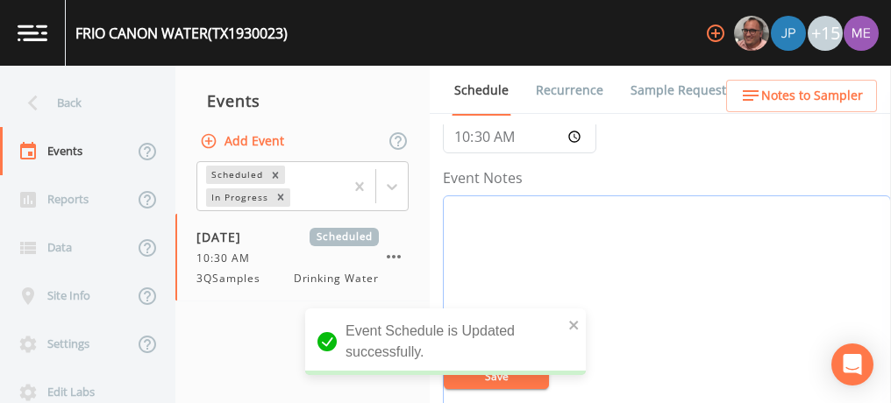
click at [595, 225] on textarea "Event Notes" at bounding box center [667, 307] width 448 height 223
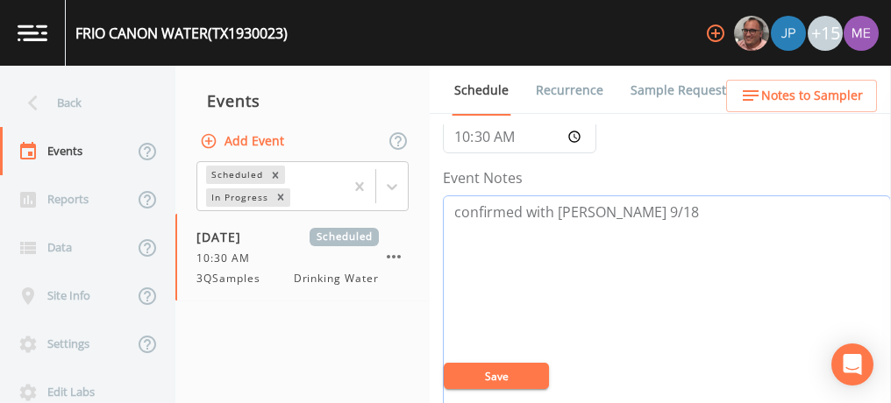
type textarea "confirmed with greg 9/18"
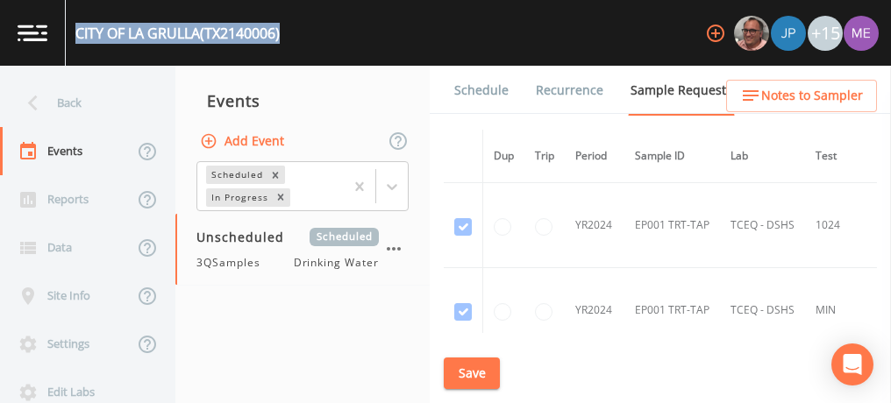
scroll to position [2270, 11]
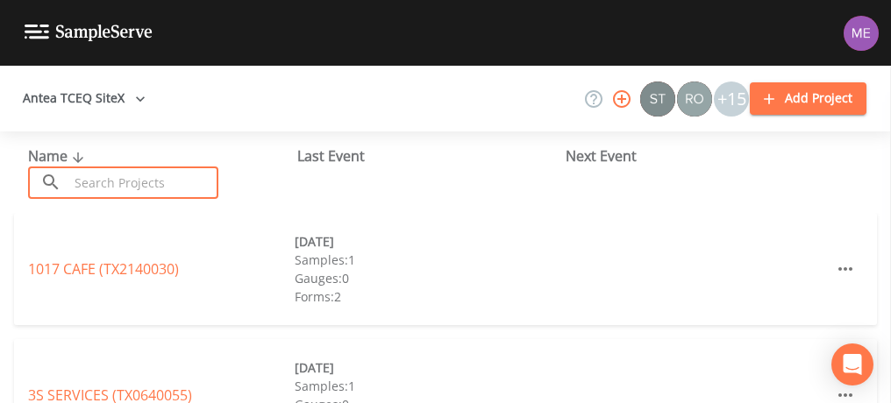
click at [146, 188] on input "text" at bounding box center [143, 183] width 150 height 32
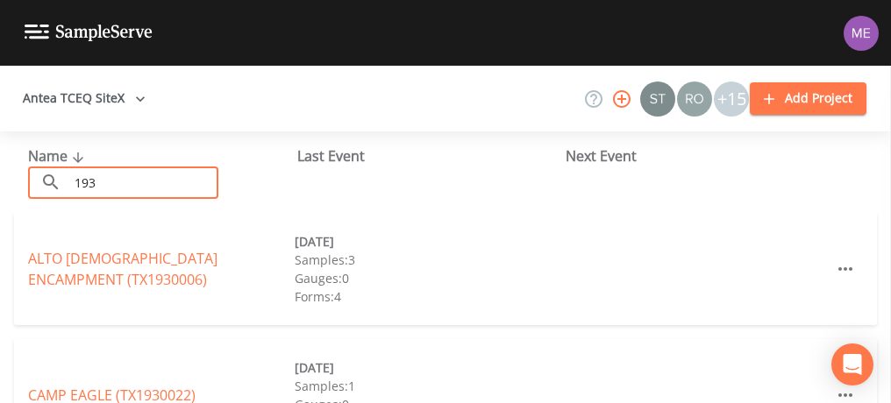
type input "193"
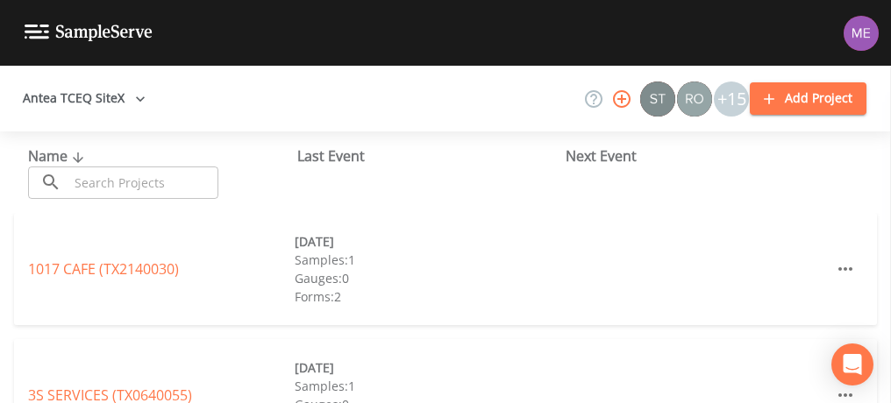
click at [162, 175] on input "text" at bounding box center [143, 183] width 150 height 32
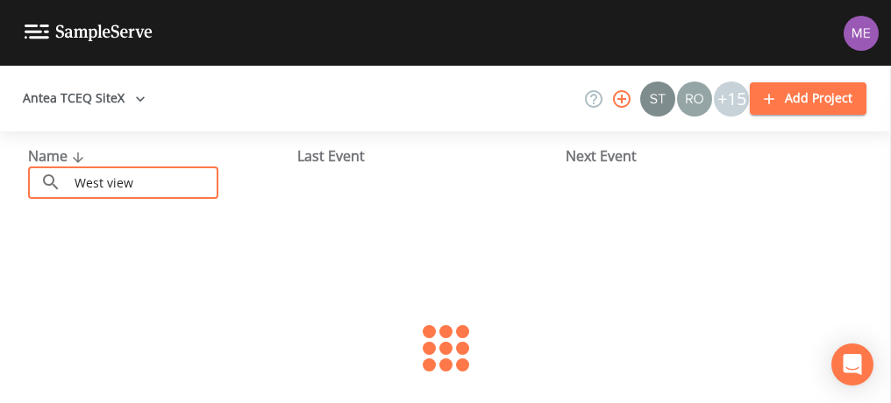
type input "west view"
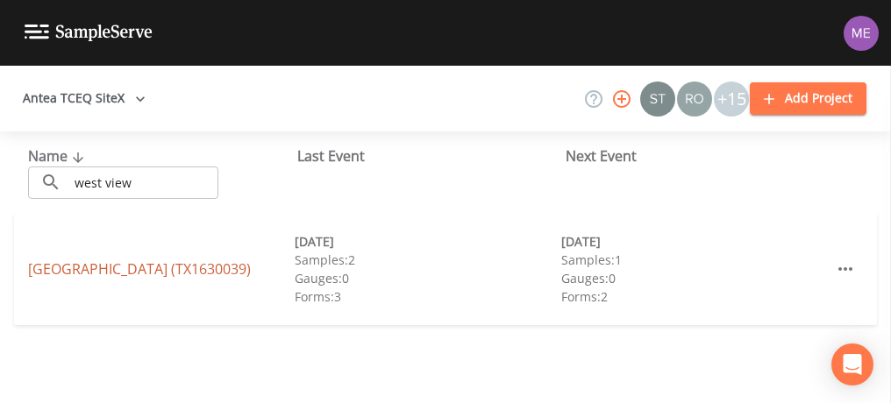
click at [158, 265] on link "[GEOGRAPHIC_DATA] (TX1630039)" at bounding box center [139, 269] width 223 height 19
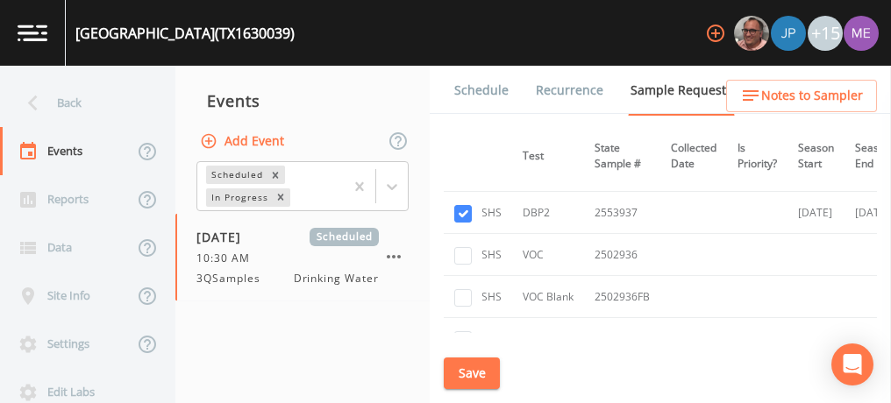
scroll to position [1000, 0]
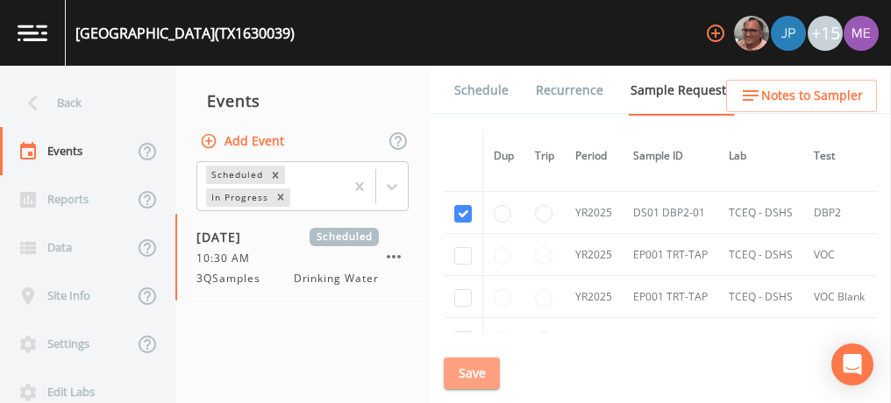
click at [475, 370] on button "Save" at bounding box center [472, 374] width 56 height 32
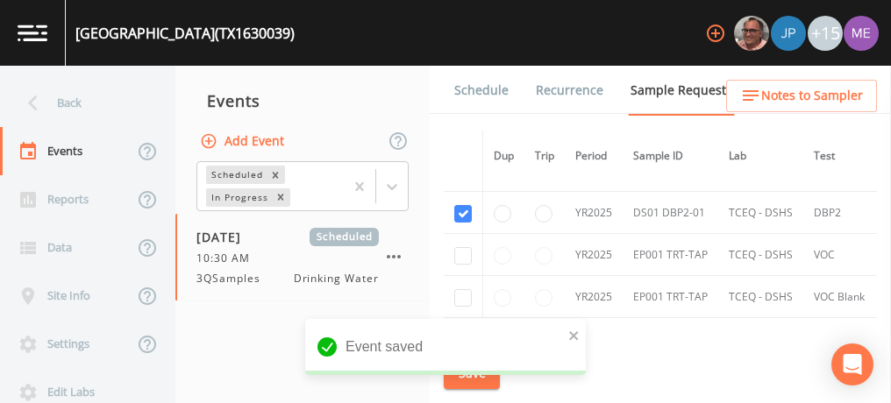
click at [486, 90] on link "Schedule" at bounding box center [482, 90] width 60 height 49
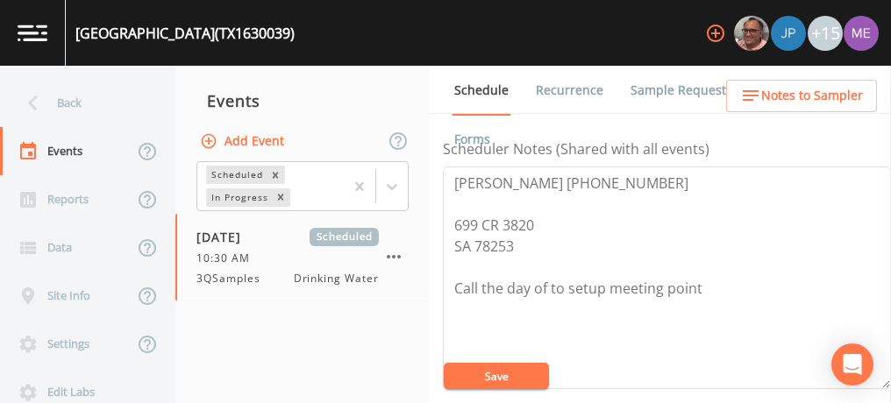
scroll to position [446, 0]
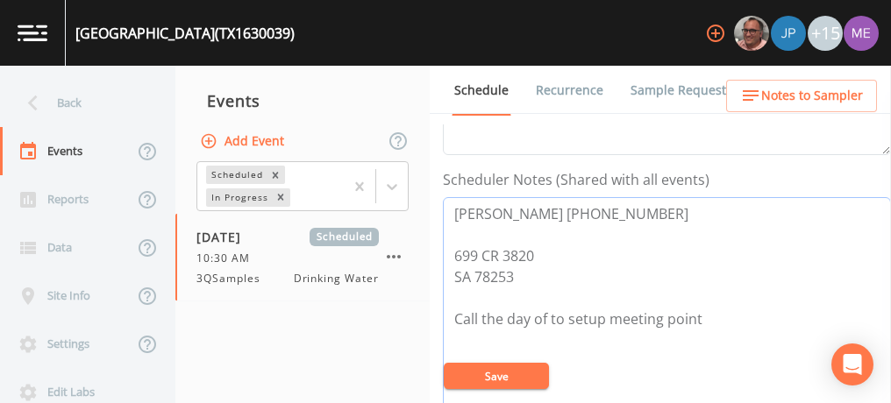
click at [663, 225] on textarea "[PERSON_NAME] [PHONE_NUMBER] 699 CR 3820 SA 78253 Call the day of to setup meet…" at bounding box center [667, 308] width 448 height 223
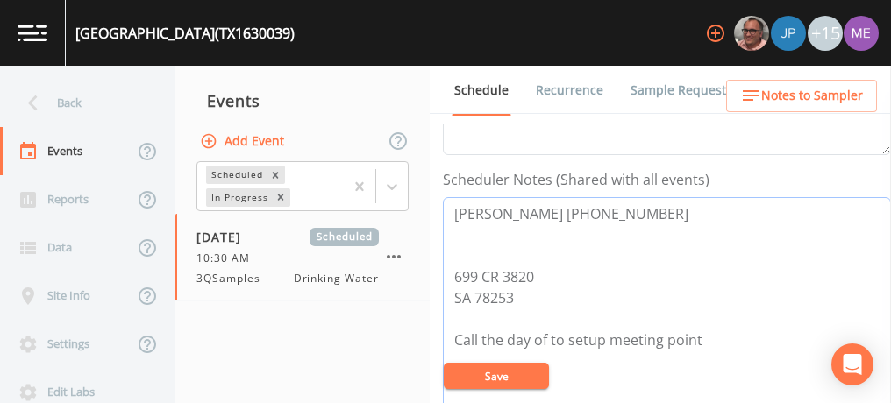
paste textarea "140 CR 3821"
click at [534, 274] on textarea "[PERSON_NAME] [PHONE_NUMBER] 140 CR 3821 699 CR 3820 SA 78253 Call the day of t…" at bounding box center [667, 308] width 448 height 223
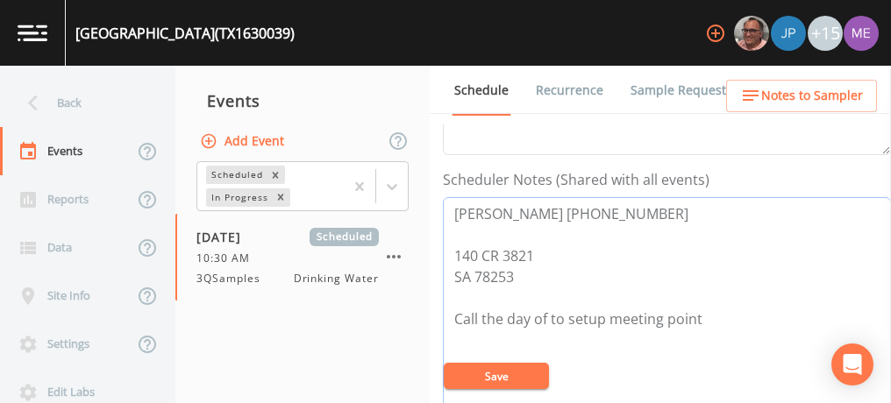
type textarea "[PERSON_NAME] [PHONE_NUMBER] 140 CR 3821 SA 78253 Call the day of to setup meet…"
click at [484, 378] on button "Save" at bounding box center [496, 376] width 105 height 26
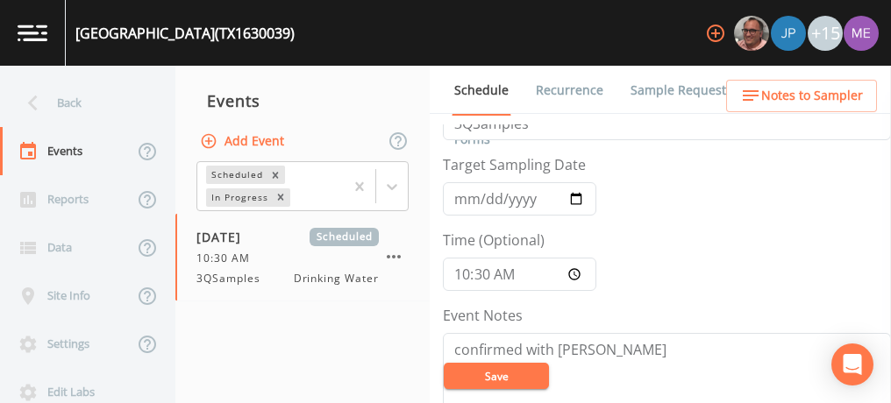
scroll to position [0, 0]
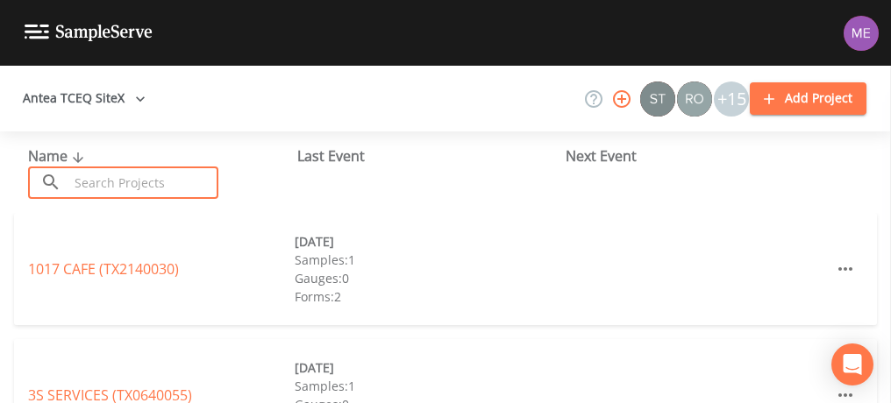
click at [104, 174] on input "text" at bounding box center [143, 183] width 150 height 32
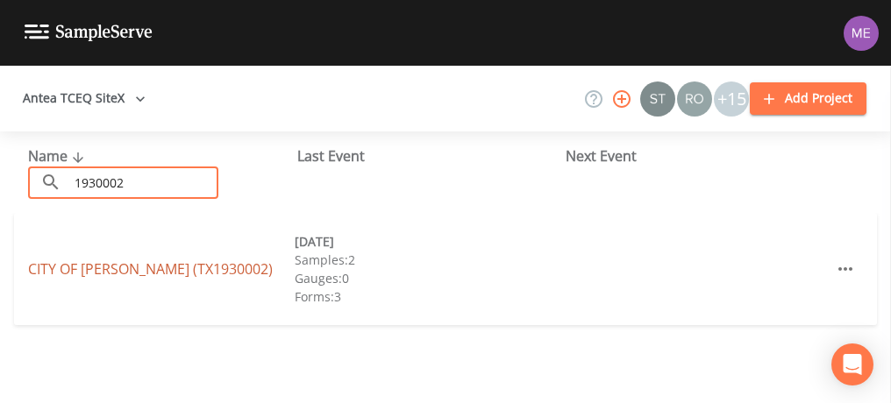
type input "1930002"
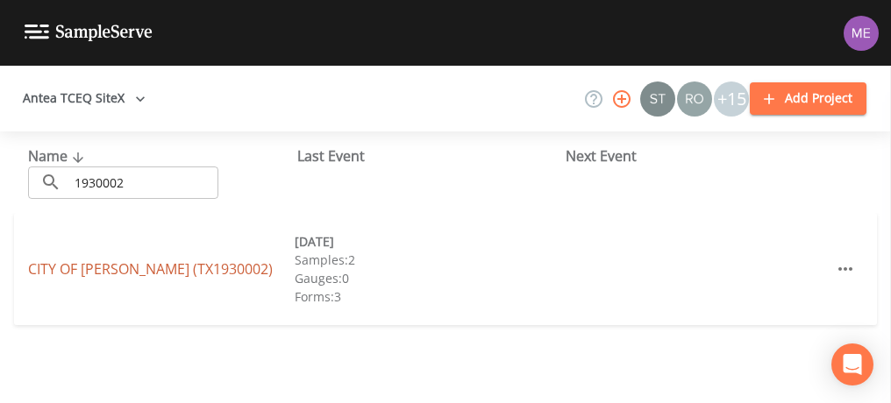
click at [126, 267] on link "CITY OF LEAKEY (TX1930002)" at bounding box center [150, 269] width 245 height 19
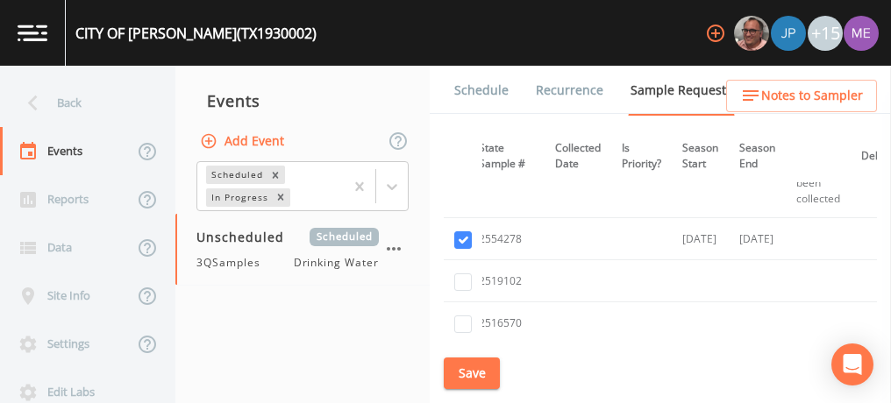
scroll to position [1577, 407]
click at [472, 367] on button "Save" at bounding box center [472, 374] width 56 height 32
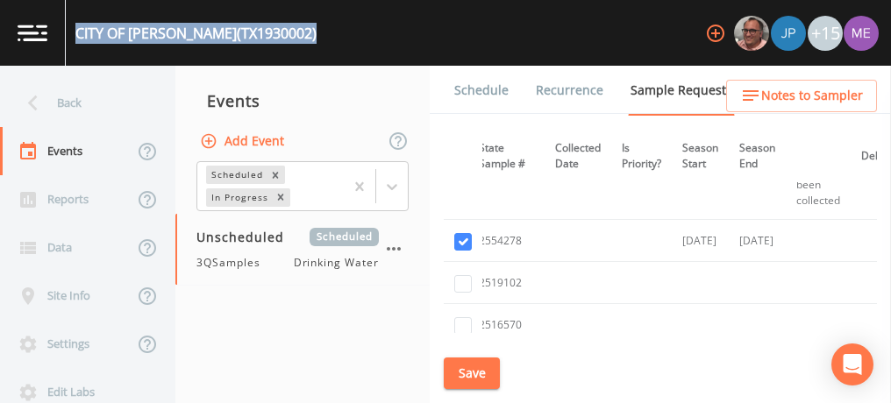
drag, startPoint x: 79, startPoint y: 32, endPoint x: 262, endPoint y: 38, distance: 183.4
click at [262, 38] on div "CITY OF LEAKEY (TX1930002) +15" at bounding box center [445, 33] width 891 height 66
copy div "CITY OF LEAKEY (TX1930002)"
click at [481, 371] on button "Save" at bounding box center [472, 374] width 56 height 32
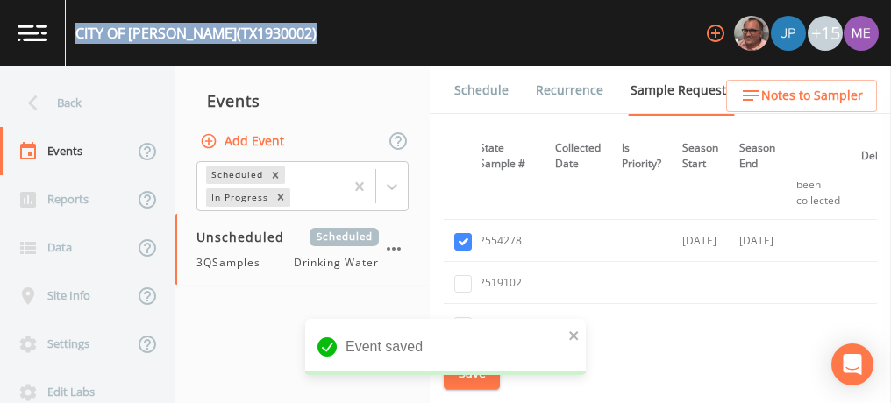
click at [489, 87] on link "Schedule" at bounding box center [482, 90] width 60 height 49
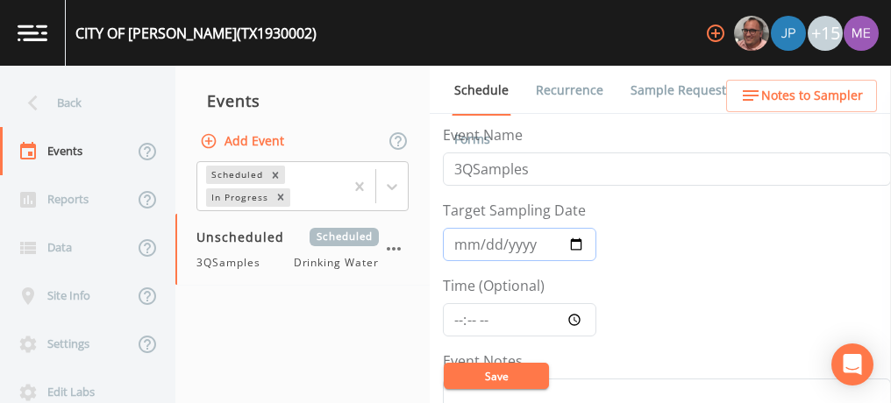
click at [462, 249] on input "Target Sampling Date" at bounding box center [519, 244] width 153 height 33
type input "2025-09-24"
click at [459, 317] on input "Time (Optional)" at bounding box center [519, 319] width 153 height 33
type input "12:15"
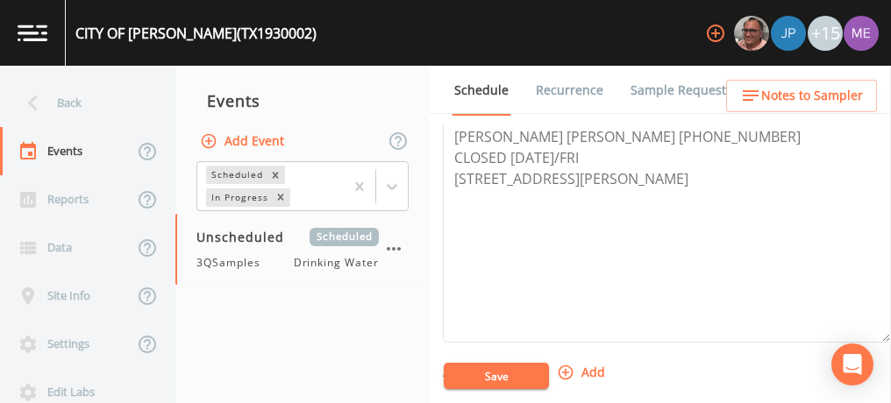
scroll to position [520, 0]
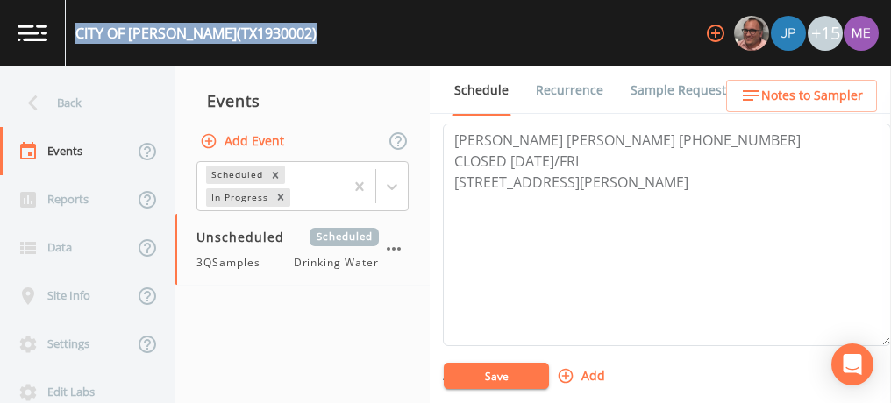
drag, startPoint x: 76, startPoint y: 36, endPoint x: 267, endPoint y: 32, distance: 190.3
click at [267, 32] on div "CITY OF LEAKEY (TX1930002) +15" at bounding box center [445, 33] width 891 height 66
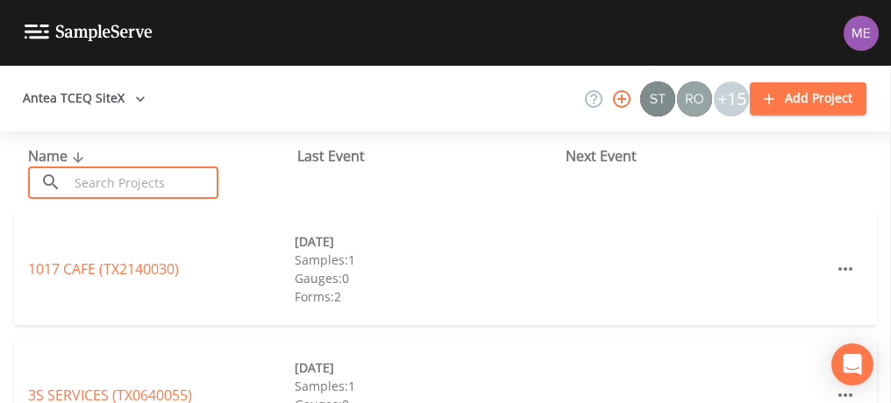
click at [183, 177] on input "text" at bounding box center [143, 183] width 150 height 32
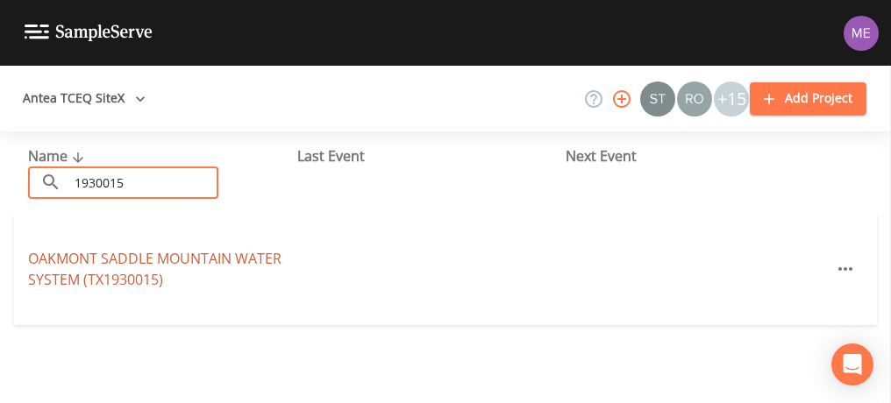
type input "1930015"
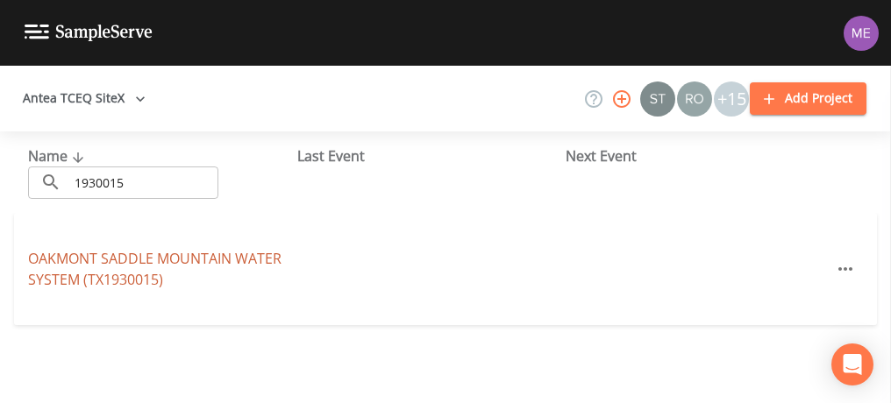
click at [181, 252] on link "OAKMONT SADDLE MOUNTAIN WATER SYSTEM (TX1930015)" at bounding box center [154, 269] width 253 height 40
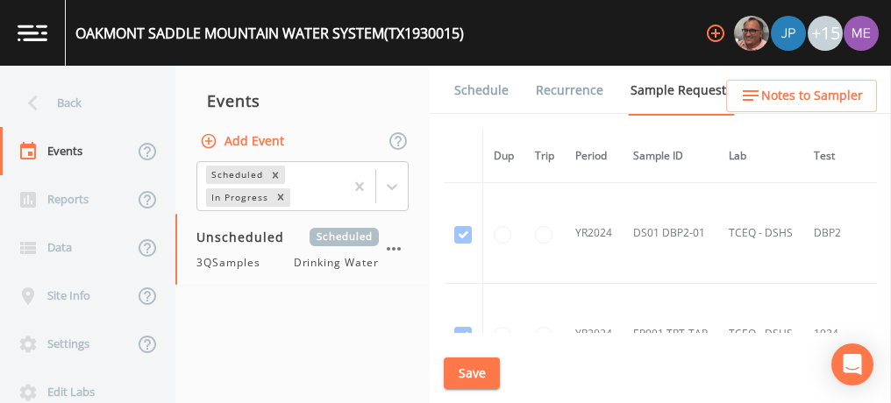
click at [496, 93] on link "Schedule" at bounding box center [482, 90] width 60 height 49
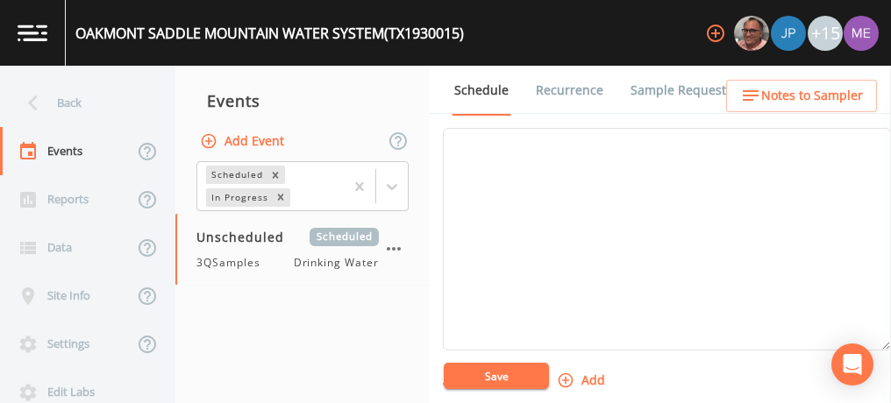
scroll to position [523, 0]
click at [532, 185] on textarea "Event Notes" at bounding box center [667, 232] width 448 height 223
paste textarea "44 PERSIMMON RD, LEAKEY"
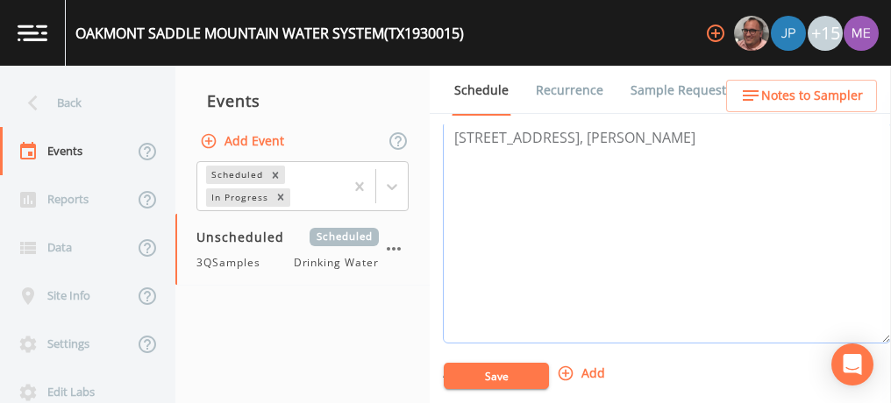
click at [467, 137] on textarea "44 PERSIMMON RD, LEAKEY" at bounding box center [667, 232] width 448 height 223
type textarea "44 PERSIMMON RD, LEAKEY"
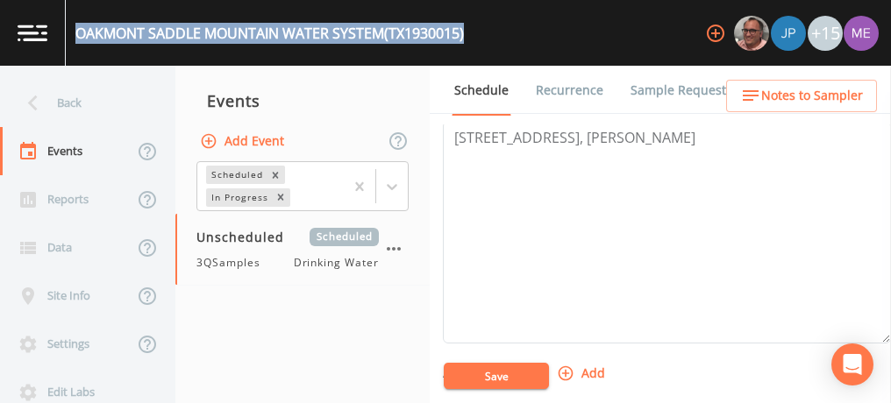
drag, startPoint x: 76, startPoint y: 32, endPoint x: 474, endPoint y: 28, distance: 398.2
click at [474, 28] on div "OAKMONT SADDLE MOUNTAIN WATER SYSTEM (TX1930015) +15" at bounding box center [445, 33] width 891 height 66
click at [308, 35] on div "OAKMONT SADDLE MOUNTAIN WATER SYSTEM (TX1930015)" at bounding box center [269, 33] width 389 height 21
drag, startPoint x: 75, startPoint y: 32, endPoint x: 479, endPoint y: 34, distance: 403.4
click at [479, 34] on div "OAKMONT SADDLE MOUNTAIN WATER SYSTEM (TX1930015) +15" at bounding box center [445, 33] width 891 height 66
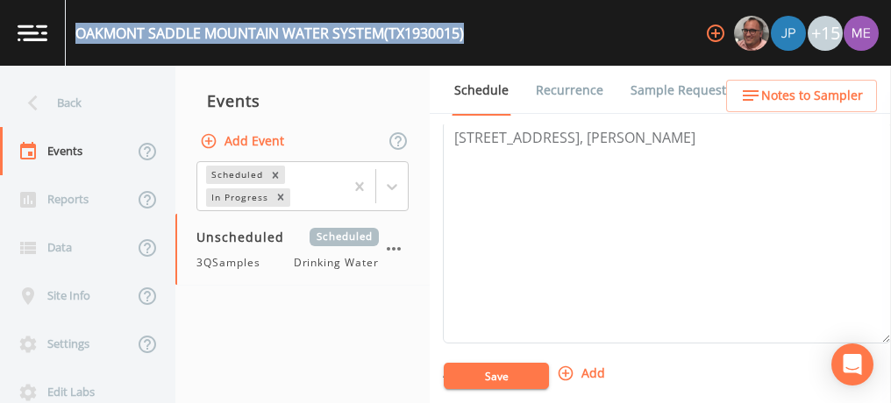
copy div "OAKMONT SADDLE MOUNTAIN WATER SYSTEM (TX1930015)"
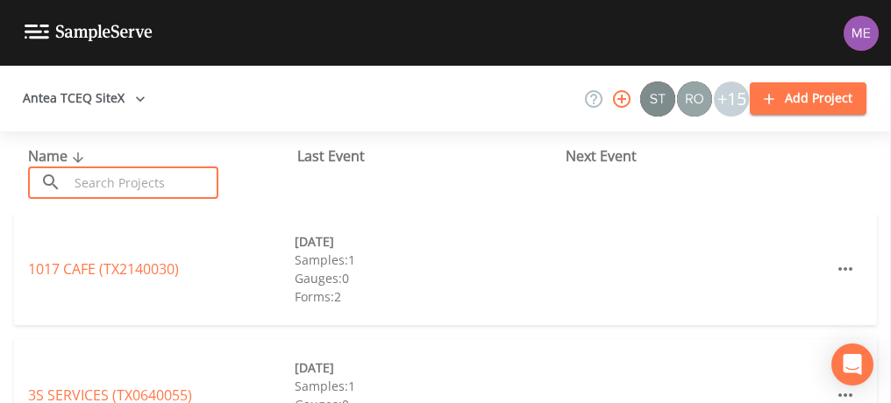
click at [151, 181] on input "text" at bounding box center [143, 183] width 150 height 32
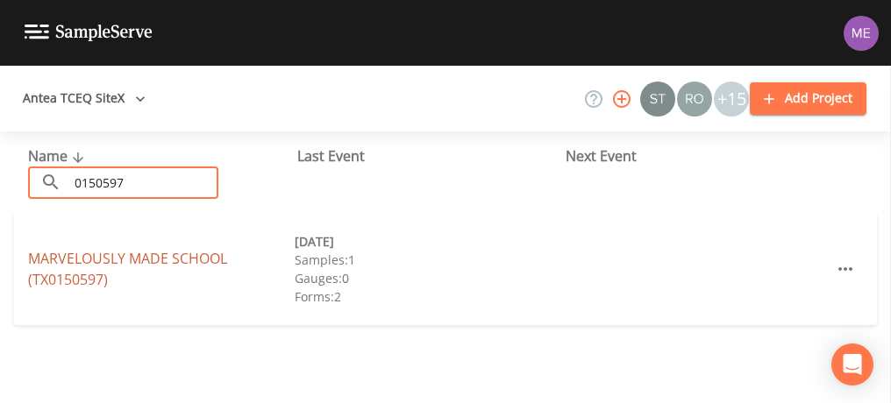
type input "0150597"
click at [175, 261] on link "MARVELOUSLY MADE SCHOOL (TX0150597)" at bounding box center [127, 269] width 199 height 40
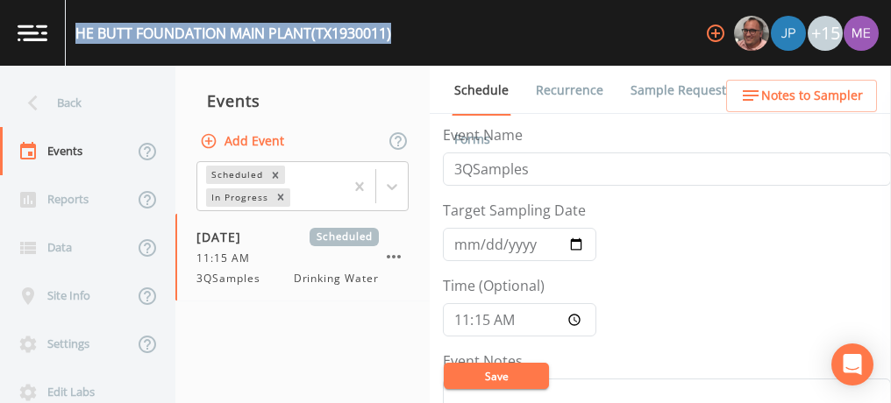
scroll to position [664, 0]
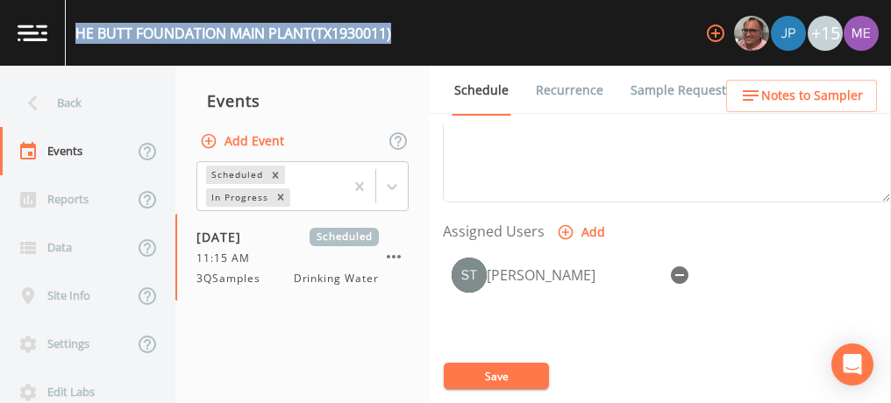
click at [663, 91] on link "Sample Requests" at bounding box center [681, 90] width 107 height 49
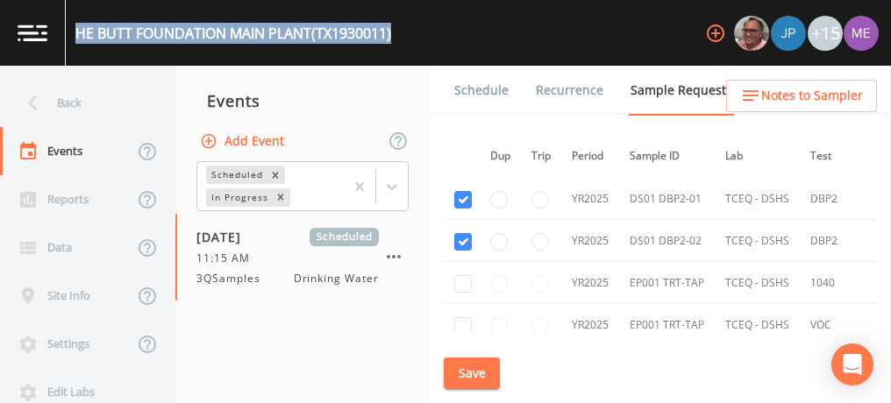
scroll to position [510, 4]
click at [489, 92] on link "Schedule" at bounding box center [482, 90] width 60 height 49
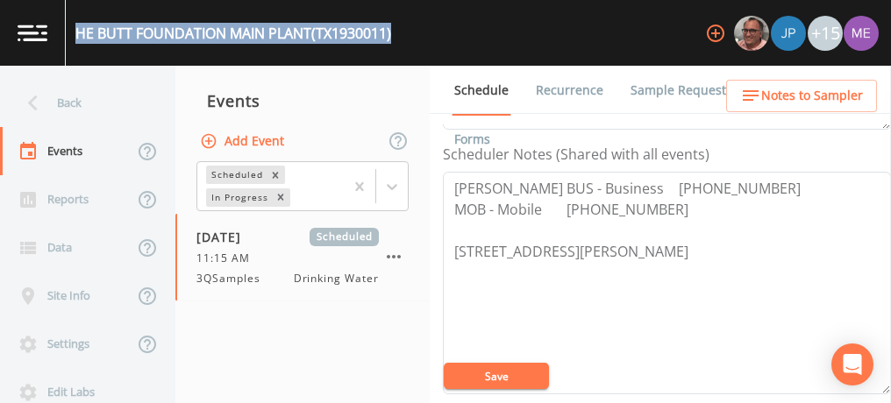
scroll to position [471, 0]
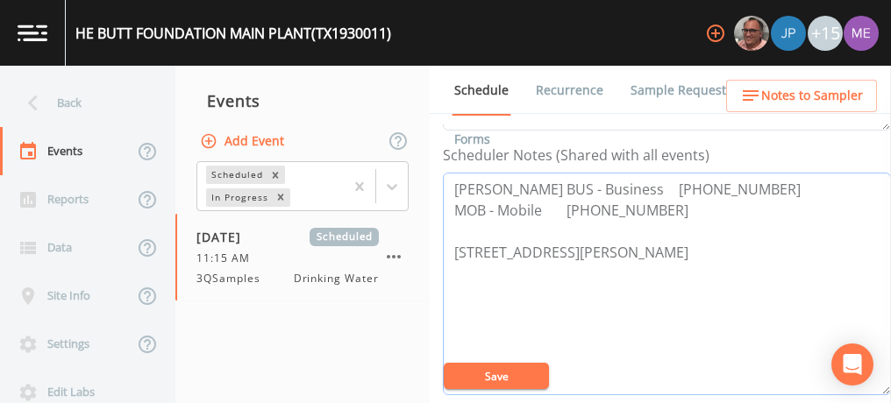
drag, startPoint x: 453, startPoint y: 246, endPoint x: 611, endPoint y: 269, distance: 159.6
click at [611, 269] on textarea "[PERSON_NAME] BUS - Business [PHONE_NUMBER] MOB - Mobile [PHONE_NUMBER] [STREET…" at bounding box center [667, 284] width 448 height 223
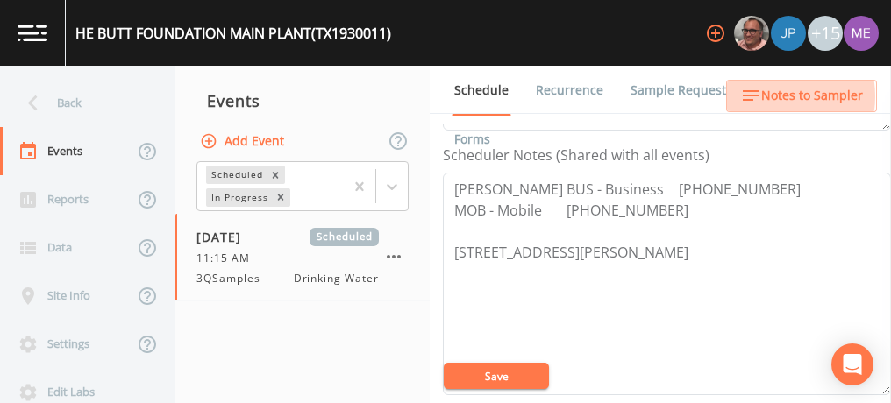
click at [771, 96] on span "Notes to Sampler" at bounding box center [812, 96] width 102 height 22
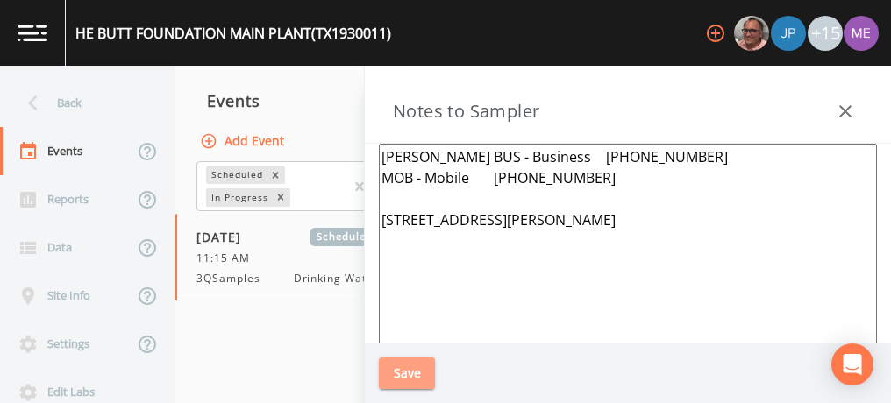
click at [429, 367] on button "Save" at bounding box center [407, 374] width 56 height 32
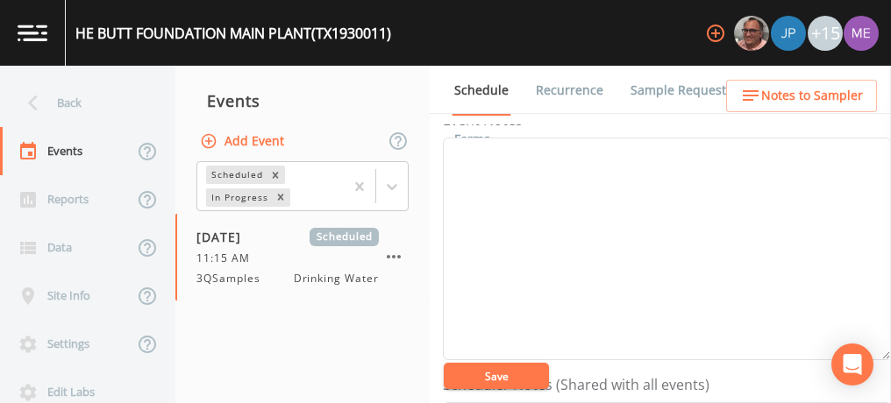
scroll to position [193, 0]
click at [761, 216] on textarea "Event Notes" at bounding box center [667, 297] width 448 height 223
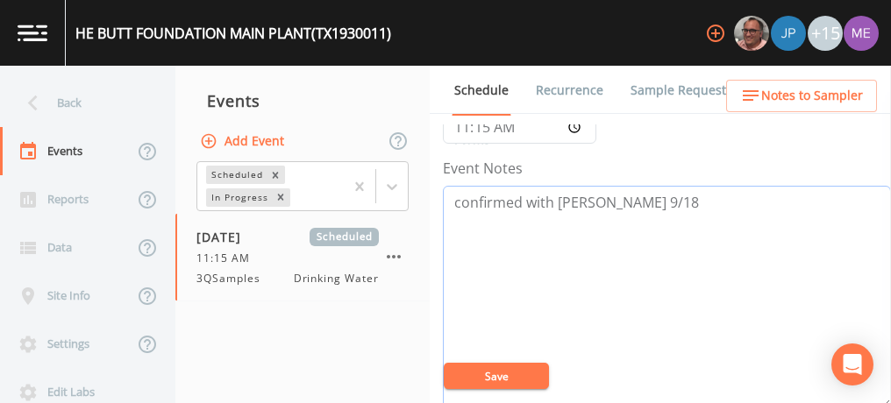
type textarea "confirmed with [PERSON_NAME] 9/18"
click at [517, 380] on button "Save" at bounding box center [496, 376] width 105 height 26
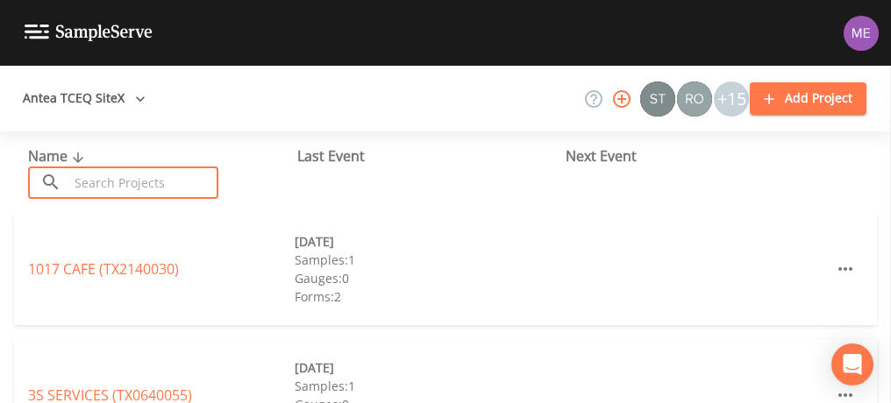
click at [196, 179] on input "text" at bounding box center [143, 183] width 150 height 32
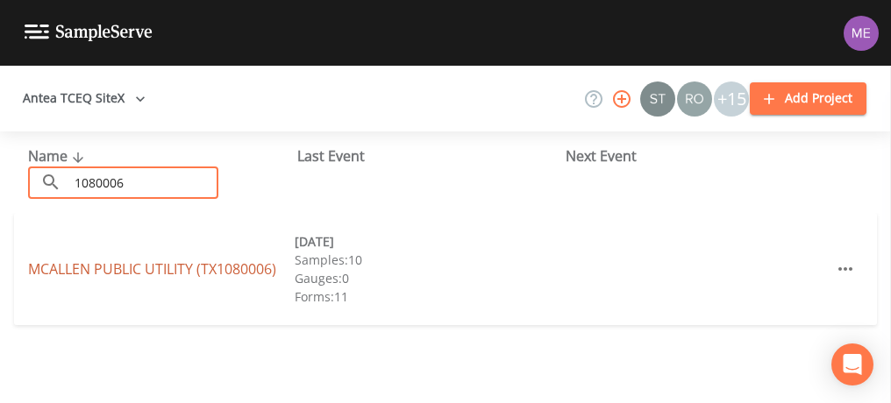
type input "1080006"
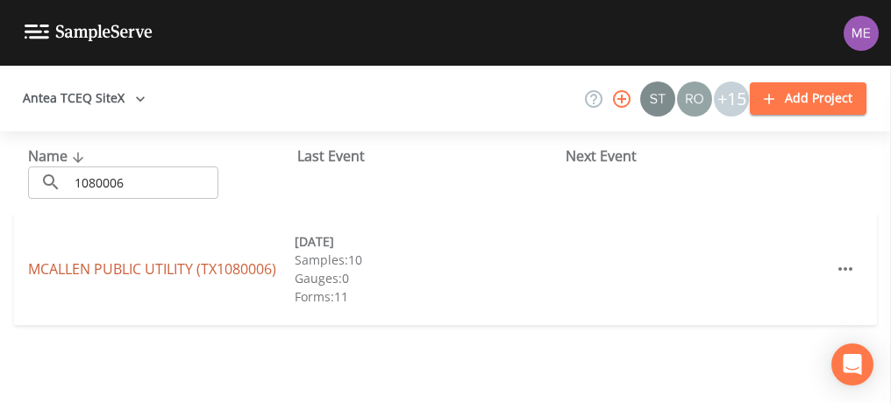
click at [208, 271] on link "MCALLEN PUBLIC UTILITY (TX1080006)" at bounding box center [152, 269] width 248 height 19
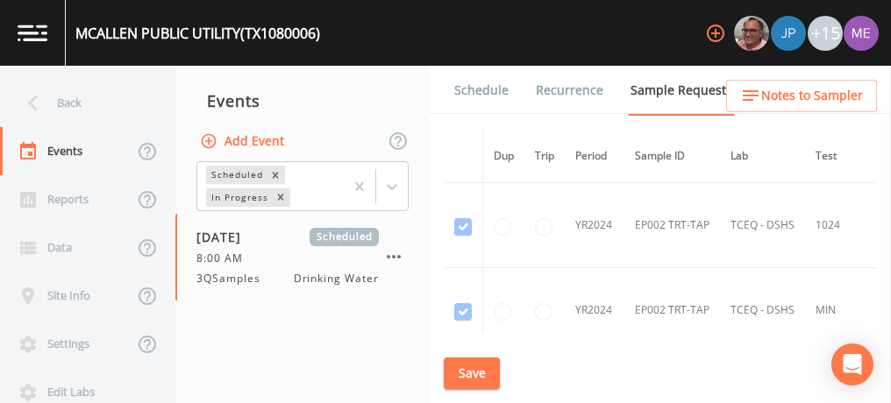
click at [467, 91] on link "Schedule" at bounding box center [482, 90] width 60 height 49
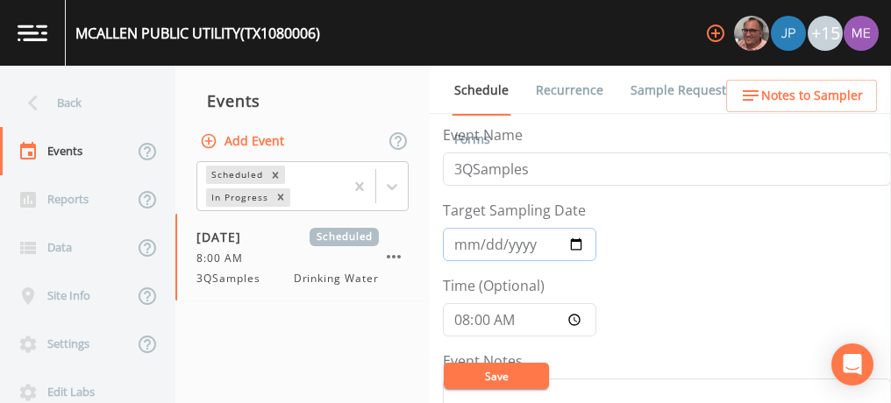
click at [460, 245] on input "2025-07-25" at bounding box center [519, 244] width 153 height 33
type input "[DATE]"
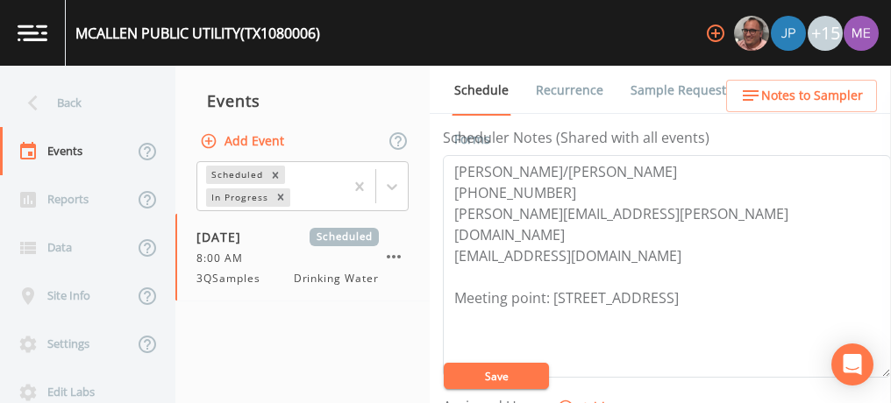
scroll to position [668, 0]
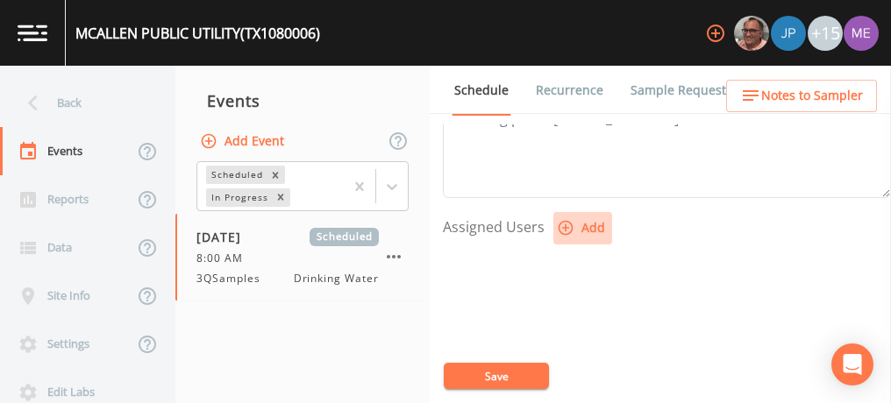
click at [565, 219] on icon "button" at bounding box center [566, 228] width 18 height 18
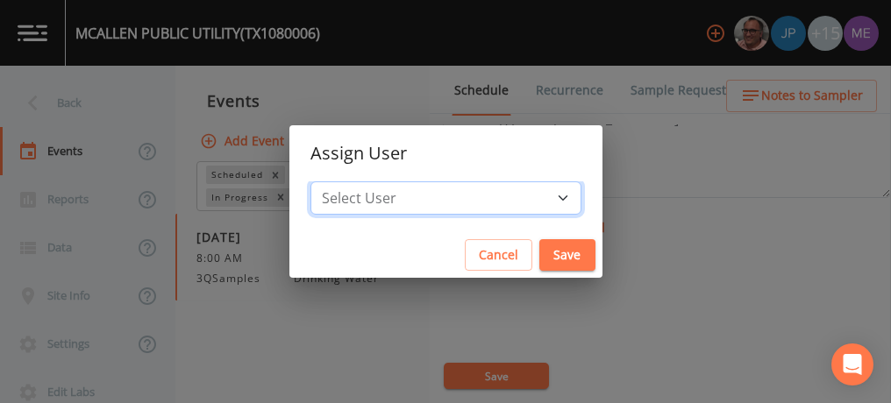
click at [537, 198] on select "Select User Mike Franklin Joshua gere Paul Lauren Saenz David Weber Zachary Eva…" at bounding box center [445, 198] width 271 height 33
select select "cc3a99b6-42a3-44aa-bed9-88599eb009c7"
click at [337, 182] on select "Select User Mike Franklin Joshua gere Paul Lauren Saenz David Weber Zachary Eva…" at bounding box center [445, 198] width 271 height 33
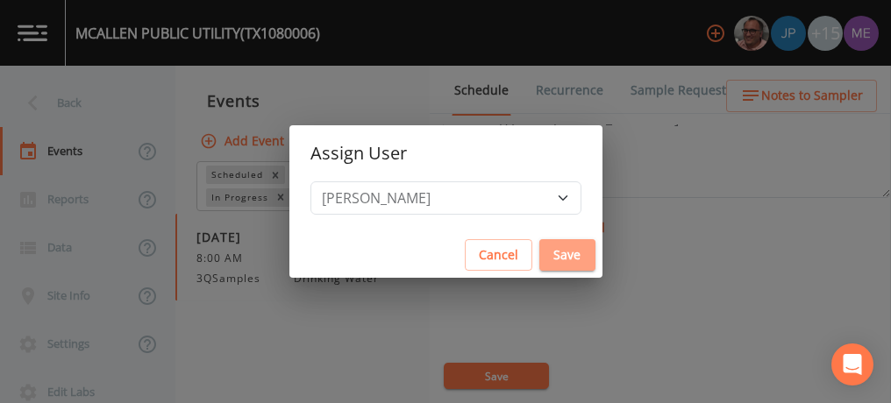
click at [539, 253] on button "Save" at bounding box center [567, 255] width 56 height 32
select select
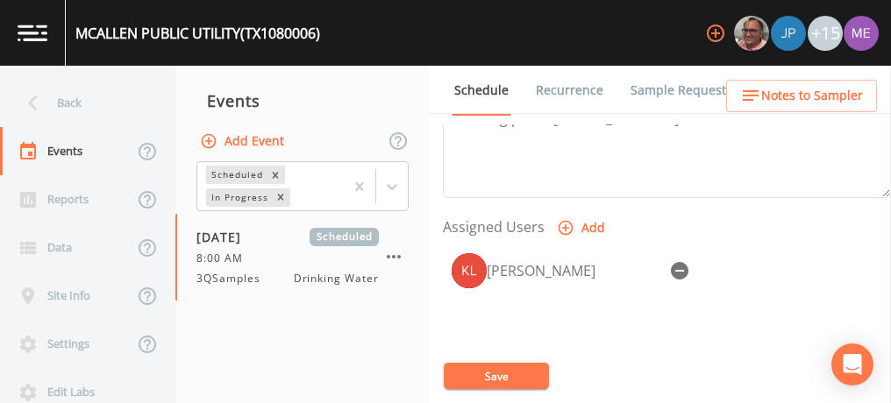
click at [482, 374] on button "Save" at bounding box center [496, 376] width 105 height 26
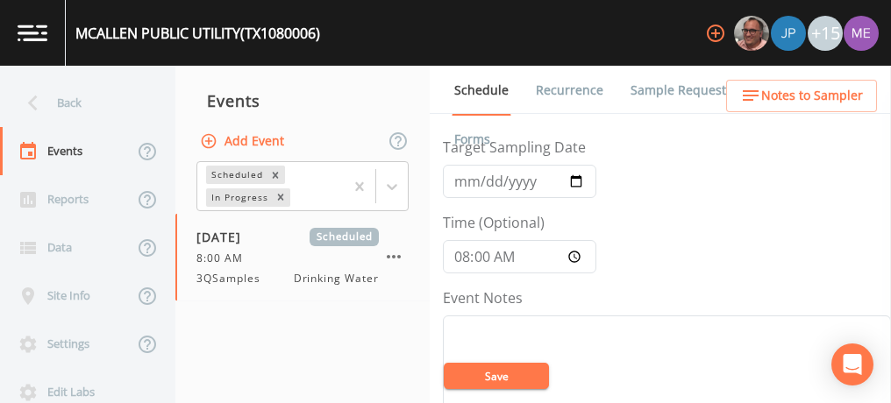
scroll to position [56, 0]
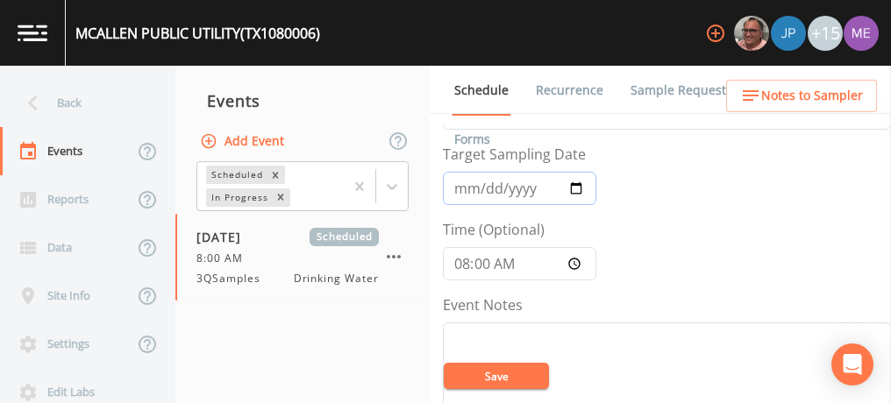
click at [483, 182] on input "[DATE]" at bounding box center [519, 188] width 153 height 33
type input "[DATE]"
click at [522, 370] on button "Save" at bounding box center [496, 376] width 105 height 26
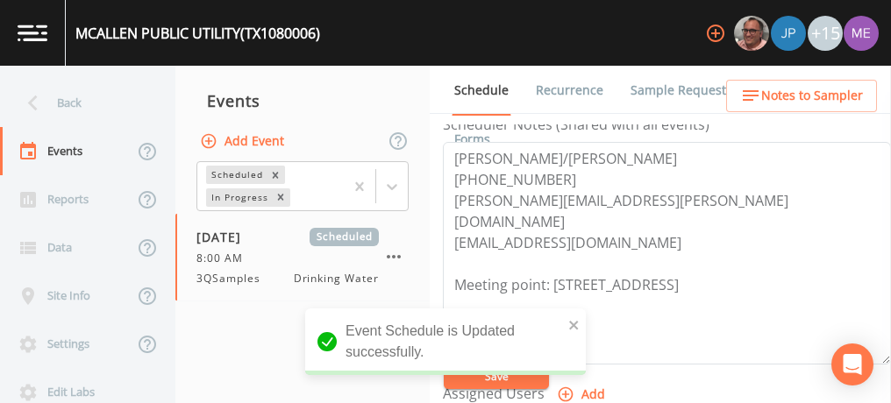
scroll to position [502, 0]
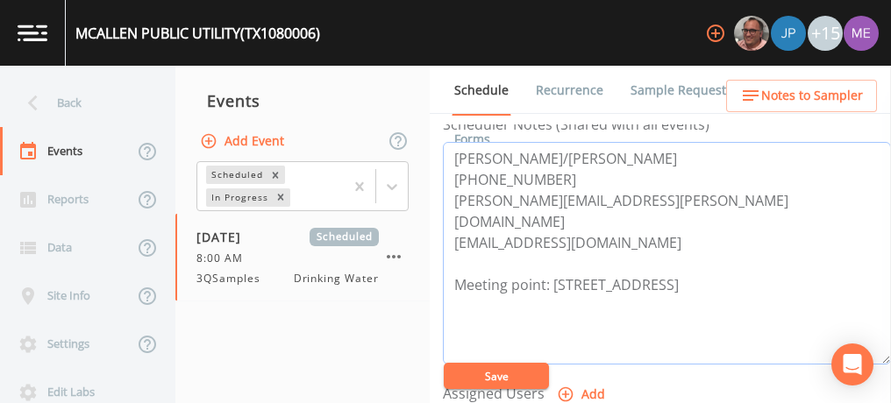
click at [774, 280] on textarea "Jose Ramirez/Christina 956-681-1720 jose.ramirez@mcallen.net cymolano@mcallen.n…" at bounding box center [667, 253] width 448 height 223
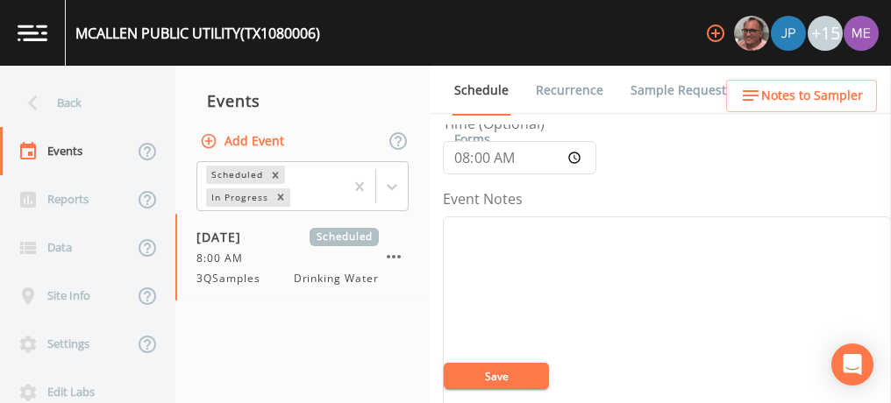
scroll to position [156, 0]
click at [589, 242] on textarea "Event Notes" at bounding box center [667, 334] width 448 height 223
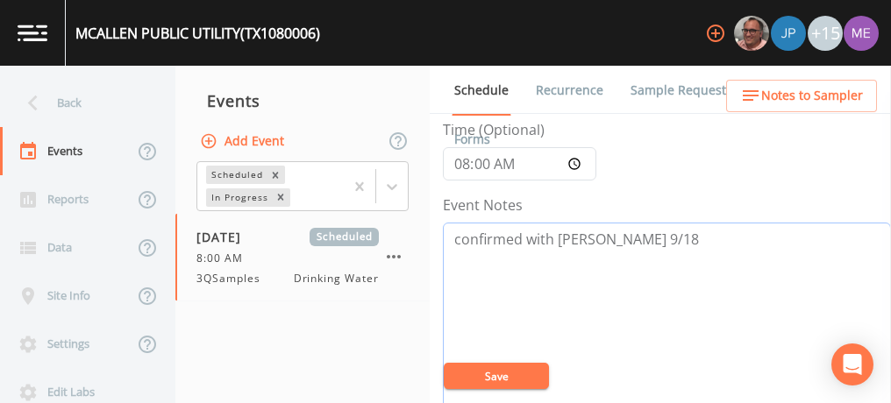
type textarea "confirmed with Christina 9/18"
click at [521, 381] on button "Save" at bounding box center [496, 376] width 105 height 26
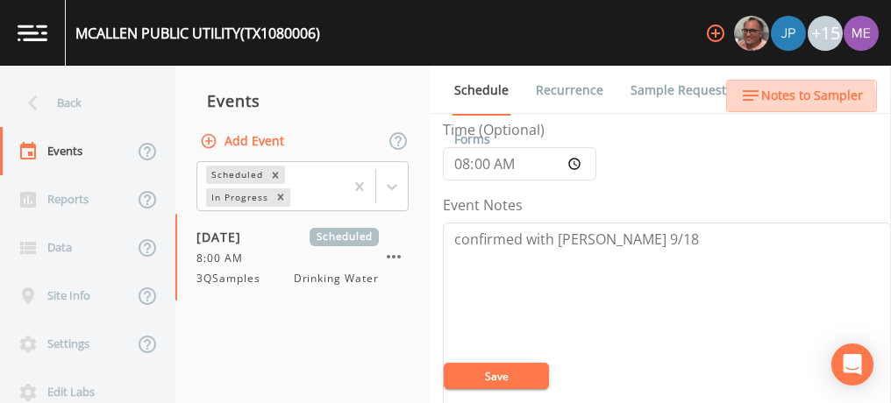
click at [774, 100] on span "Notes to Sampler" at bounding box center [812, 96] width 102 height 22
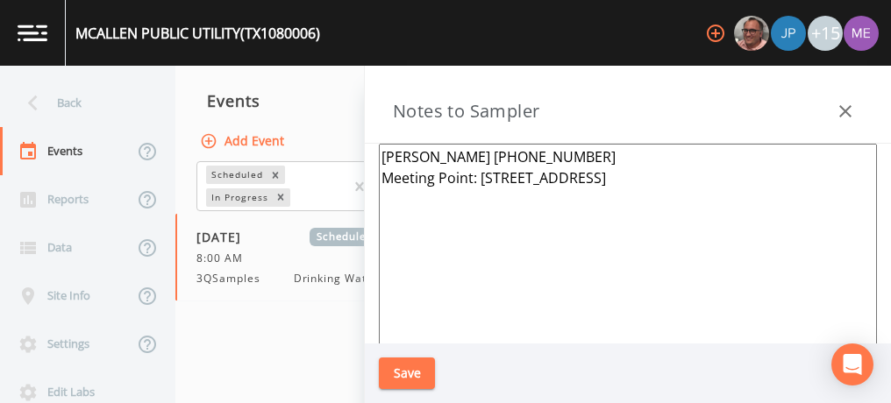
click at [467, 157] on textarea "Jose Ramirez 956-681-1720 Meeting Point: 2501 W EXPY 83 McAllen TX 78503" at bounding box center [628, 357] width 498 height 426
click at [556, 157] on textarea "Jose Ramirez 956-681-1720 Meeting Point: 2501 W EXPY 83 McAllen TX 78503" at bounding box center [628, 357] width 498 height 426
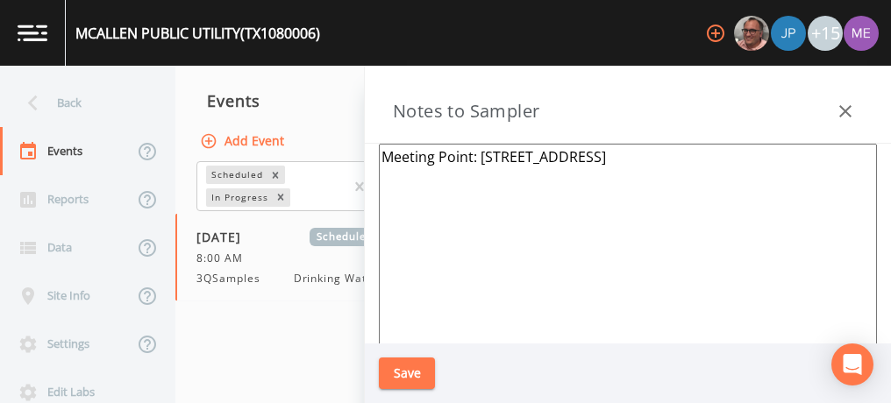
type textarea "Meeting Point: 2501 W EXPY 83 McAllen TX 78503"
click at [391, 372] on button "Save" at bounding box center [407, 374] width 56 height 32
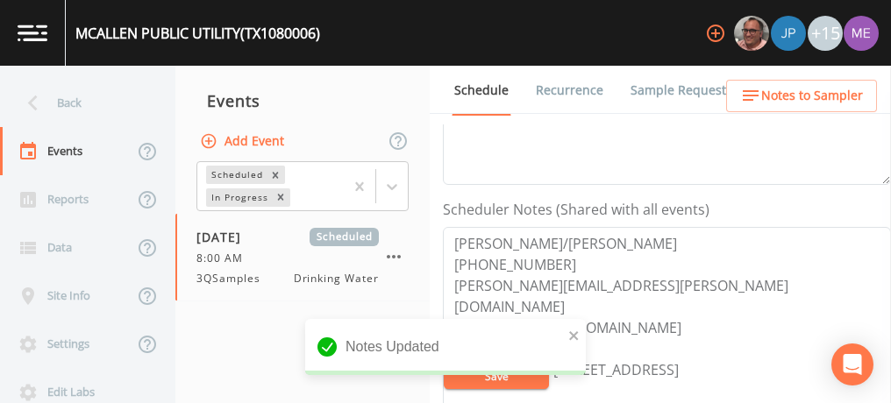
scroll to position [422, 0]
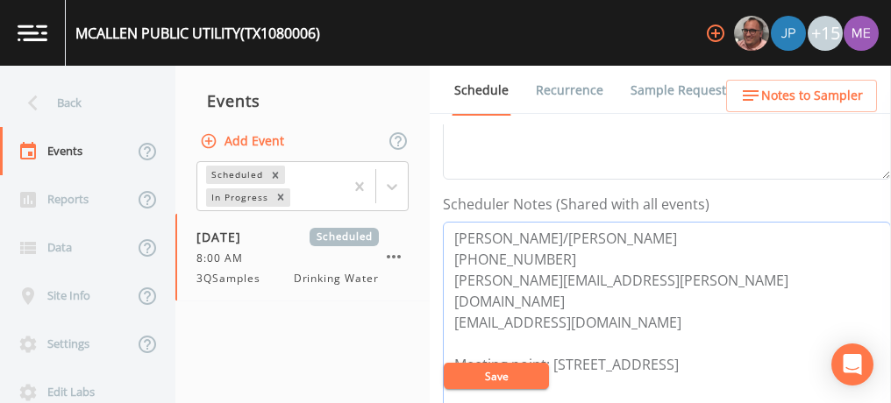
drag, startPoint x: 453, startPoint y: 253, endPoint x: 540, endPoint y: 251, distance: 87.7
click at [540, 251] on textarea "Jose Ramirez/Christina 956-681-1720 jose.ramirez@mcallen.net cymolano@mcallen.n…" at bounding box center [667, 333] width 448 height 223
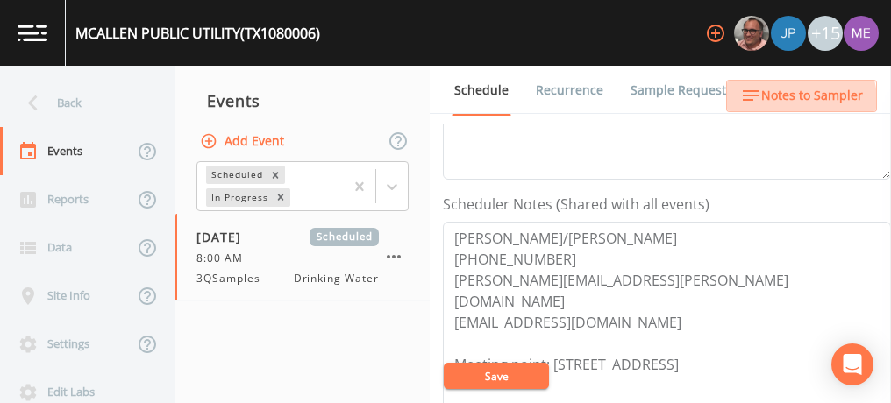
click at [797, 101] on span "Notes to Sampler" at bounding box center [812, 96] width 102 height 22
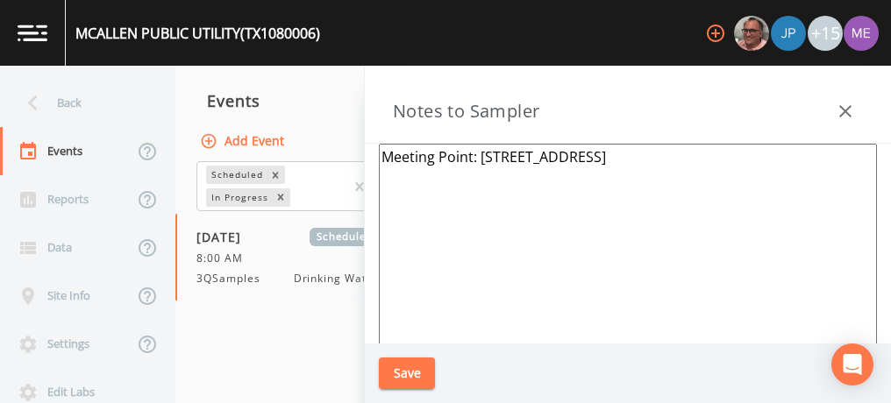
click at [408, 160] on textarea "Meeting Point: 2501 W EXPY 83 McAllen TX 78503" at bounding box center [628, 357] width 498 height 426
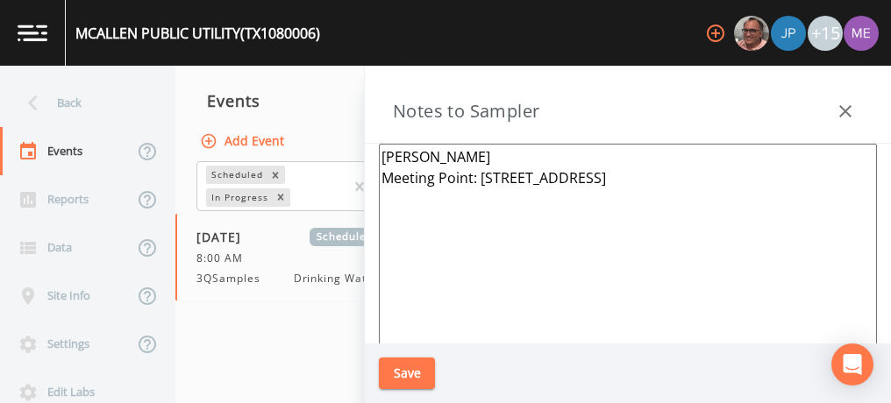
paste textarea "956-681-1720"
type textarea "Christina 956-681-1720 Meeting Point: 2501 W EXPY 83 McAllen TX 78503"
click at [420, 371] on button "Save" at bounding box center [407, 374] width 56 height 32
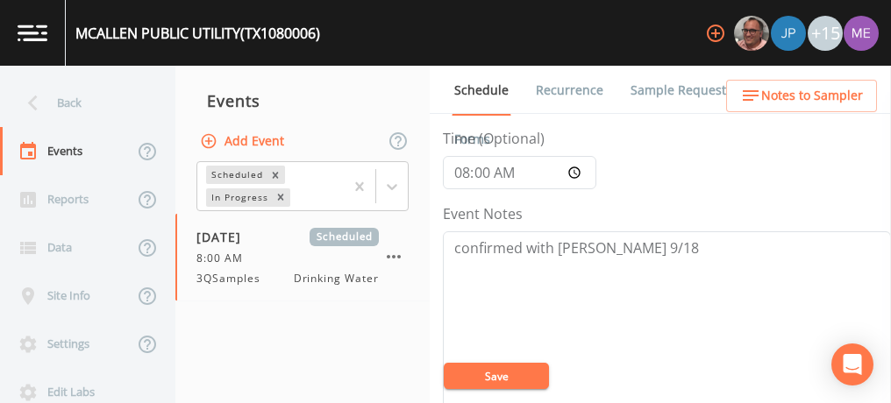
scroll to position [0, 0]
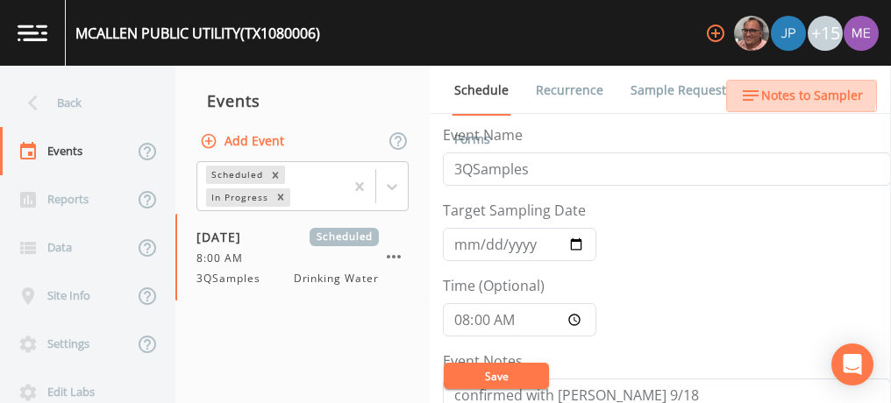
click at [775, 89] on span "Notes to Sampler" at bounding box center [812, 96] width 102 height 22
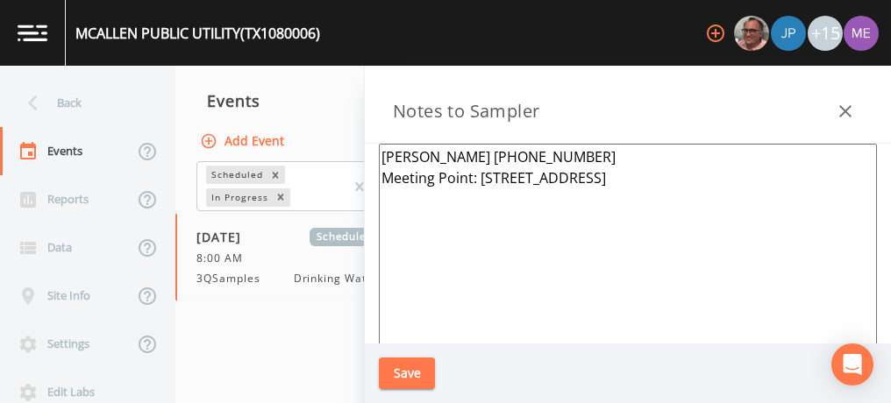
click at [210, 36] on div "MCALLEN PUBLIC UTILITY (TX1080006)" at bounding box center [197, 33] width 245 height 21
click at [842, 111] on icon "button" at bounding box center [845, 111] width 21 height 21
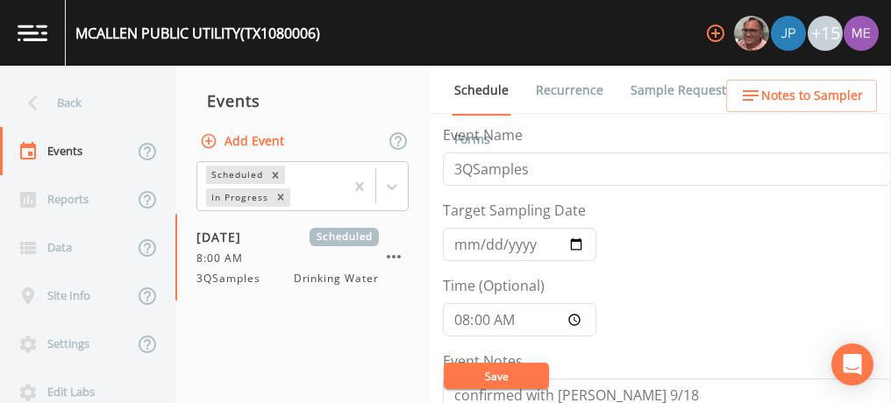
click at [636, 92] on link "Sample Requests" at bounding box center [681, 90] width 107 height 49
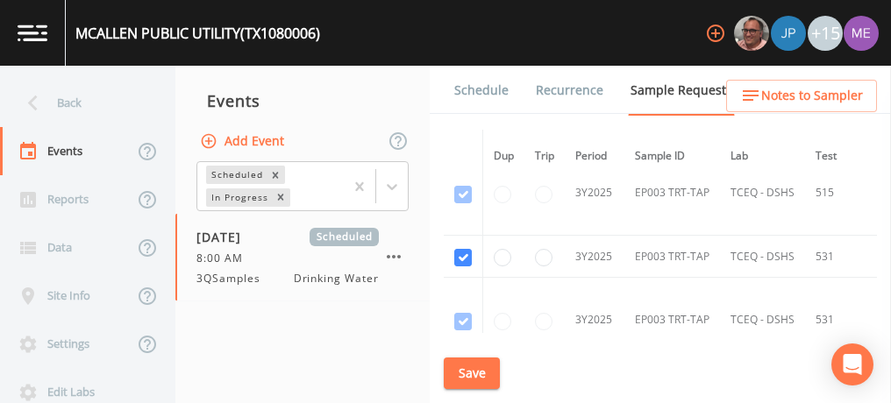
scroll to position [5475, 0]
click at [467, 250] on input "checkbox" at bounding box center [463, 259] width 18 height 18
checkbox input "false"
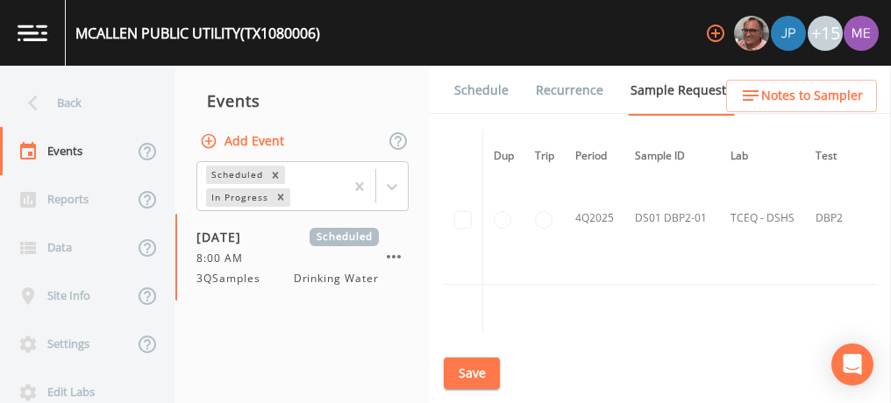
scroll to position [7736, 0]
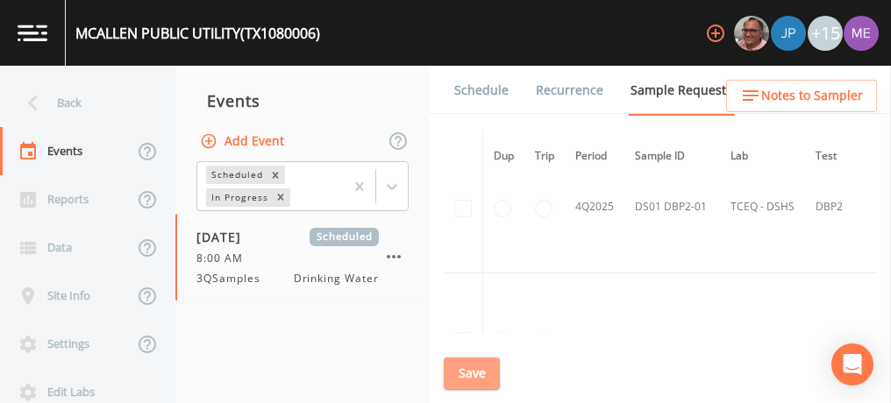
click at [475, 367] on button "Save" at bounding box center [472, 374] width 56 height 32
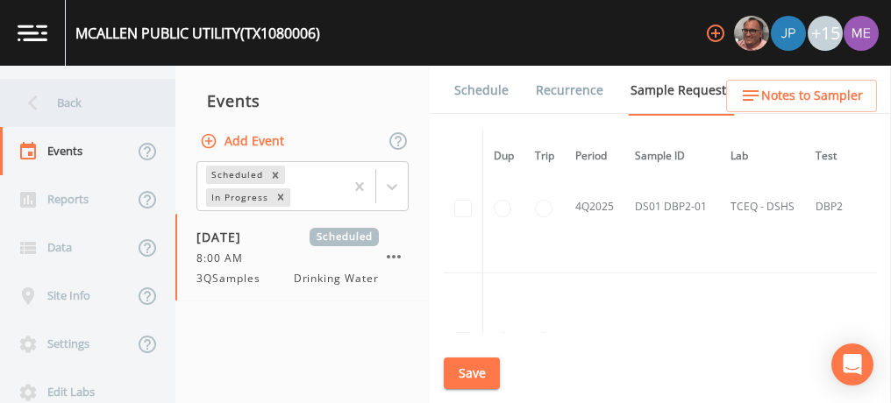
click at [69, 99] on div "Back" at bounding box center [79, 103] width 158 height 48
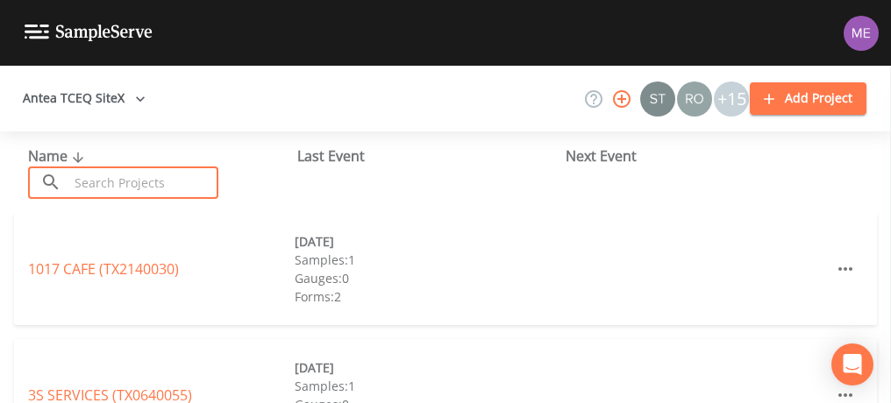
click at [112, 173] on input "text" at bounding box center [143, 183] width 150 height 32
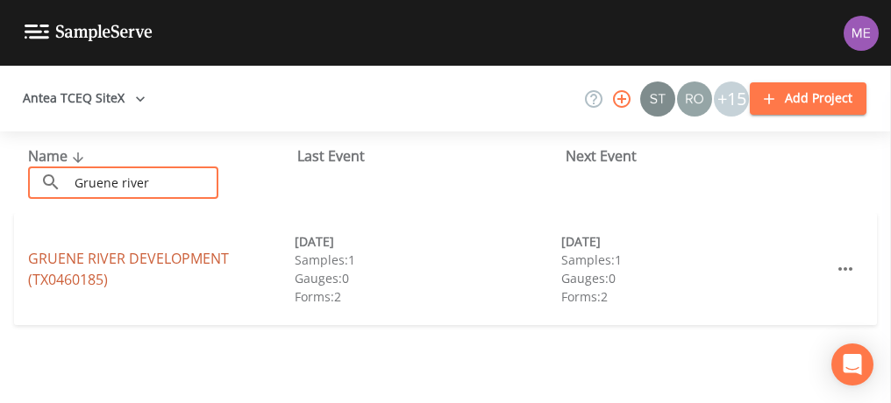
type input "Gruene river"
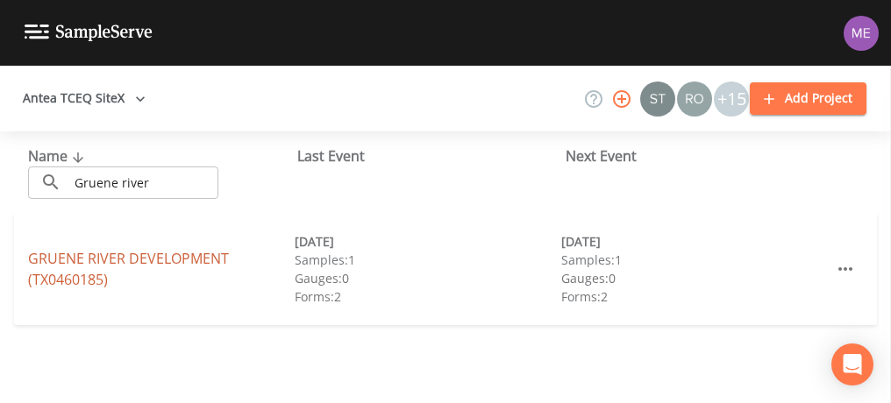
click at [144, 256] on link "GRUENE RIVER DEVELOPMENT (TX0460185)" at bounding box center [128, 269] width 201 height 40
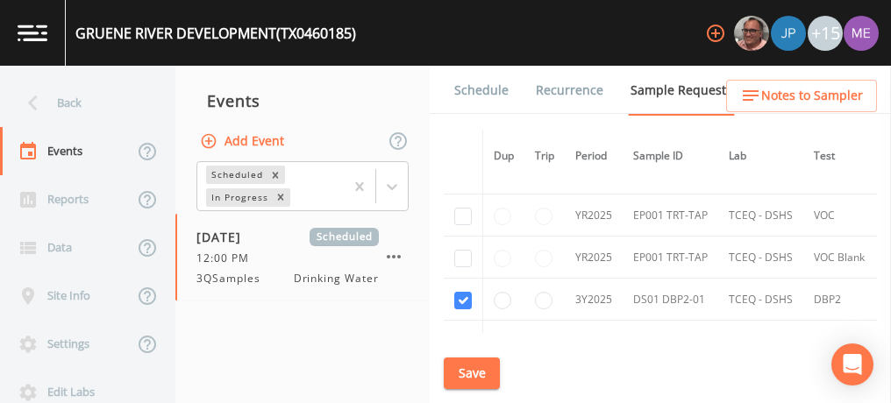
scroll to position [627, 0]
click at [477, 89] on link "Schedule" at bounding box center [482, 90] width 60 height 49
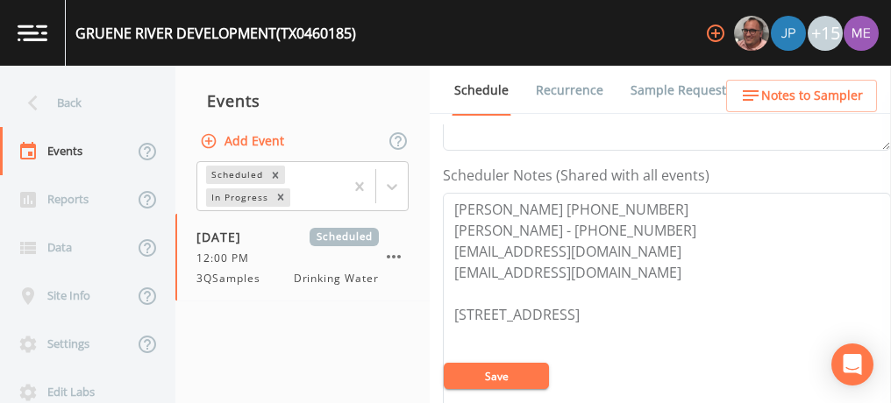
scroll to position [459, 0]
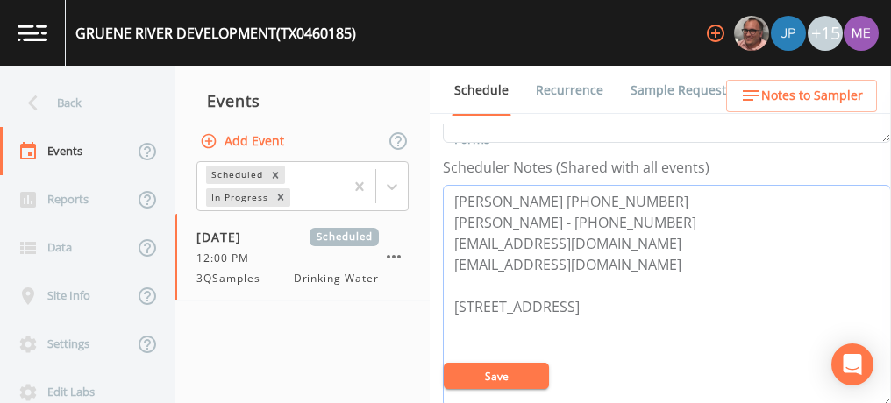
drag, startPoint x: 448, startPoint y: 200, endPoint x: 680, endPoint y: 213, distance: 231.9
click at [680, 213] on textarea "Joaquin Montes 512-990-4400 BRYAN ROBINSON - 512-847-3004 rbrobinson@aquaameric…" at bounding box center [667, 296] width 448 height 223
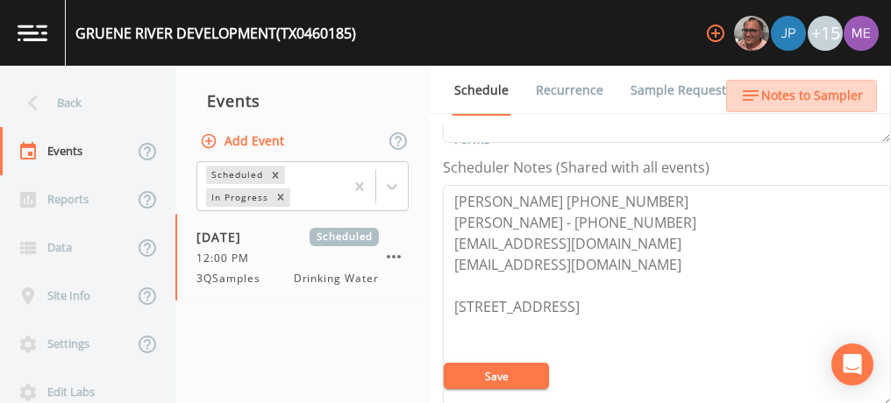
click at [790, 104] on span "Notes to Sampler" at bounding box center [812, 96] width 102 height 22
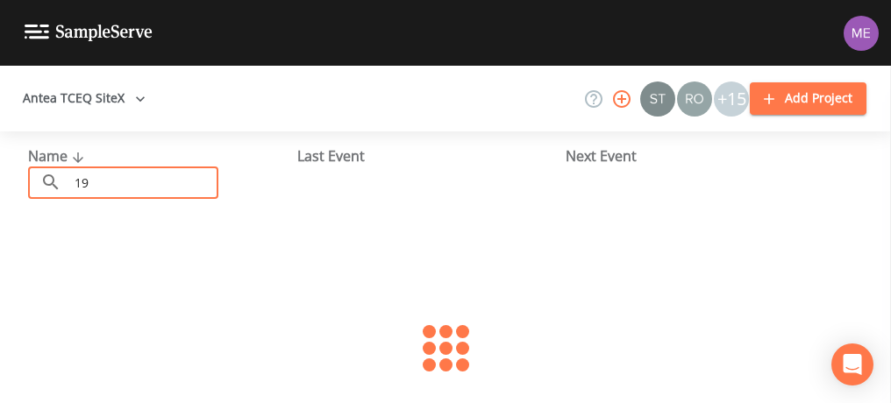
type input "1"
type input "0"
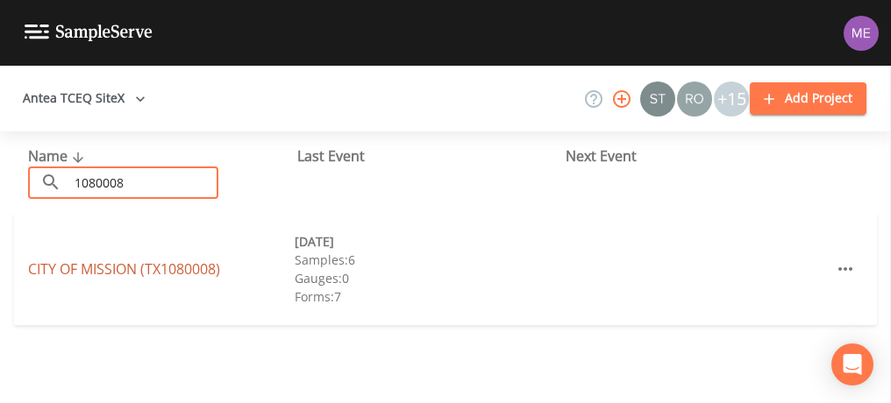
type input "1080008"
click at [103, 271] on link "CITY OF MISSION (TX1080008)" at bounding box center [124, 269] width 192 height 19
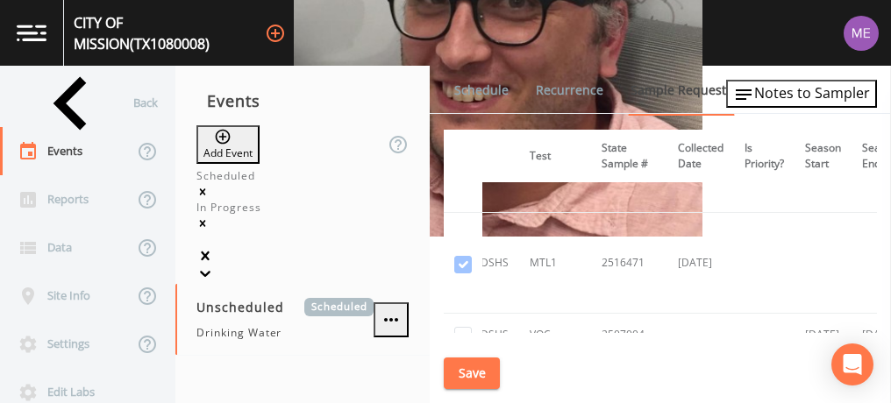
scroll to position [3299, 288]
click at [461, 327] on input "checkbox" at bounding box center [463, 336] width 18 height 18
checkbox input "true"
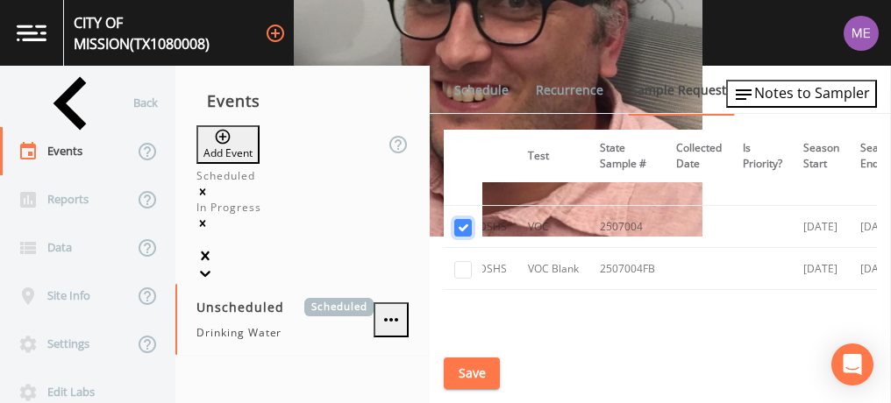
scroll to position [3406, 288]
click at [464, 262] on input "checkbox" at bounding box center [463, 271] width 18 height 18
checkbox input "true"
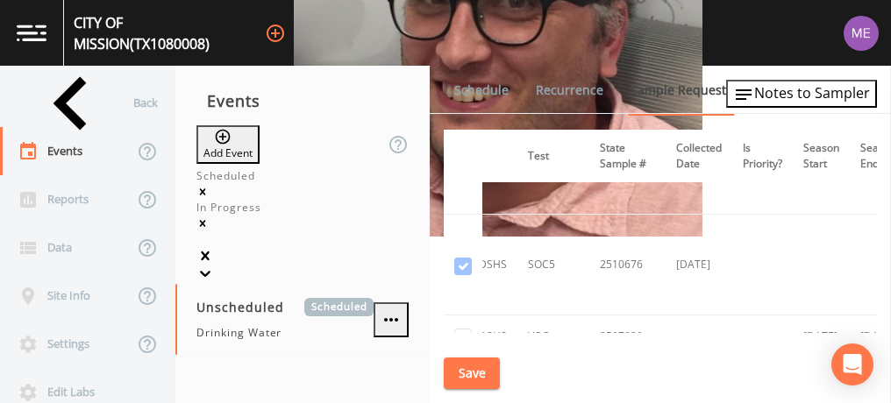
scroll to position [3803, 288]
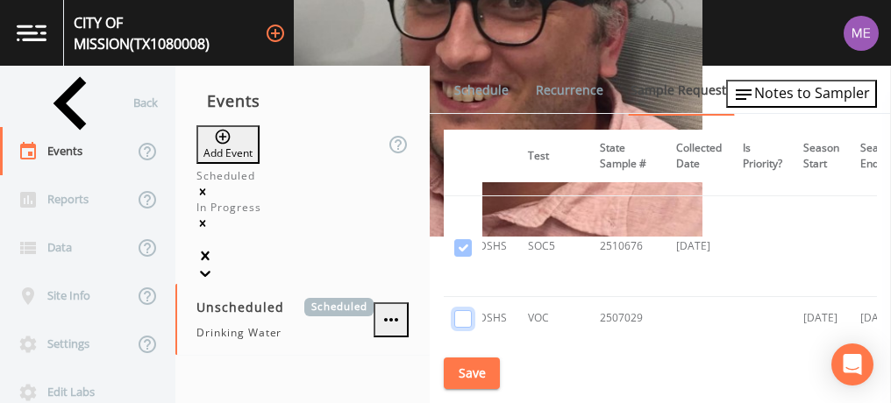
click at [460, 310] on input "checkbox" at bounding box center [463, 319] width 18 height 18
checkbox input "true"
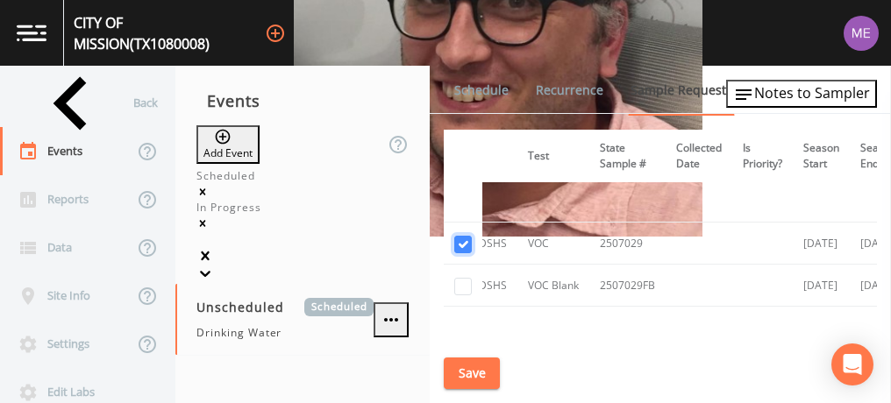
scroll to position [3882, 288]
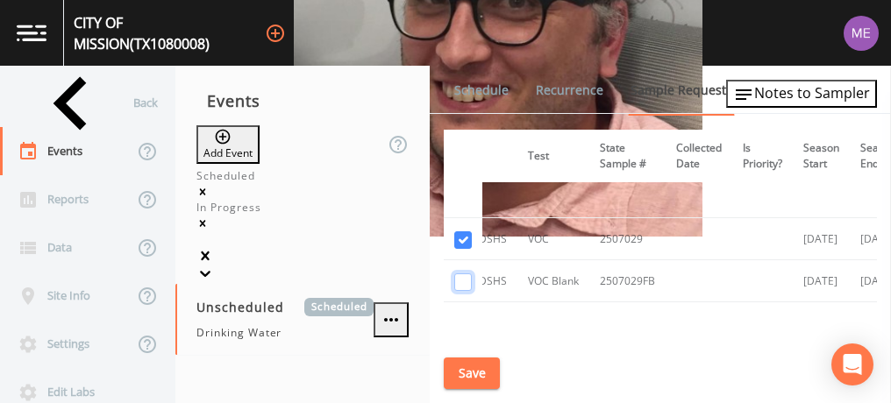
click at [463, 274] on input "checkbox" at bounding box center [463, 283] width 18 height 18
checkbox input "true"
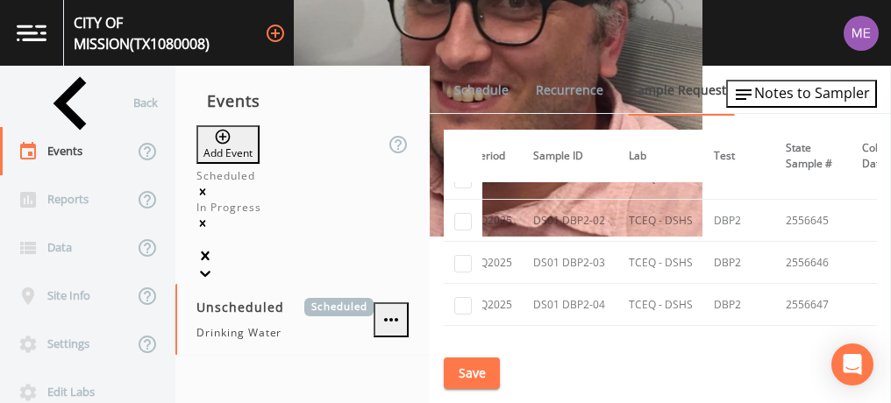
scroll to position [5842, 93]
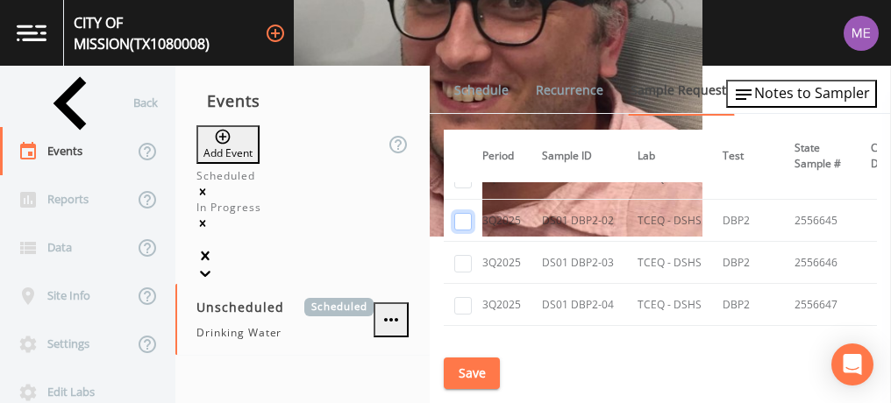
click at [460, 213] on input "checkbox" at bounding box center [463, 222] width 18 height 18
checkbox input "true"
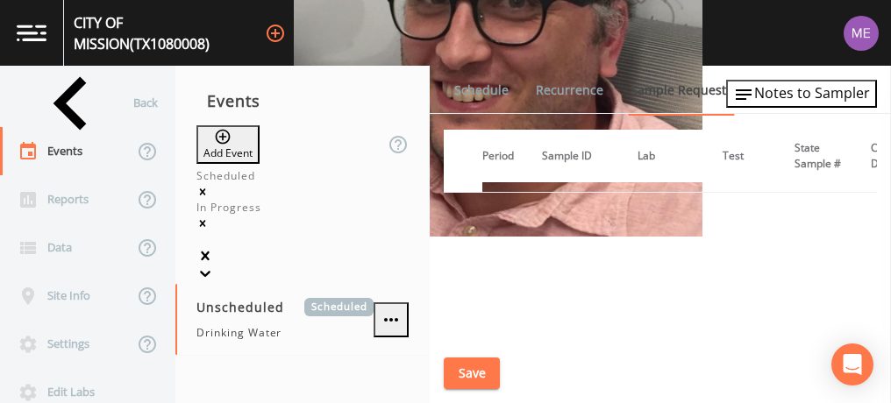
scroll to position [4975, 93]
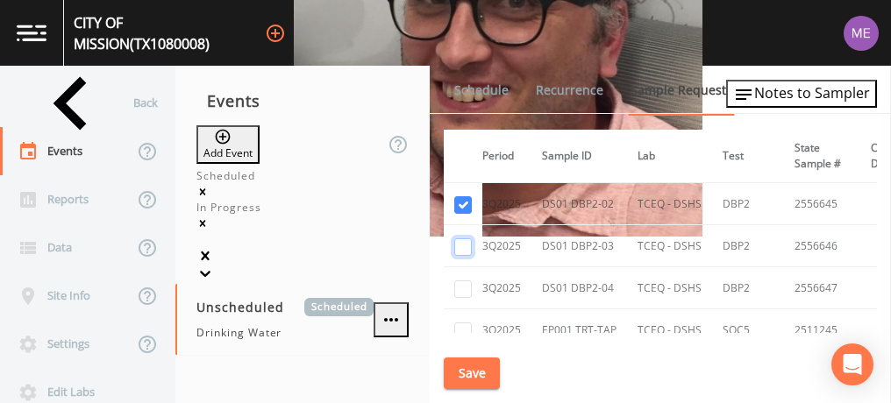
click at [467, 239] on input "checkbox" at bounding box center [463, 248] width 18 height 18
checkbox input "true"
click at [467, 281] on input "checkbox" at bounding box center [463, 290] width 18 height 18
checkbox input "true"
click at [464, 323] on input "checkbox" at bounding box center [463, 332] width 18 height 18
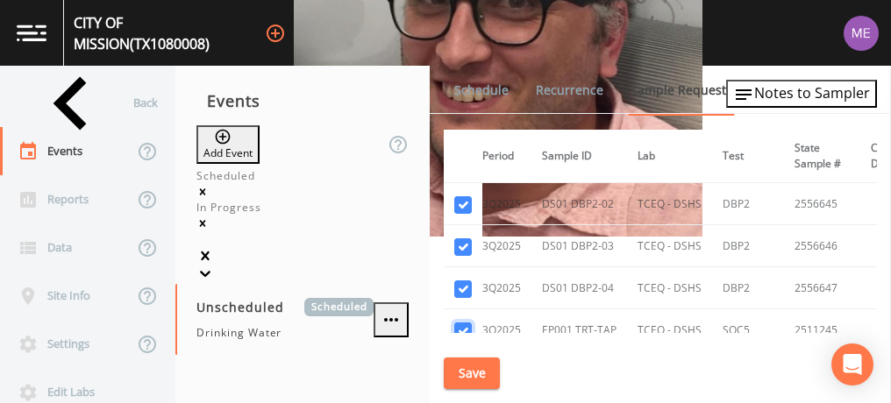
checkbox input "true"
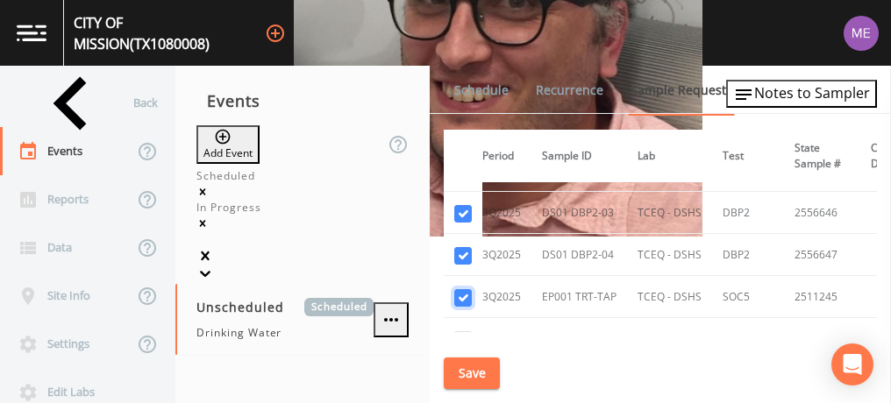
scroll to position [5008, 93]
click at [470, 369] on button "Save" at bounding box center [472, 374] width 56 height 32
click at [501, 89] on link "Schedule" at bounding box center [482, 90] width 60 height 49
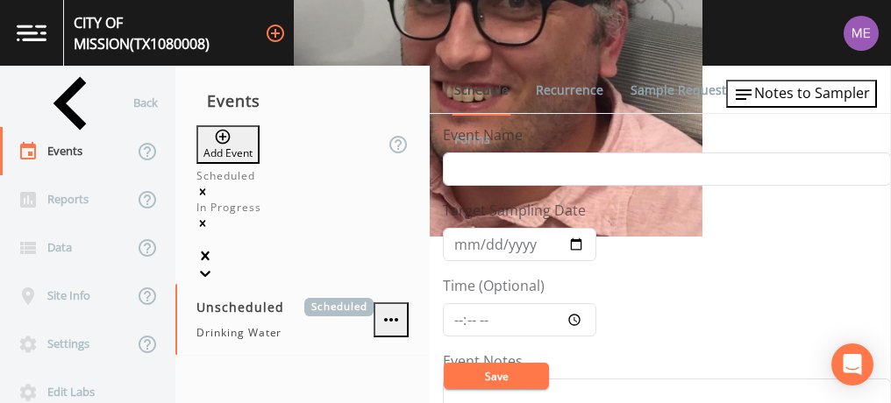
click at [515, 152] on div "Event Name" at bounding box center [667, 155] width 448 height 61
click at [481, 168] on input "Event Name" at bounding box center [667, 169] width 448 height 33
type input "3QSamples"
click at [481, 240] on input "[DATE]" at bounding box center [519, 244] width 153 height 33
type input "[DATE]"
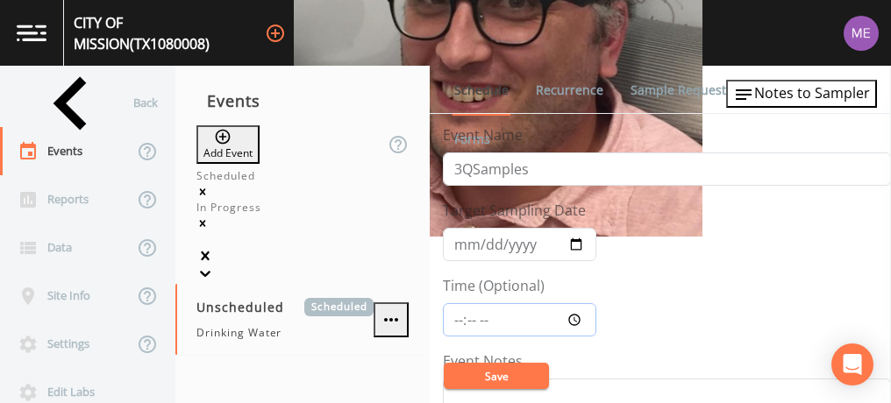
click at [459, 321] on input "Time (Optional)" at bounding box center [519, 319] width 153 height 33
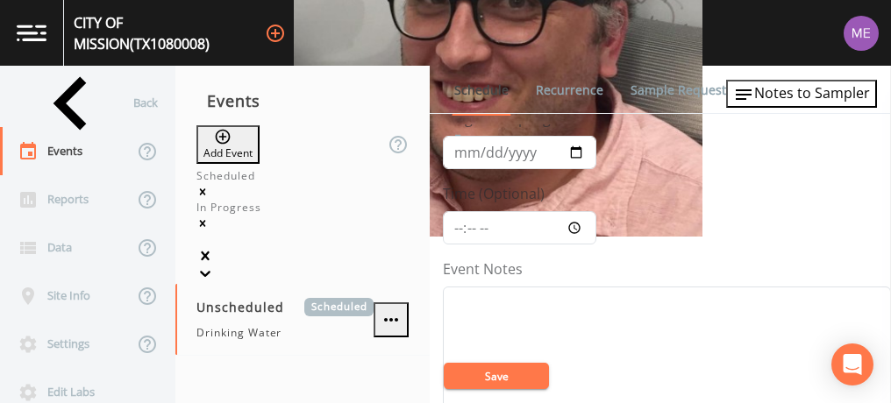
scroll to position [99, 0]
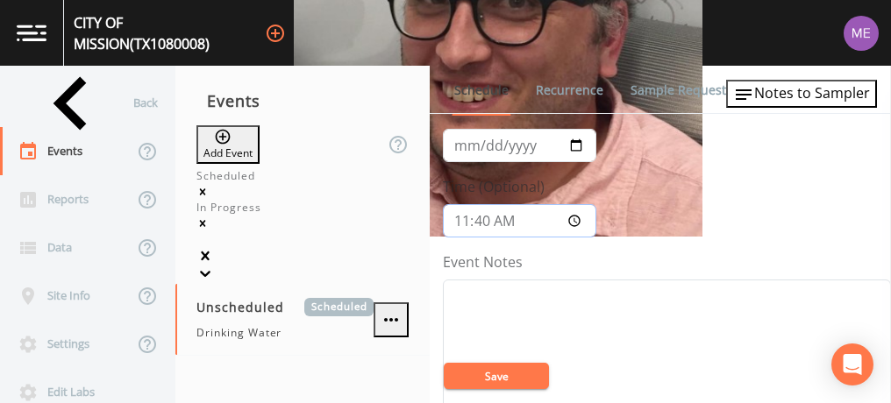
click at [483, 220] on input "11:40" at bounding box center [519, 220] width 153 height 33
type input "11:30"
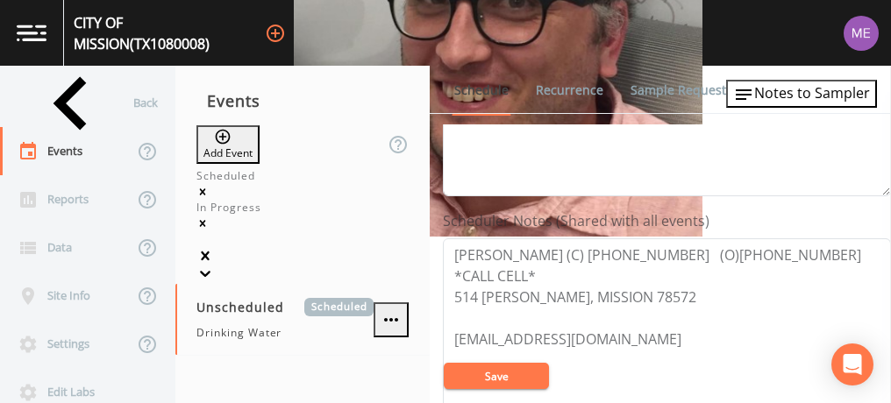
scroll to position [416, 0]
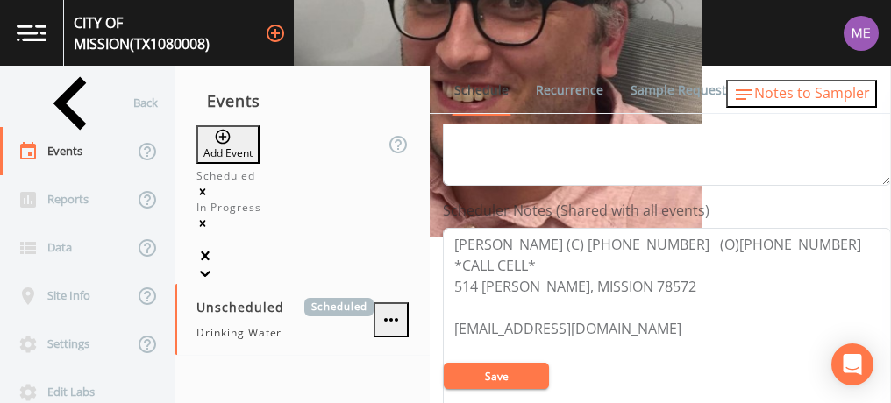
click at [784, 94] on span "Notes to Sampler" at bounding box center [812, 92] width 116 height 19
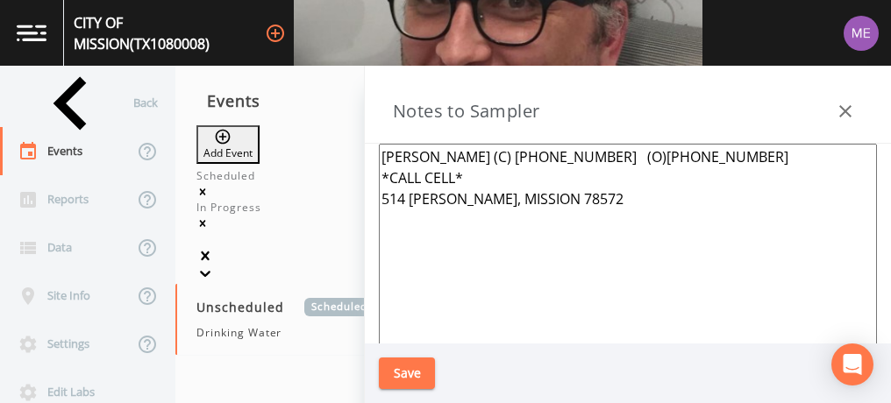
click at [851, 109] on icon "button" at bounding box center [845, 111] width 21 height 21
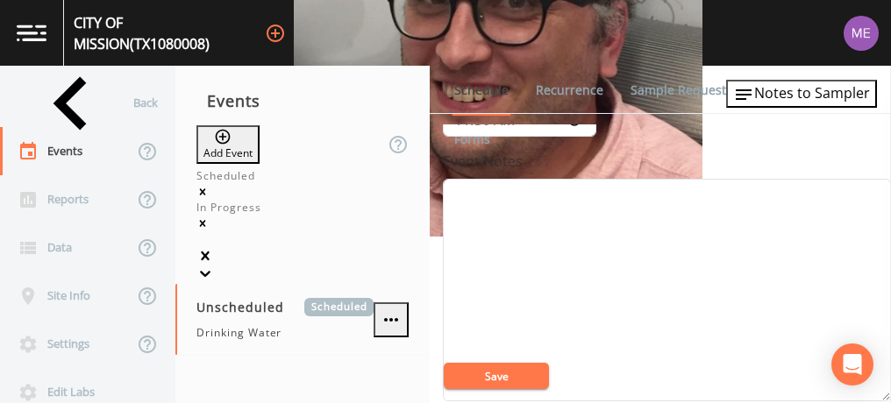
scroll to position [200, 0]
click at [616, 336] on textarea "Event Notes" at bounding box center [667, 290] width 448 height 223
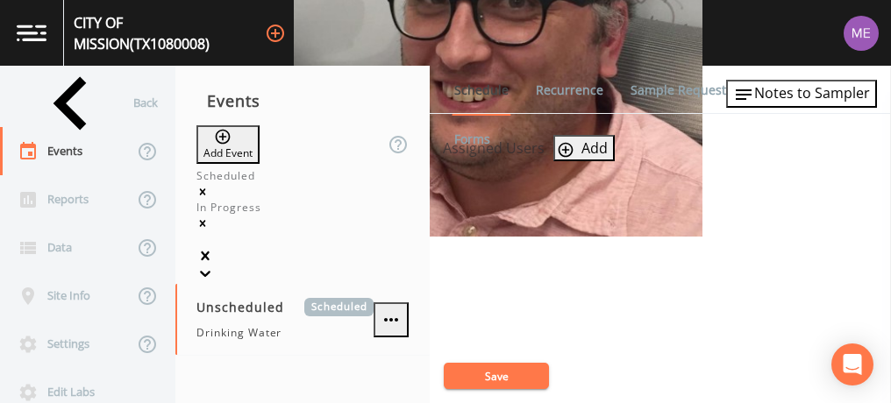
scroll to position [735, 0]
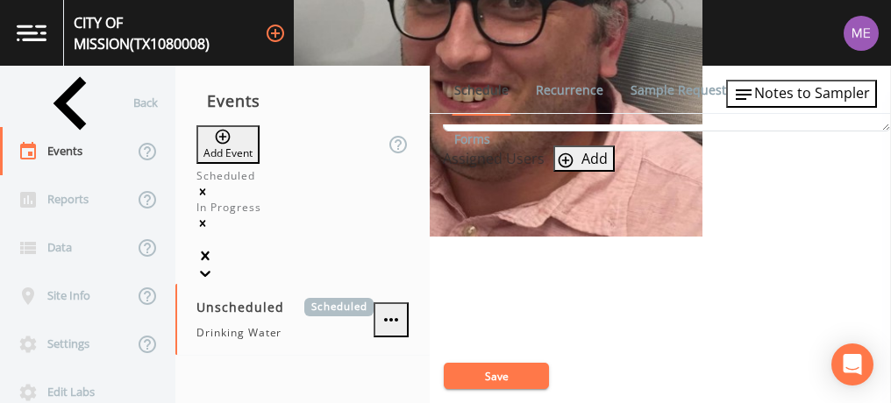
type textarea "confirmed with [PERSON_NAME] 9/18"
click at [569, 158] on icon "button" at bounding box center [566, 160] width 15 height 15
select select "cc3a99b6-42a3-44aa-bed9-88599eb009c7"
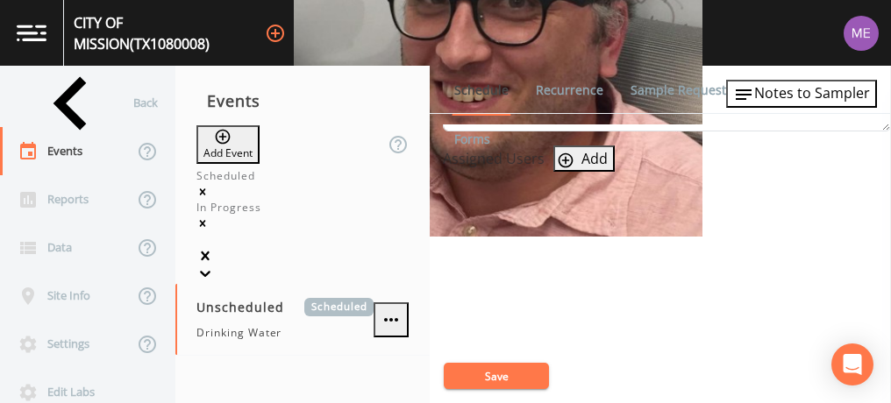
select select
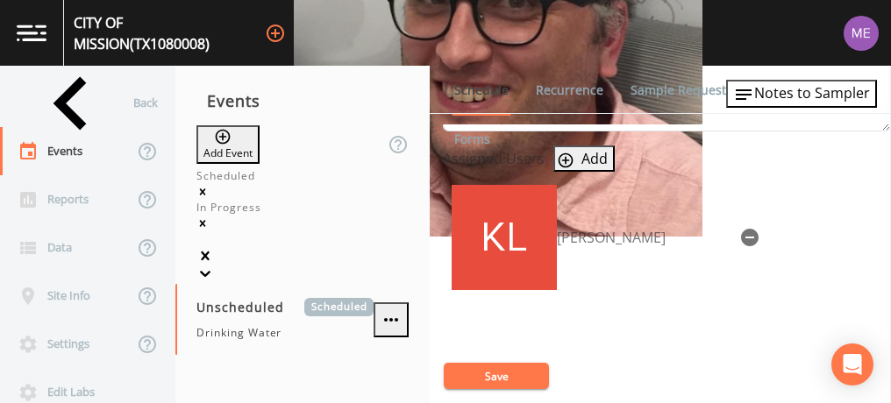
click at [497, 378] on button "Save" at bounding box center [496, 376] width 105 height 26
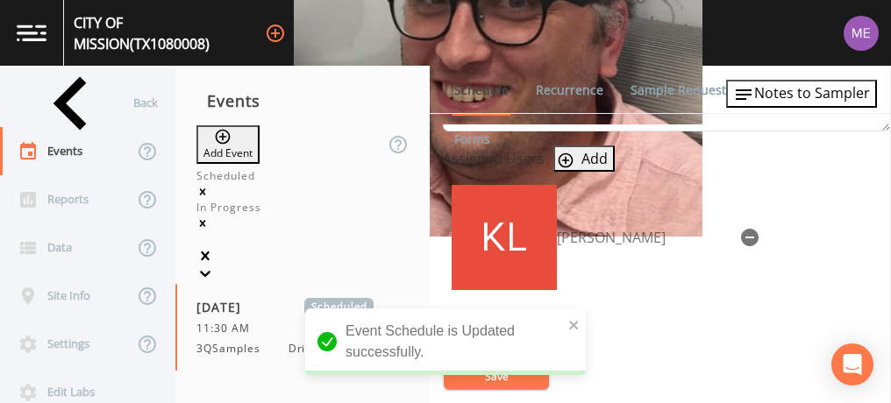
click at [658, 90] on link "Sample Requests" at bounding box center [681, 90] width 107 height 49
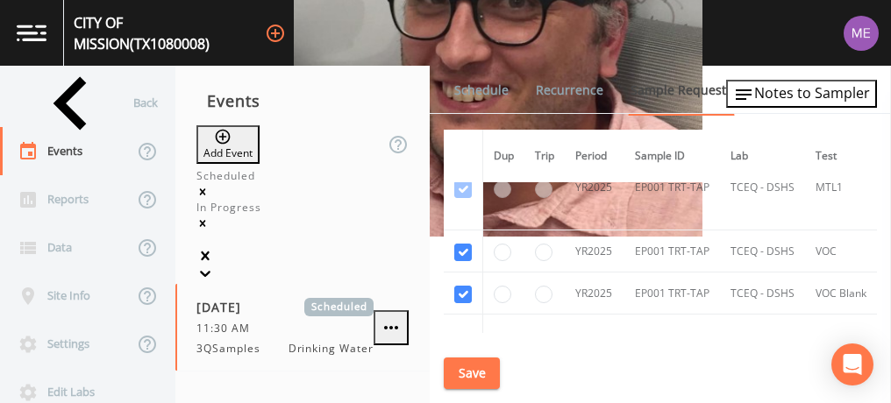
scroll to position [2899, 0]
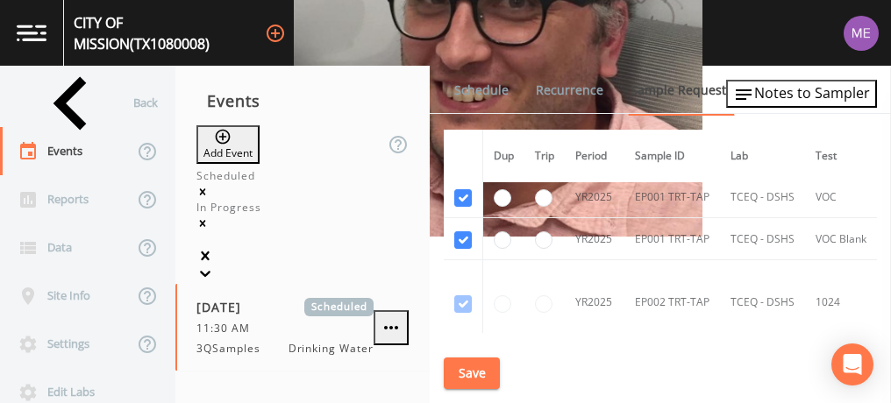
click at [484, 365] on button "Save" at bounding box center [472, 374] width 56 height 32
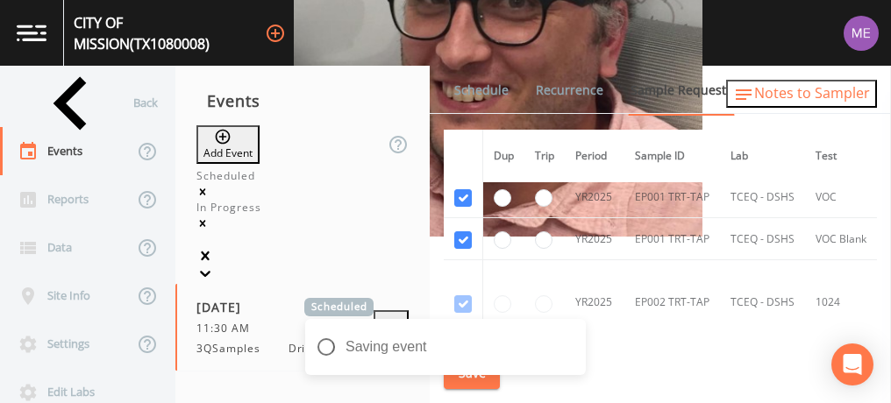
click at [781, 94] on span "Notes to Sampler" at bounding box center [812, 92] width 116 height 19
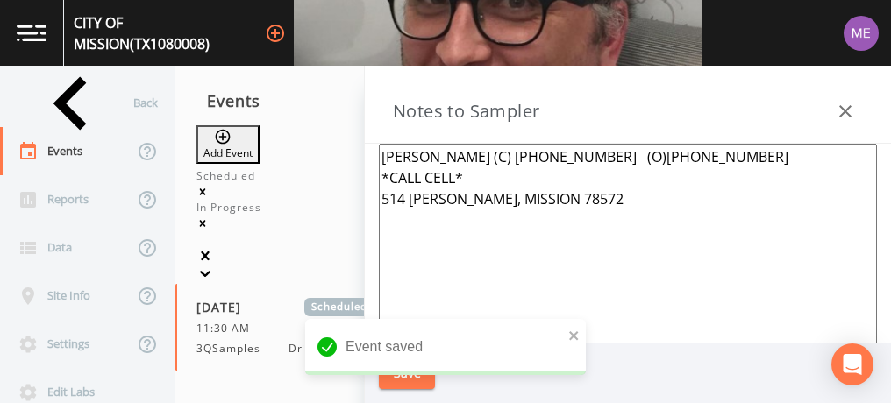
click at [839, 112] on icon "button" at bounding box center [845, 111] width 21 height 21
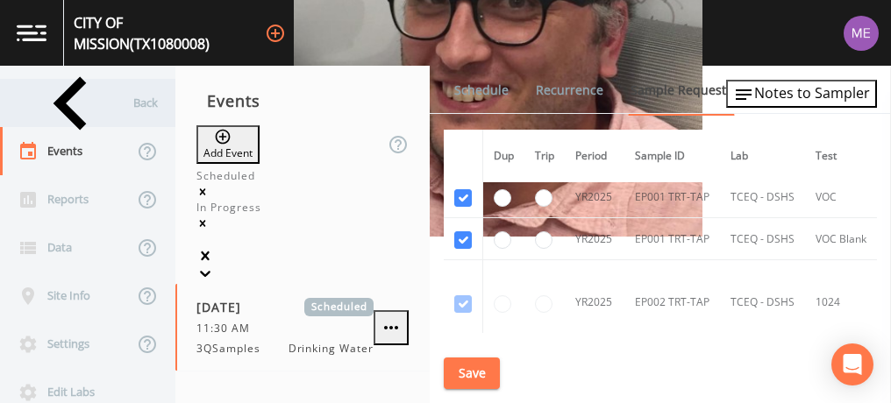
click at [65, 101] on div "Back" at bounding box center [79, 103] width 158 height 48
